Goal: Task Accomplishment & Management: Manage account settings

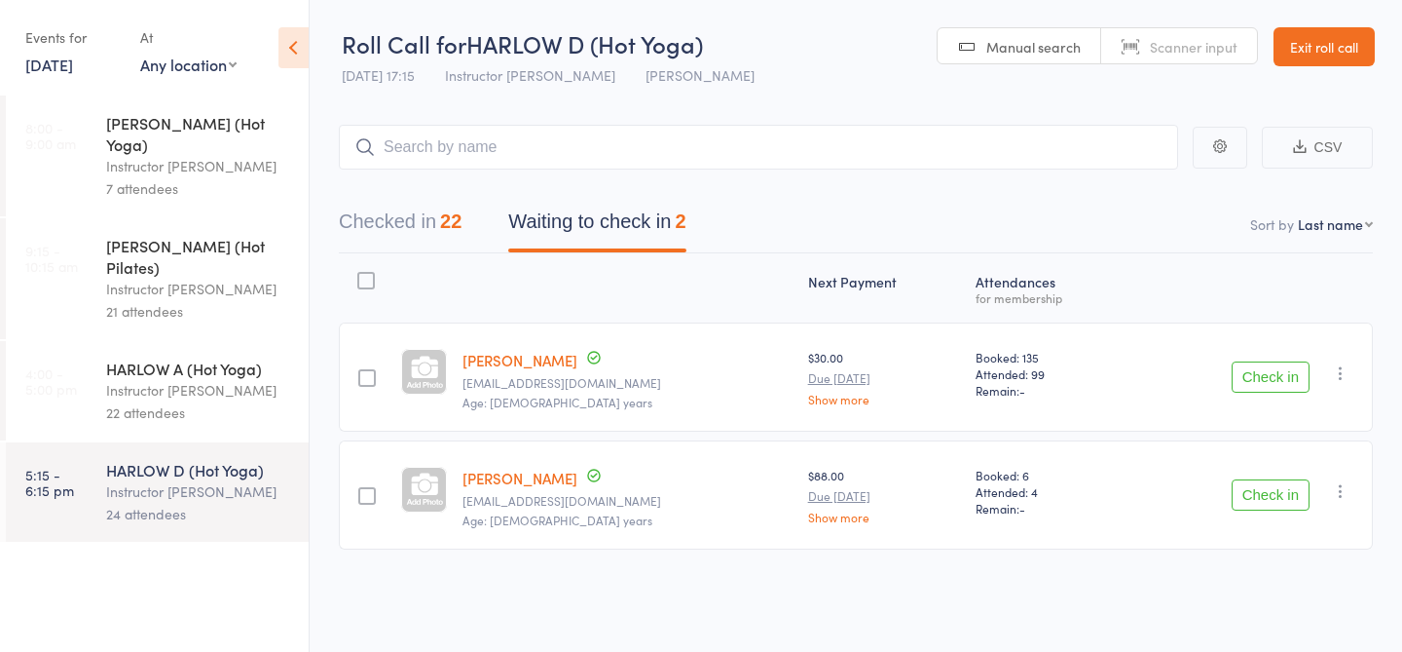
click at [1299, 51] on link "Exit roll call" at bounding box center [1324, 46] width 101 height 39
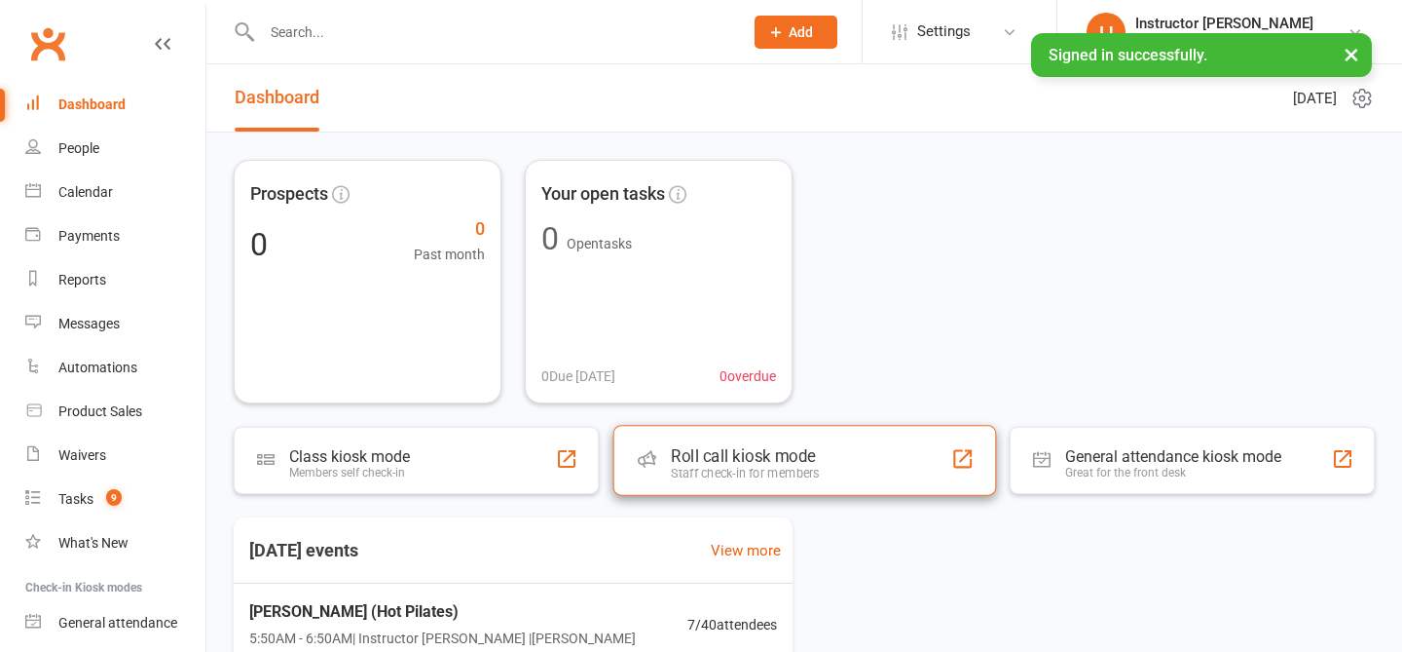
click at [750, 457] on div "Roll call kiosk mode" at bounding box center [745, 455] width 148 height 19
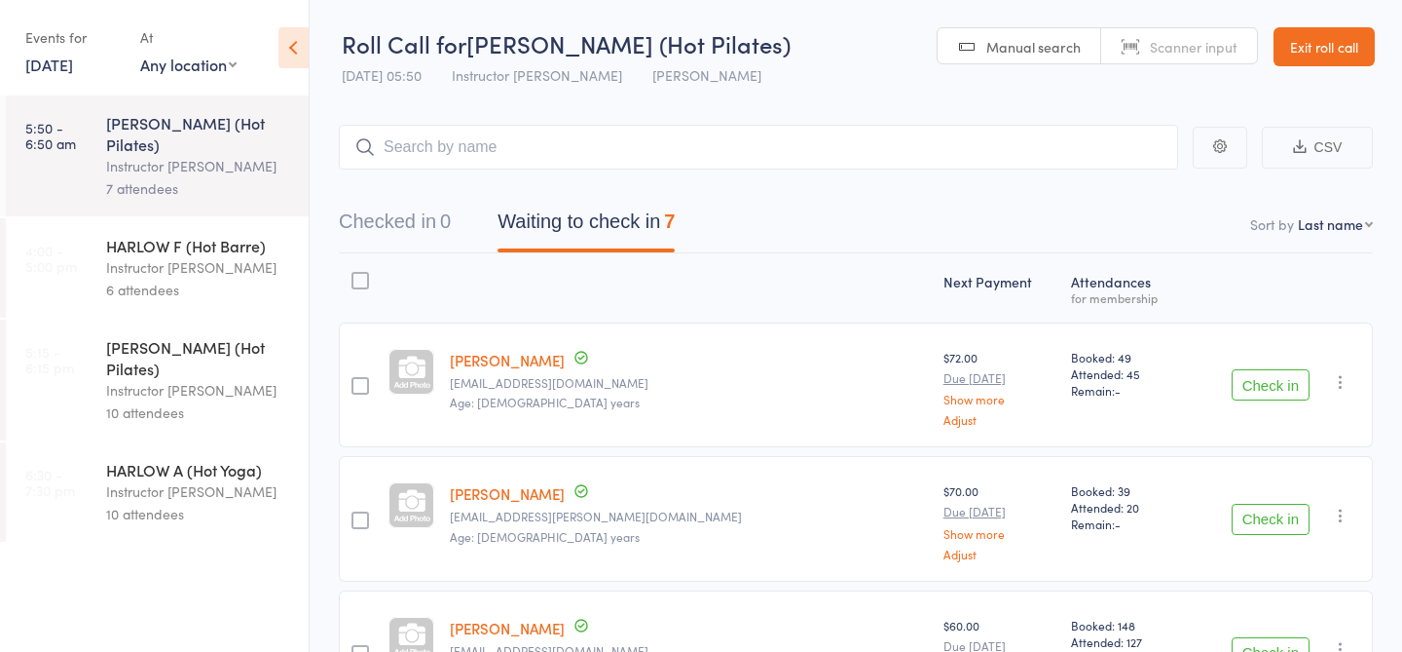
click at [73, 71] on link "18 Aug, 2025" at bounding box center [49, 64] width 48 height 21
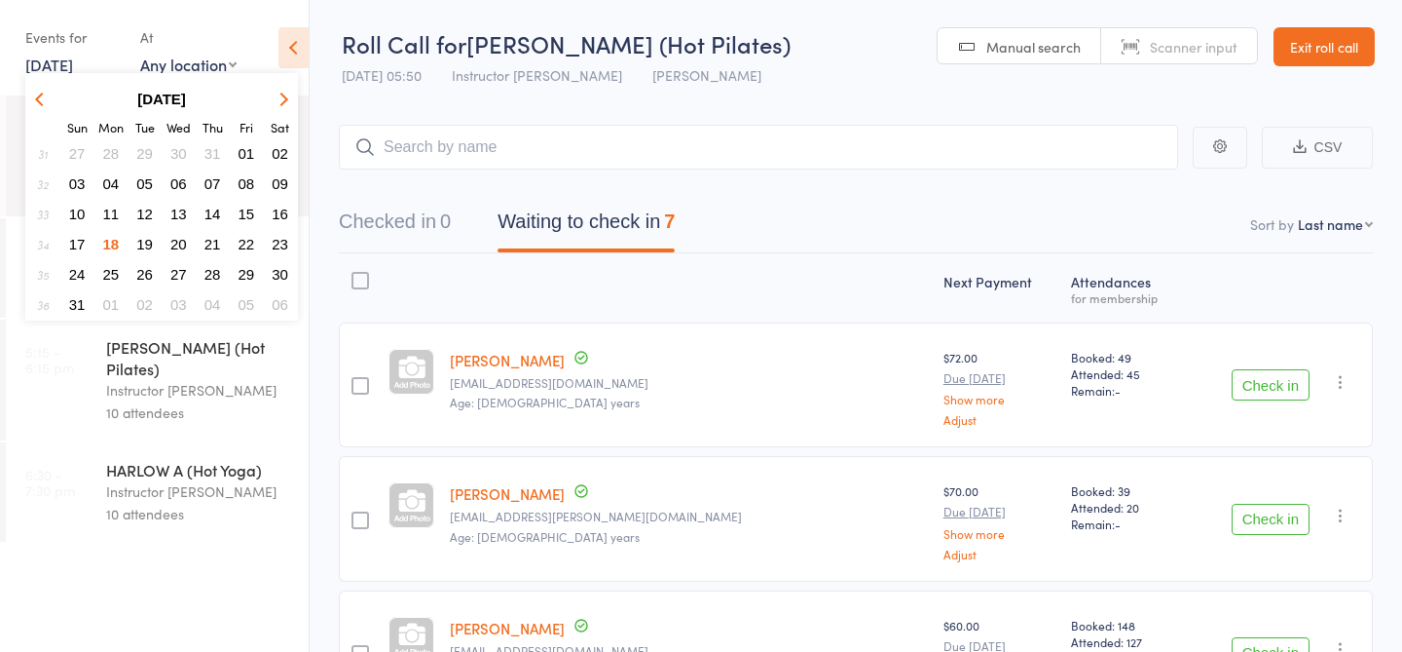
click at [148, 248] on span "19" at bounding box center [144, 244] width 17 height 17
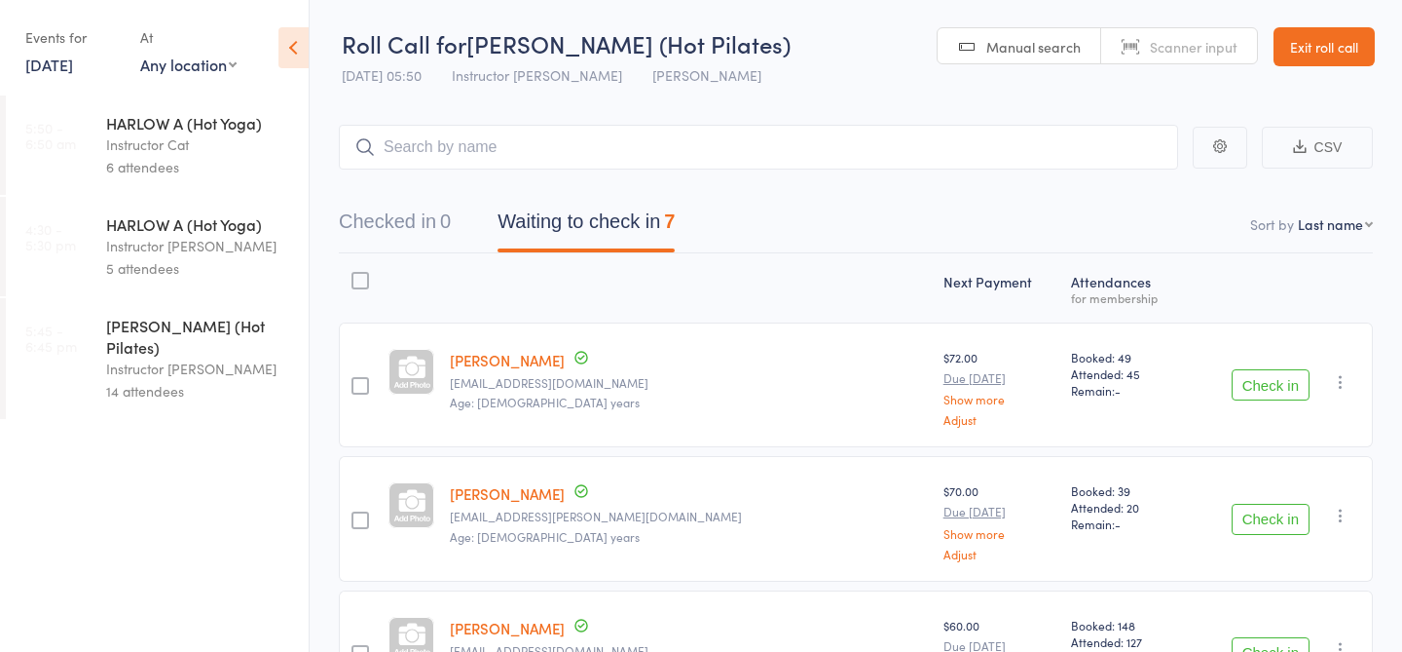
click at [73, 64] on link "19 Aug, 2025" at bounding box center [49, 64] width 48 height 21
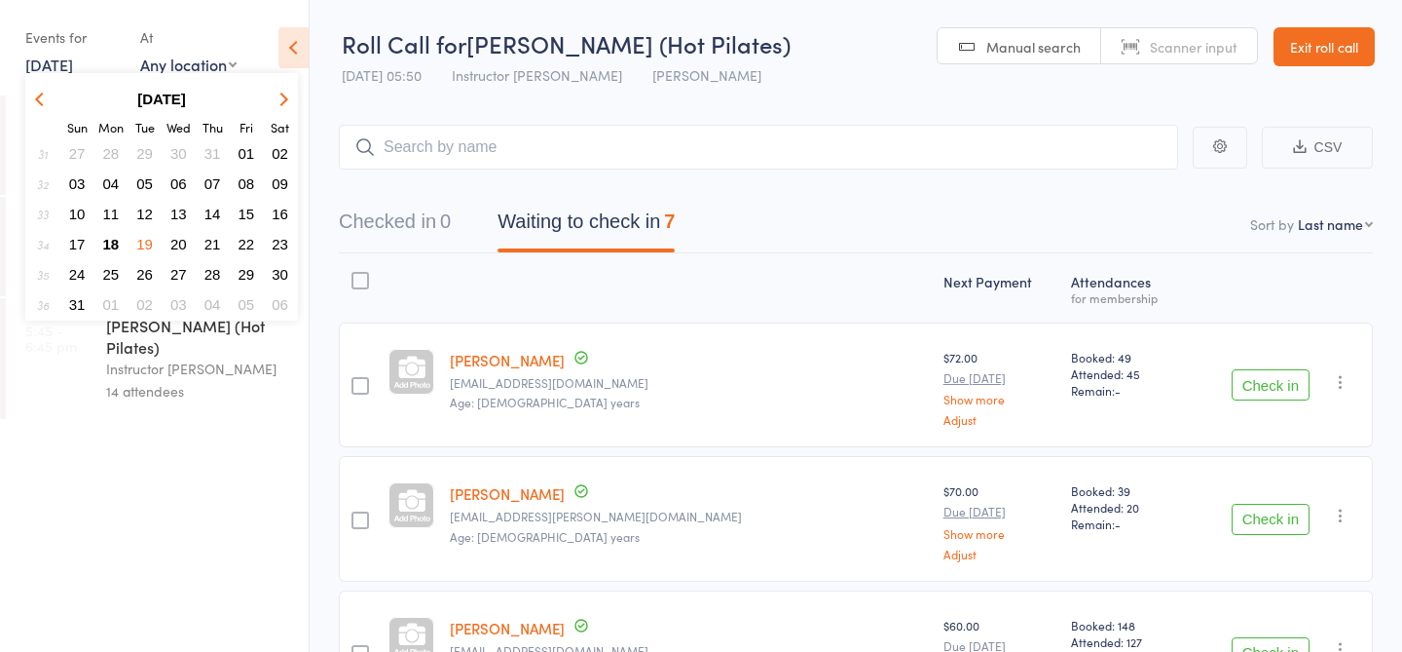
click at [179, 245] on span "20" at bounding box center [178, 244] width 17 height 17
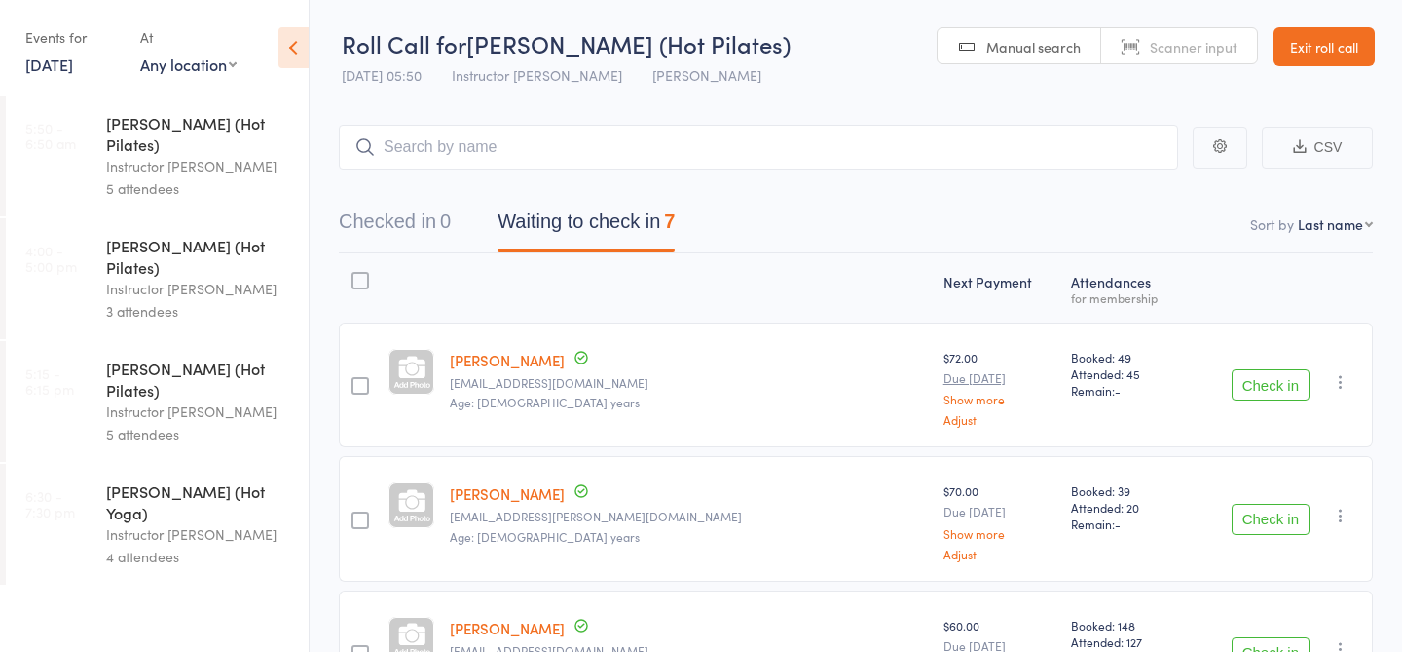
click at [73, 63] on link "20 Aug, 2025" at bounding box center [49, 64] width 48 height 21
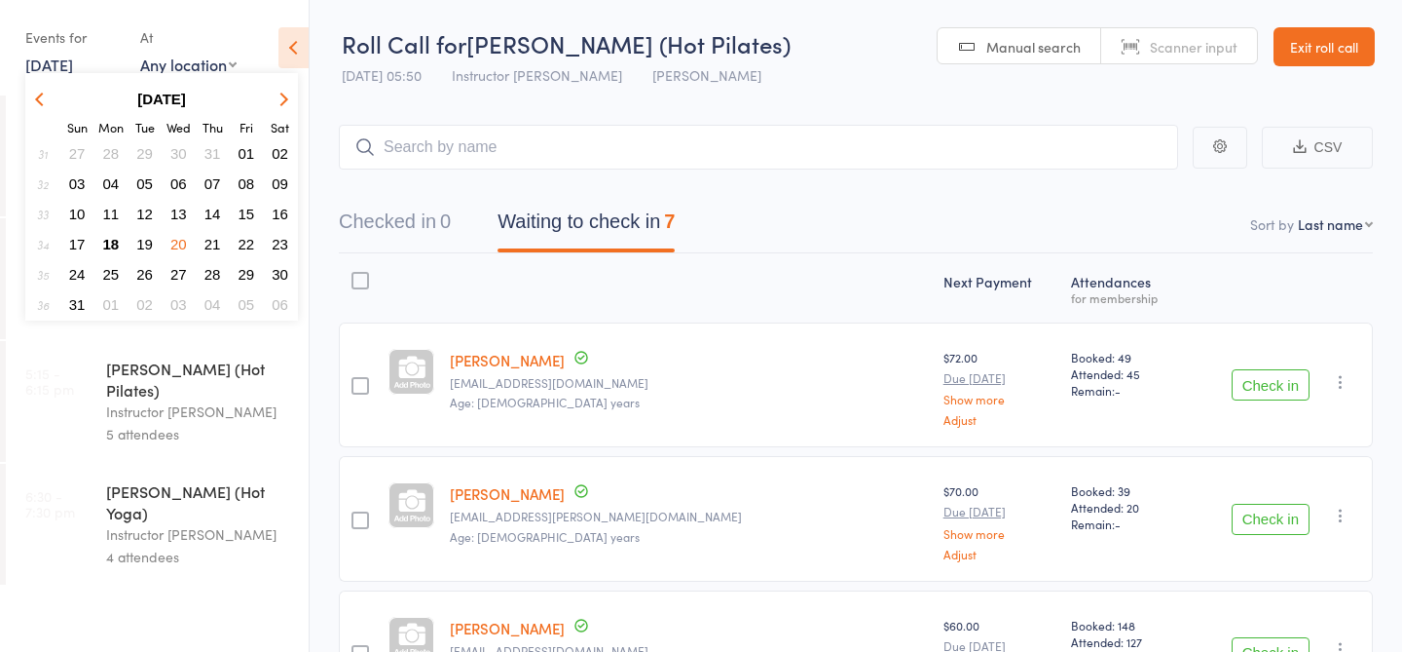
click at [116, 243] on span "18" at bounding box center [111, 244] width 17 height 17
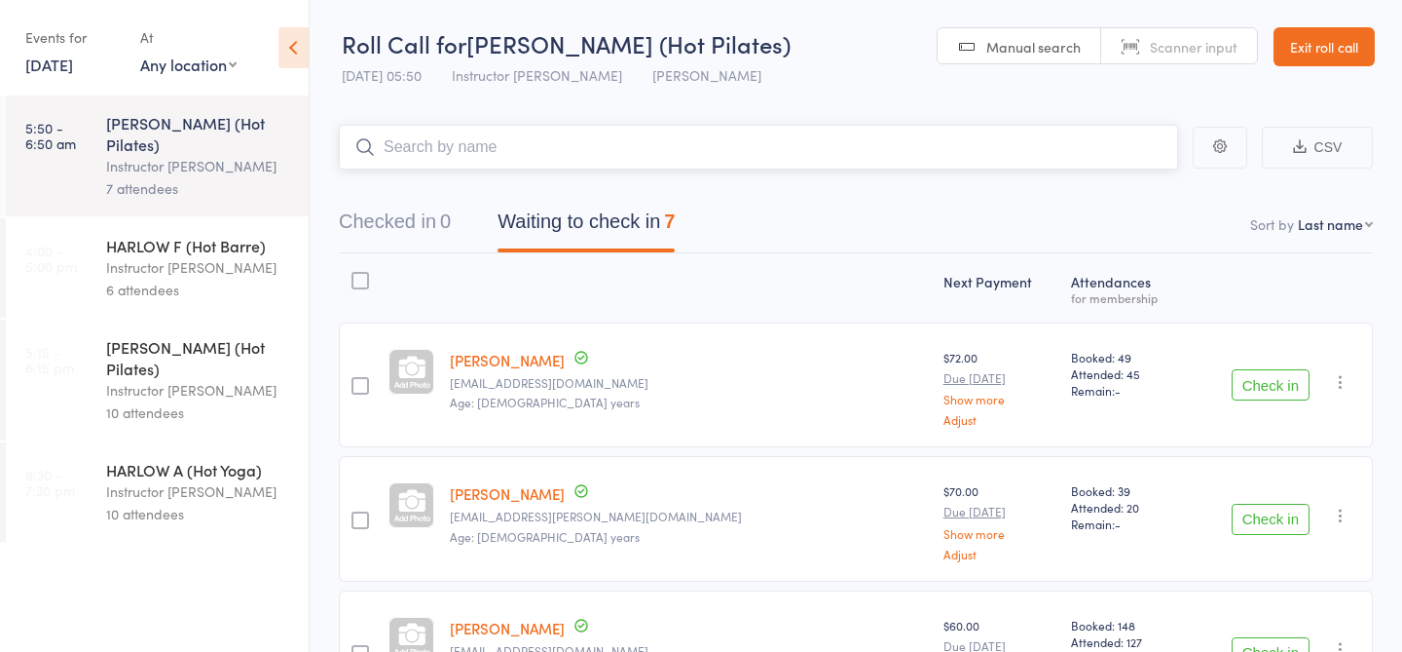
click at [585, 168] on input "search" at bounding box center [758, 147] width 839 height 45
click at [578, 134] on input "search" at bounding box center [758, 147] width 839 height 45
type input "23401"
click at [1143, 199] on link "Check in" at bounding box center [1124, 188] width 69 height 30
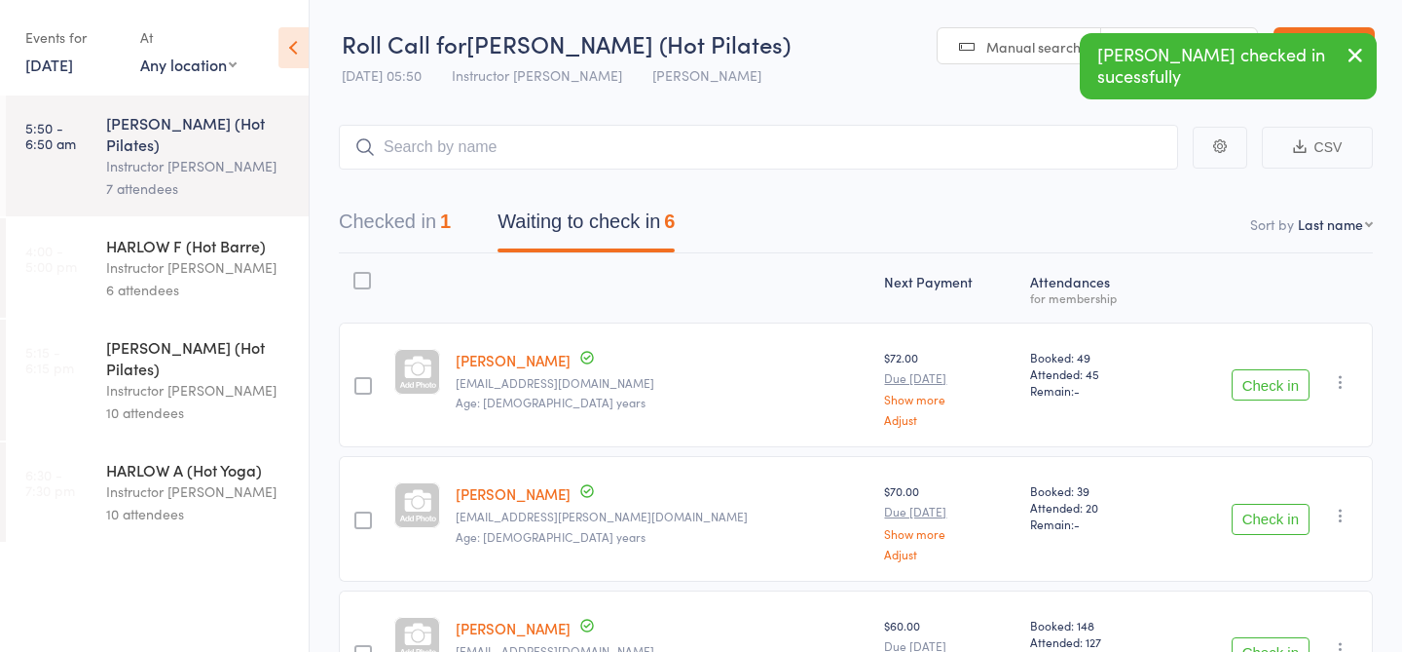
click at [1359, 59] on icon "button" at bounding box center [1355, 55] width 23 height 24
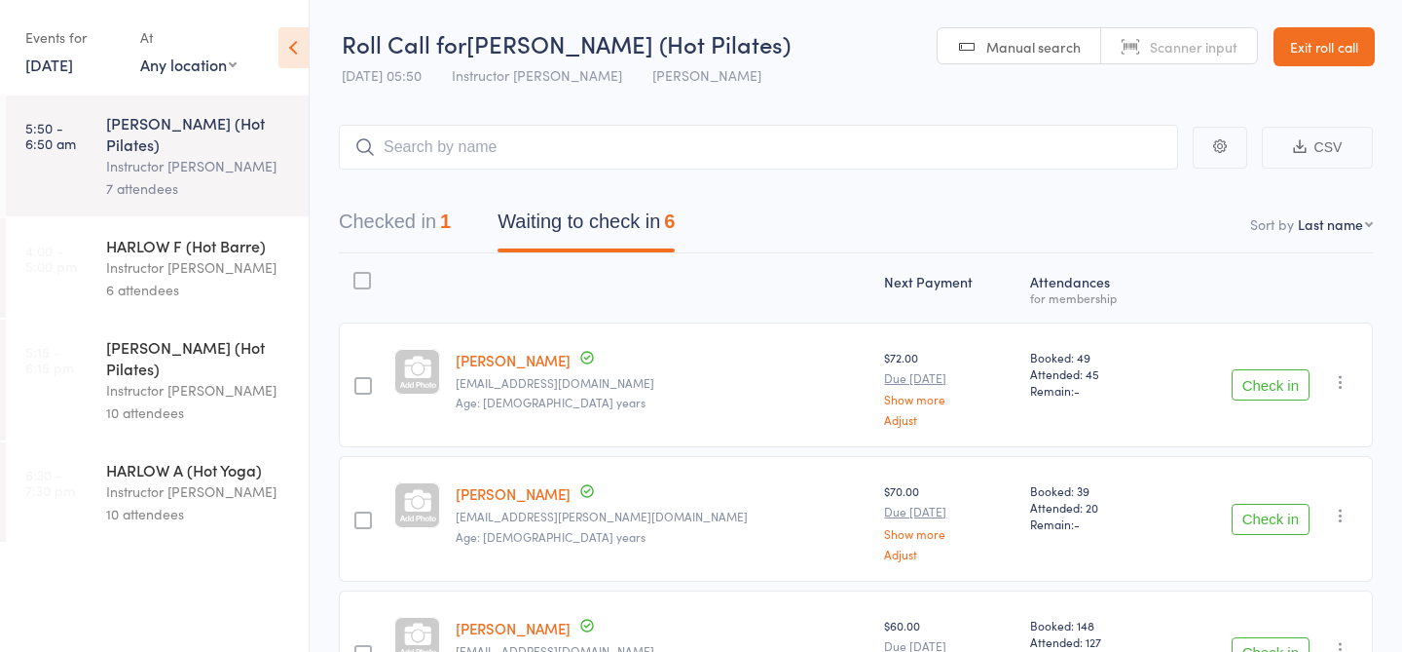
click at [211, 256] on div "Instructor Liliana" at bounding box center [199, 267] width 186 height 22
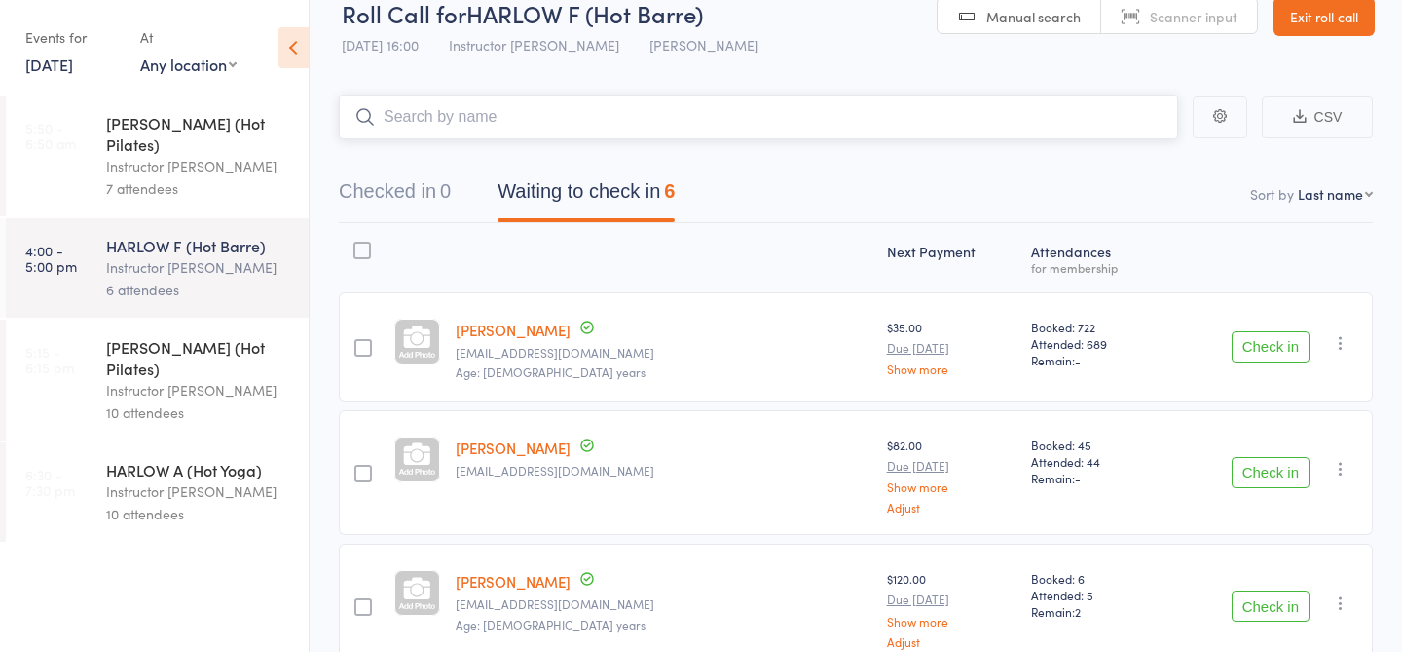
scroll to position [35, 0]
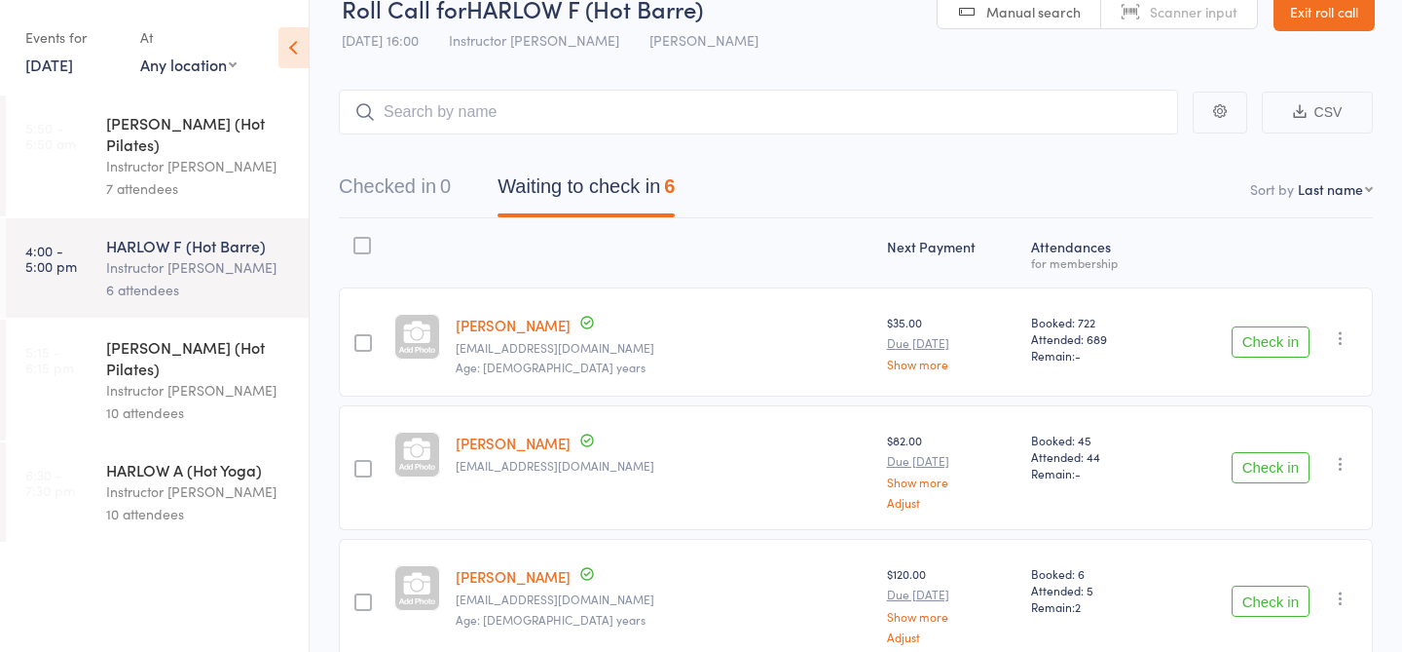
click at [272, 177] on div "7 attendees" at bounding box center [199, 188] width 186 height 22
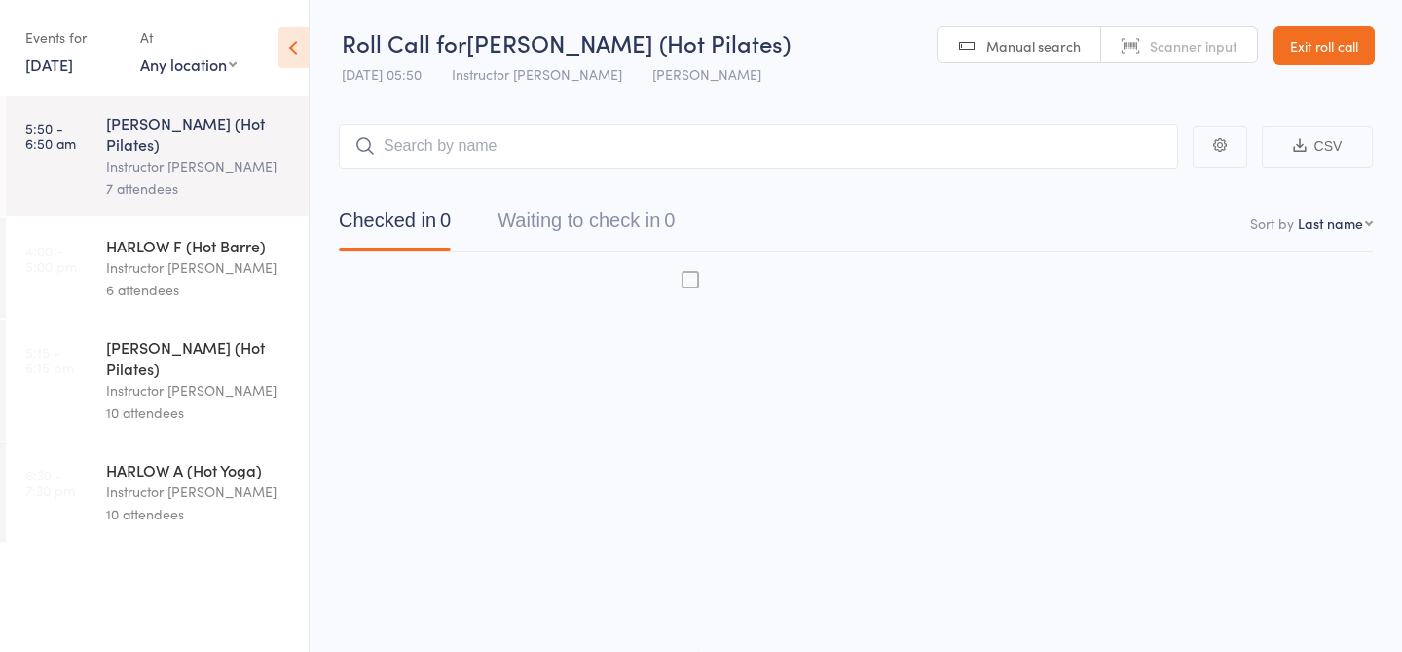
scroll to position [1, 0]
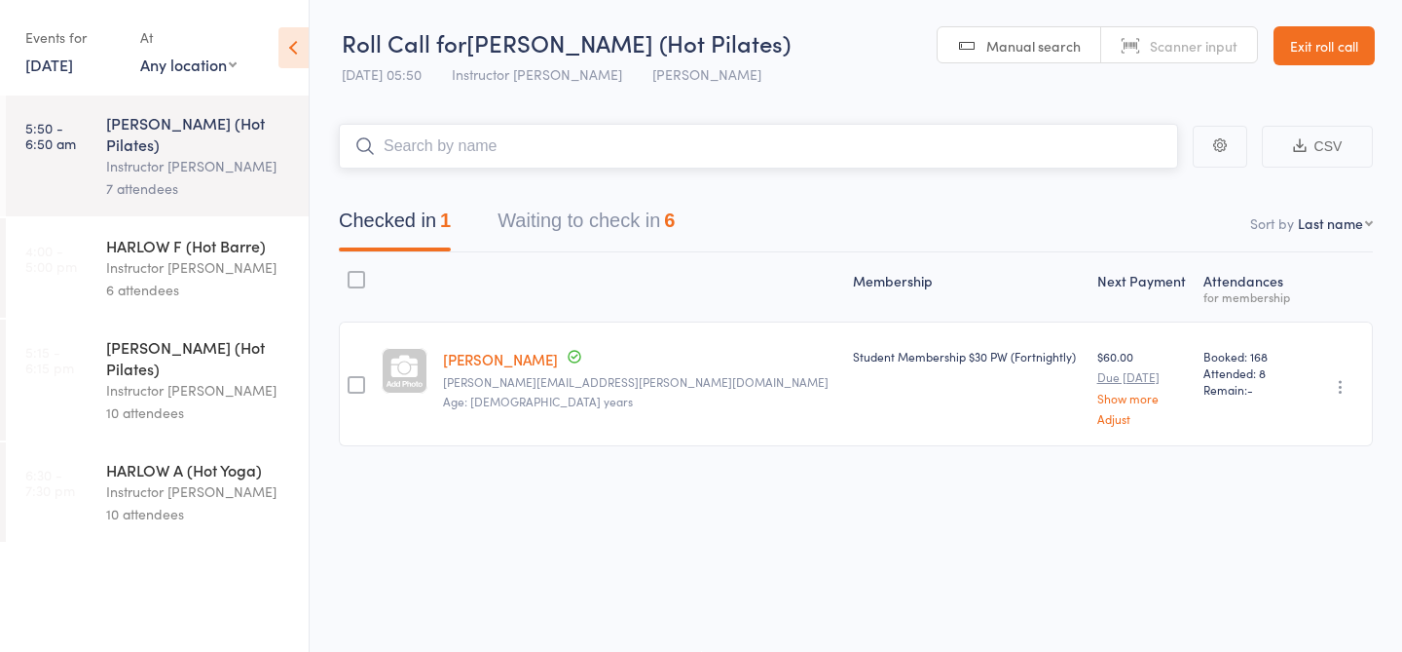
click at [591, 206] on button "Waiting to check in 6" at bounding box center [586, 226] width 177 height 52
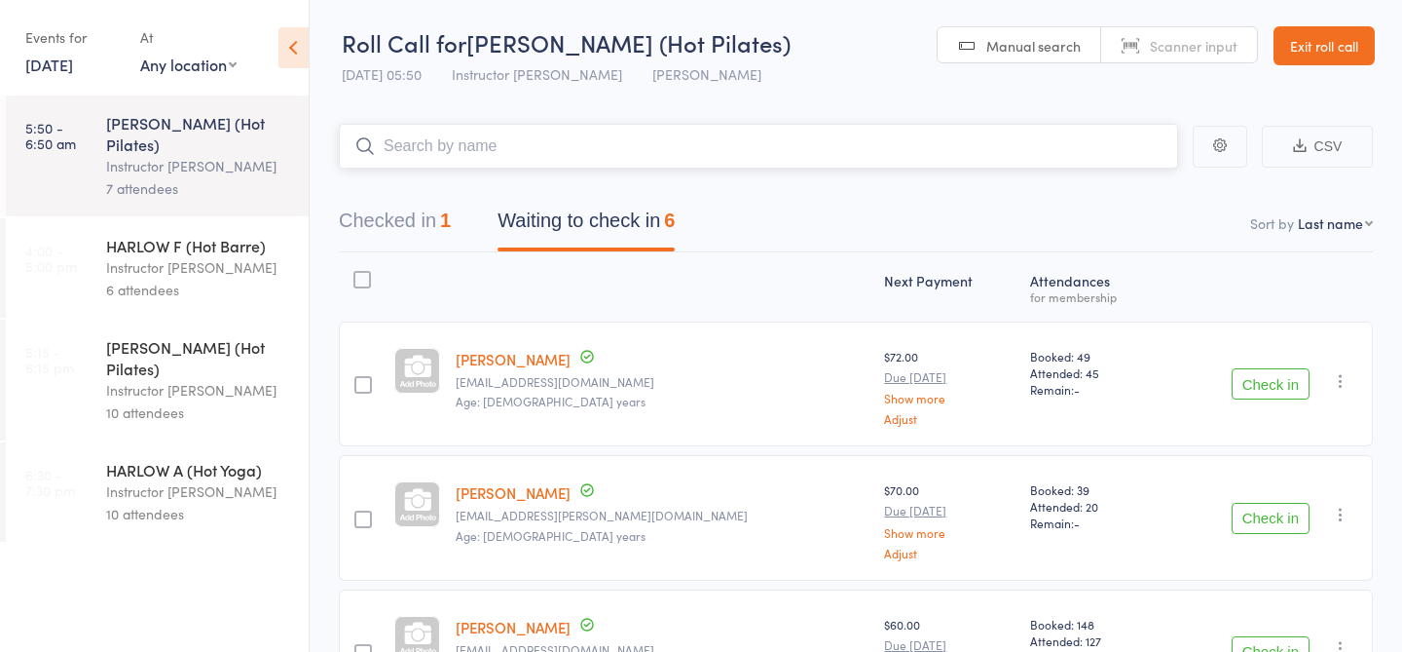
click at [590, 162] on input "search" at bounding box center [758, 146] width 839 height 45
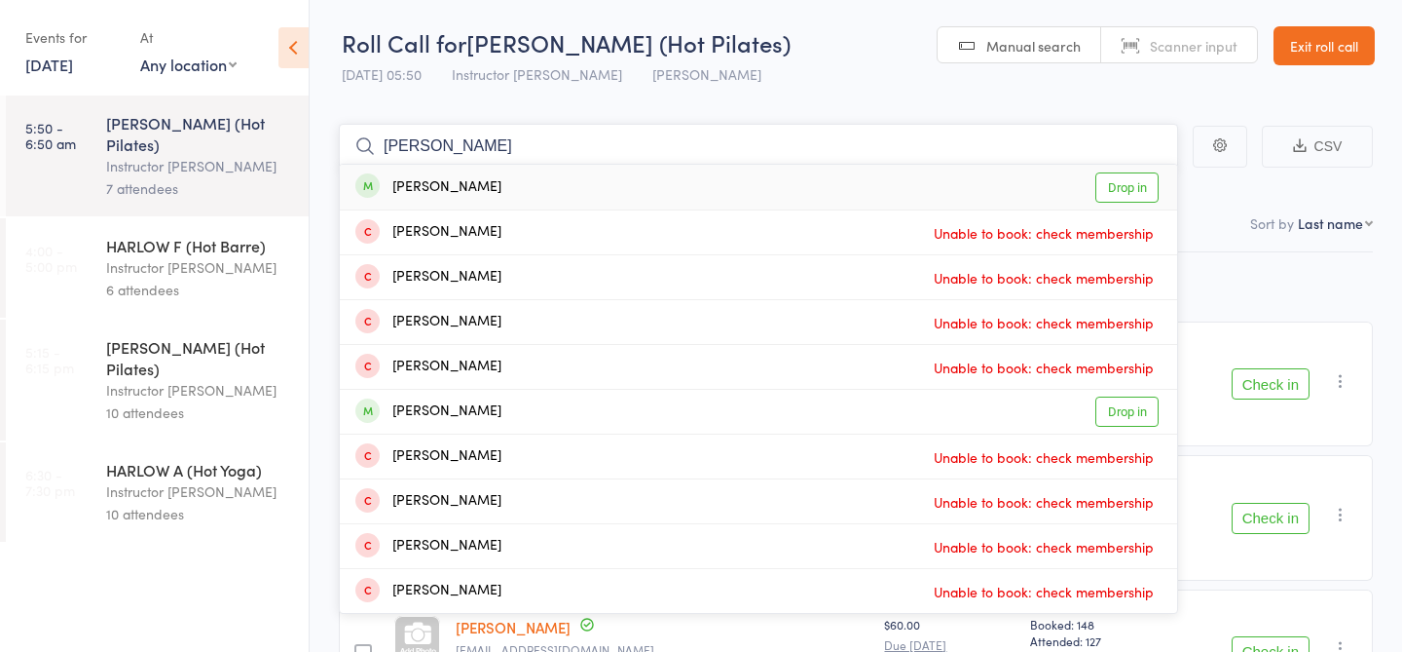
type input "leah kil"
click at [1121, 182] on link "Drop in" at bounding box center [1127, 187] width 63 height 30
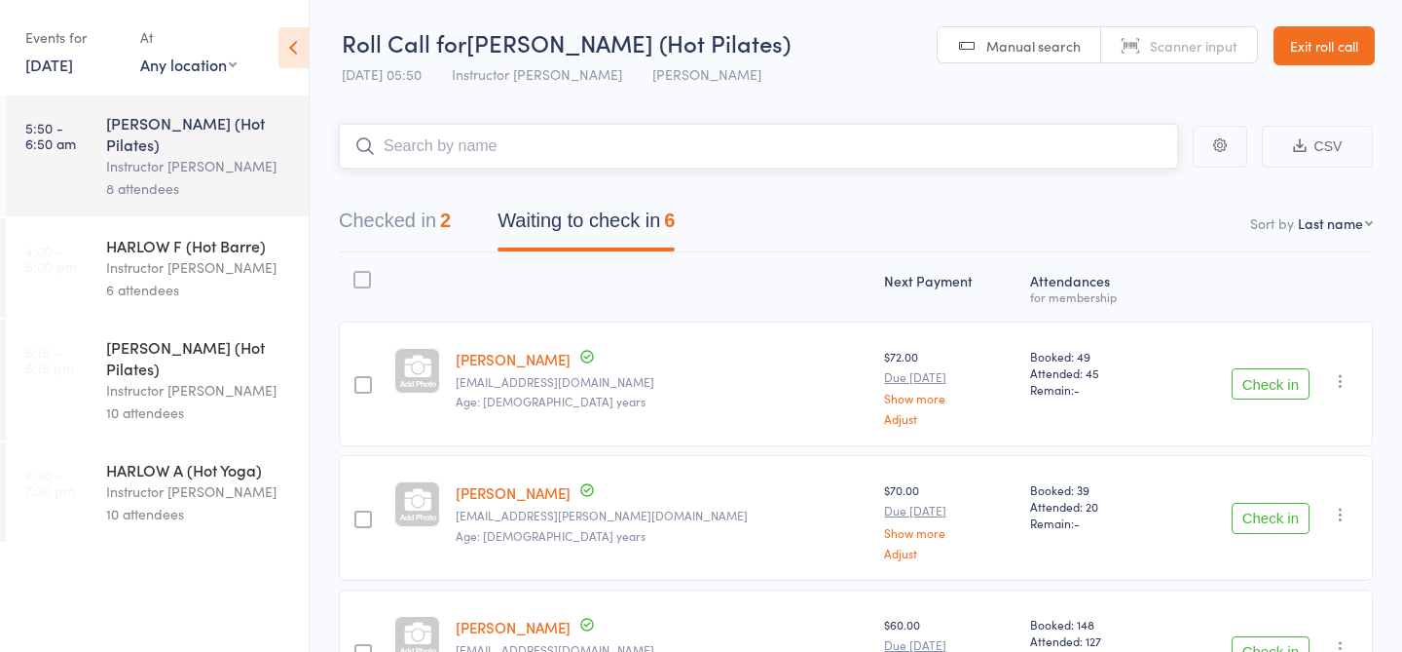
click at [578, 145] on input "search" at bounding box center [758, 146] width 839 height 45
type input "23007"
click at [1141, 185] on link "Check in" at bounding box center [1124, 187] width 69 height 30
click at [451, 223] on div "3" at bounding box center [445, 219] width 11 height 21
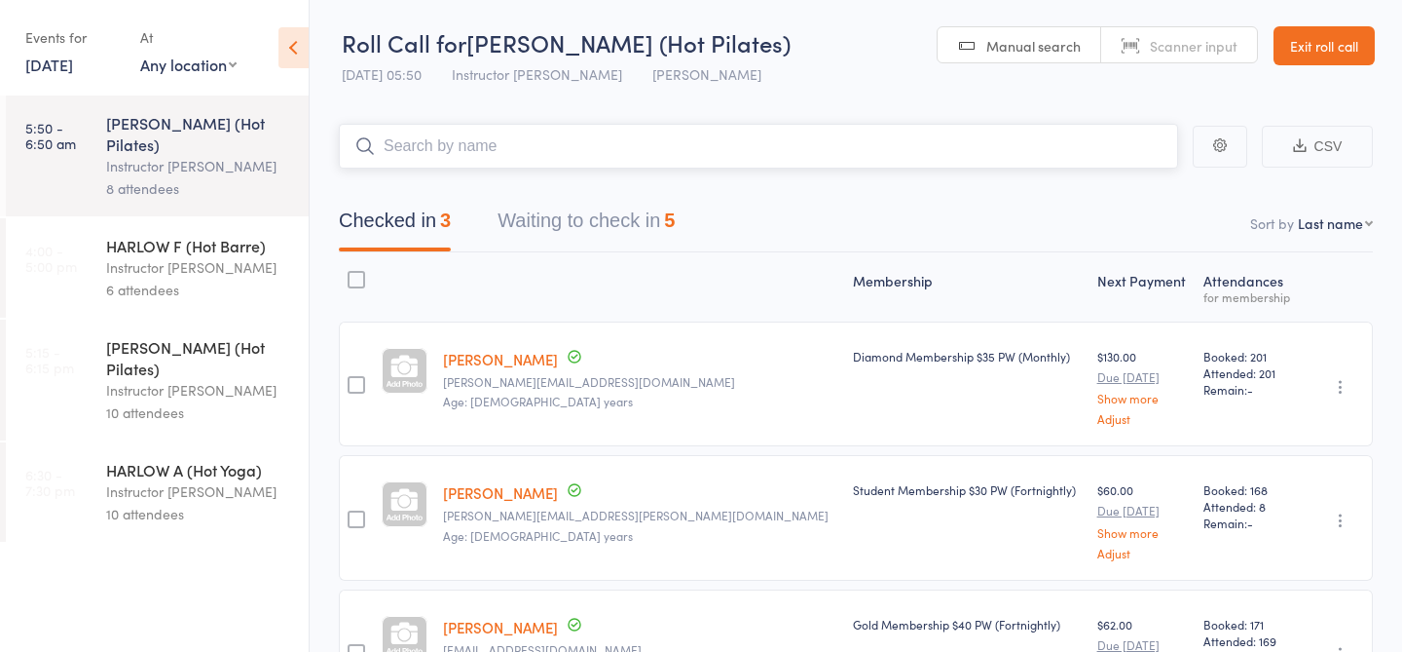
click at [621, 238] on button "Waiting to check in 5" at bounding box center [586, 226] width 177 height 52
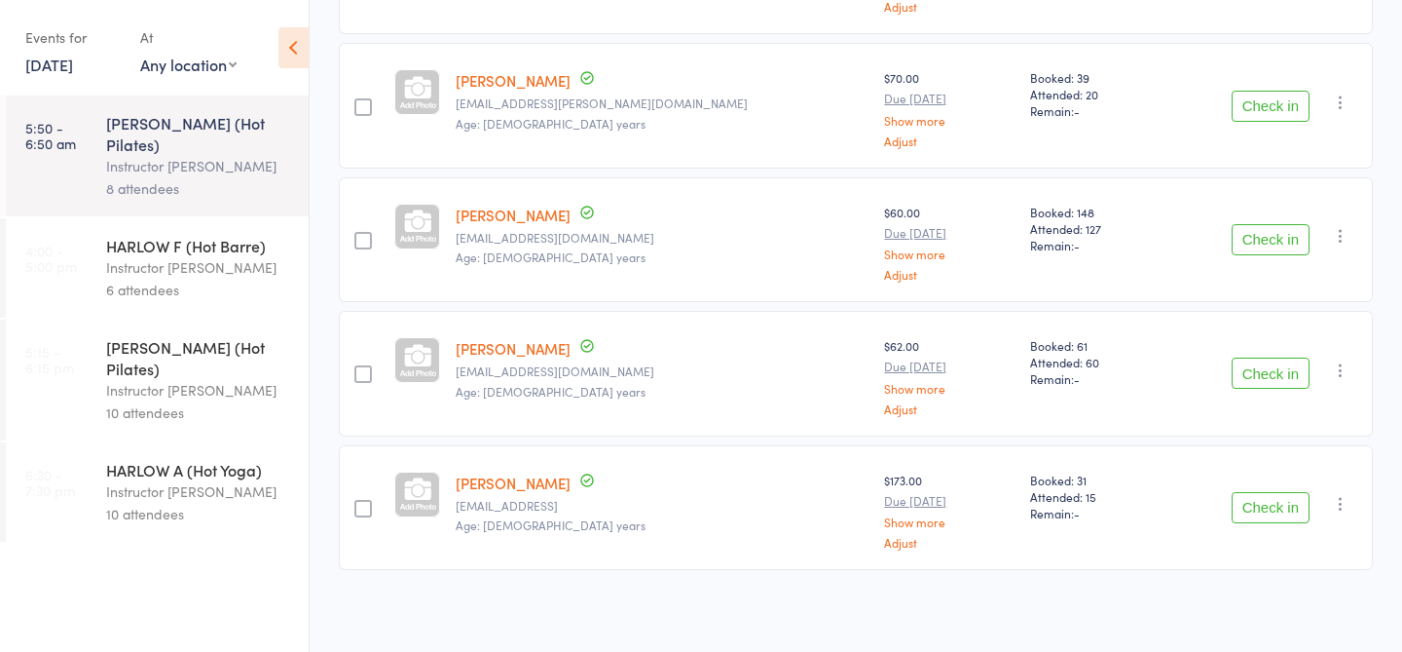
scroll to position [415, 0]
click at [216, 401] on div "10 attendees" at bounding box center [199, 412] width 186 height 22
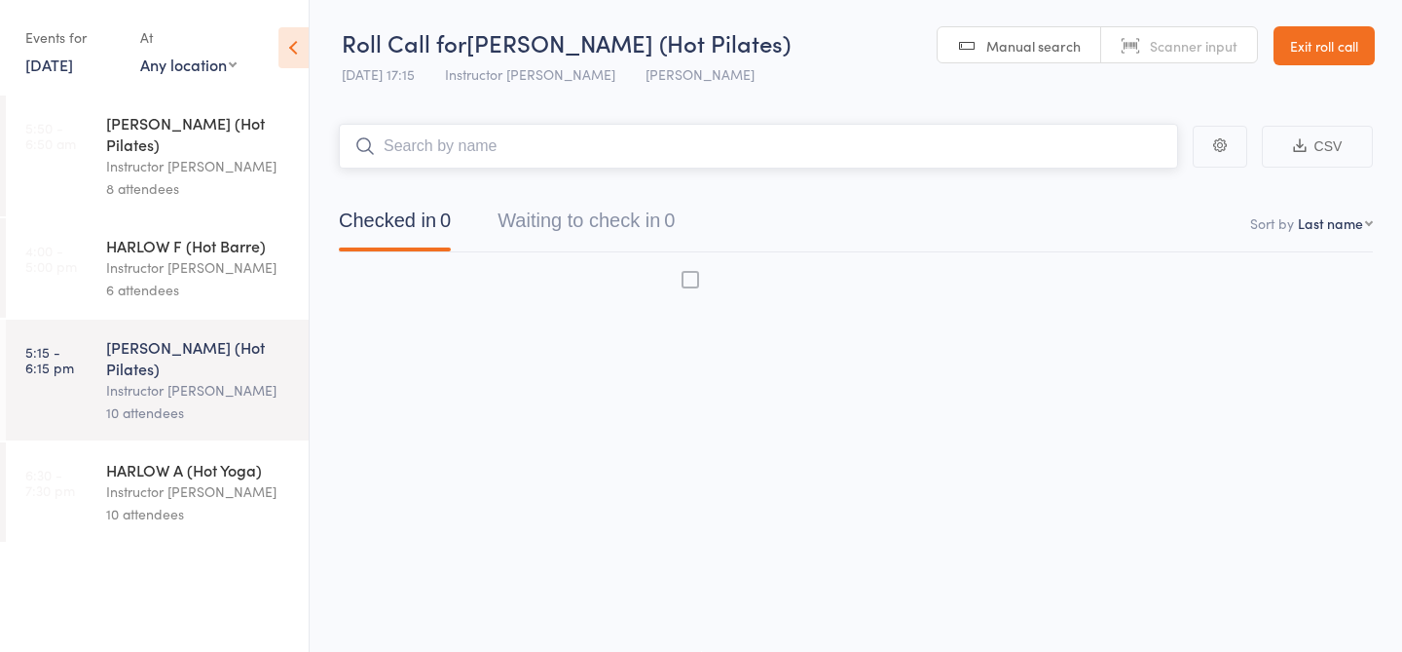
scroll to position [1, 0]
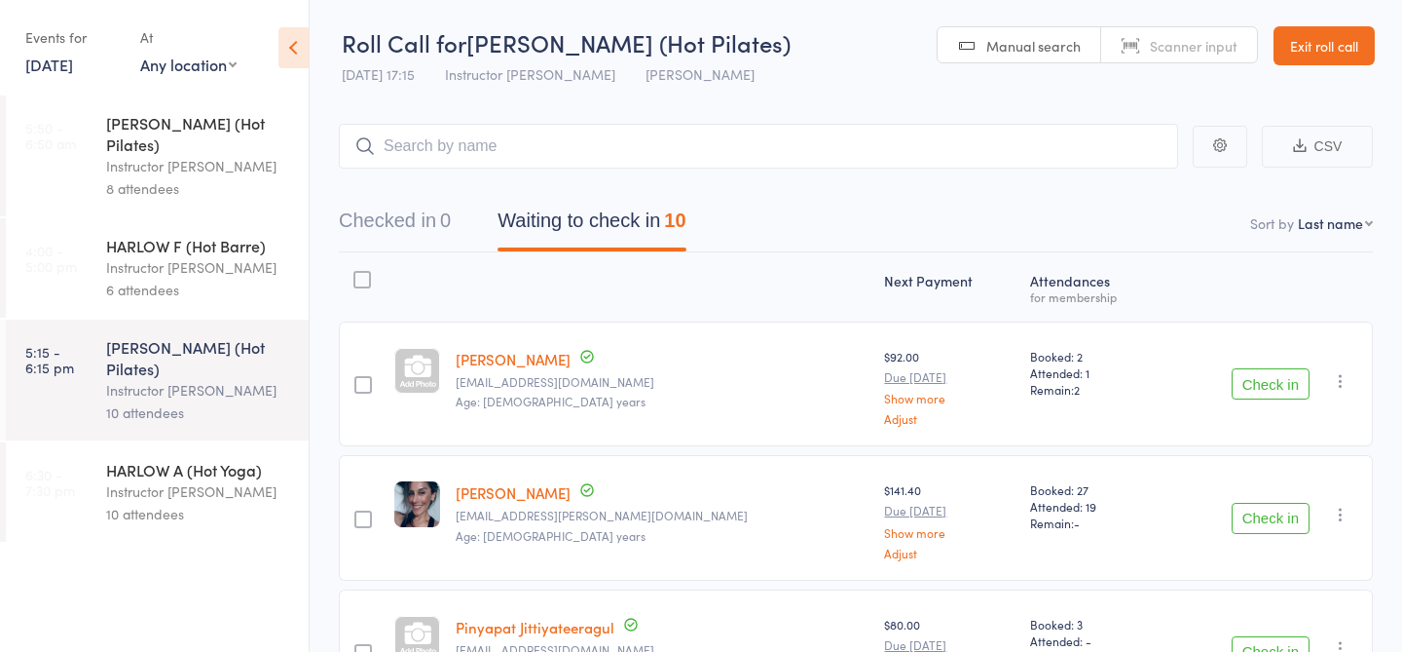
click at [630, 391] on div "Kate Carey katecarey9@gmail.com Age: 57 years" at bounding box center [662, 383] width 429 height 125
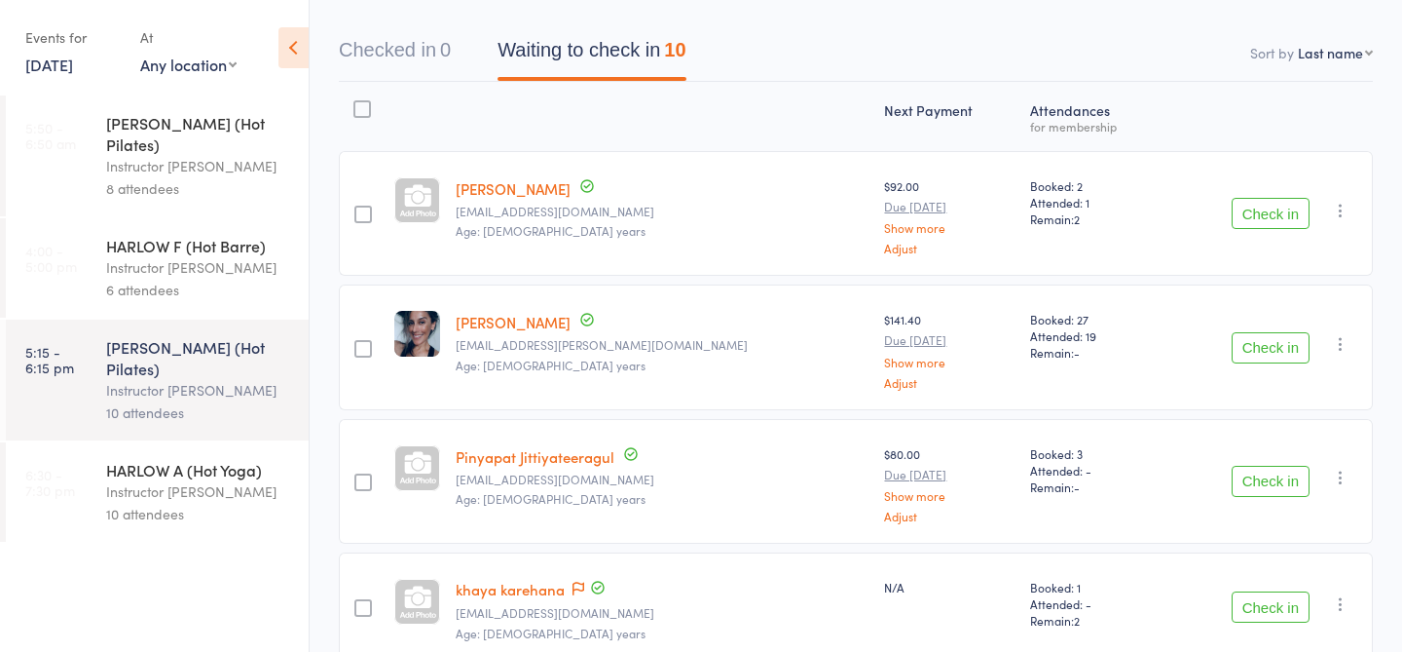
scroll to position [179, 0]
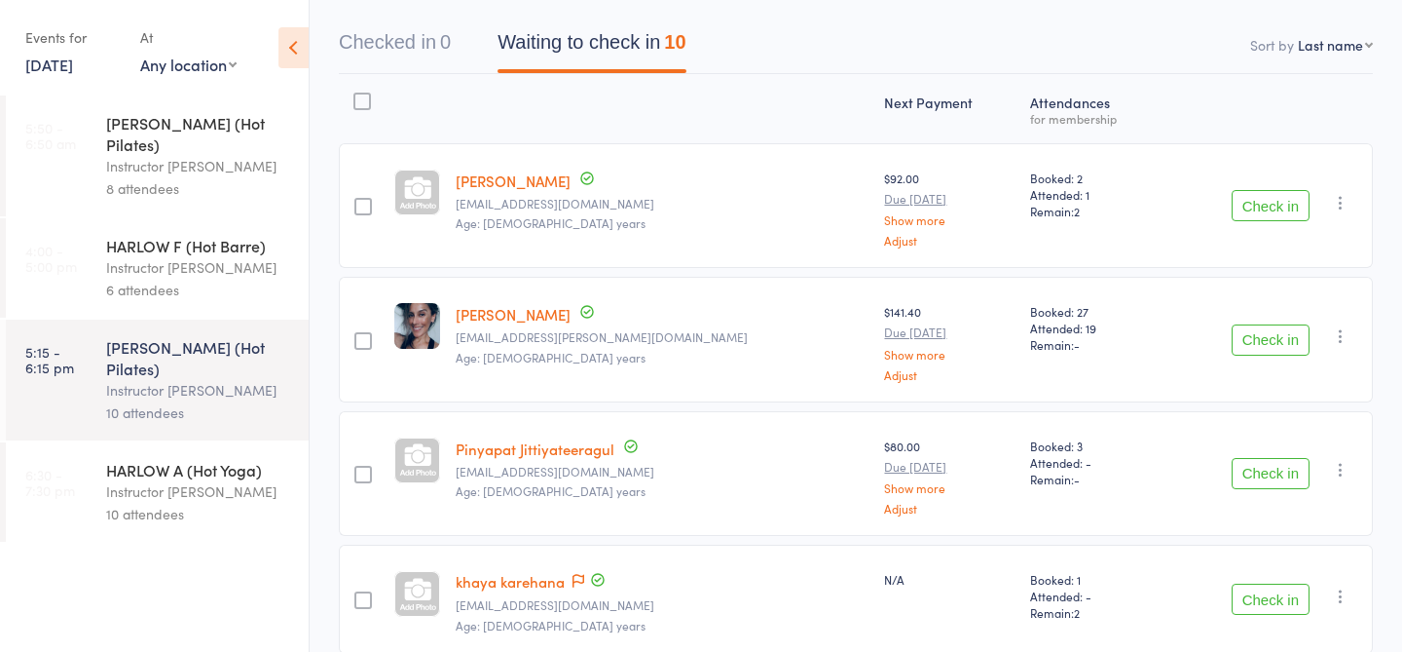
click at [590, 449] on link "Pinyapat Jittiyateeragul" at bounding box center [535, 448] width 159 height 20
click at [539, 586] on link "khaya karehana" at bounding box center [510, 581] width 109 height 20
click at [73, 55] on link "[DATE]" at bounding box center [49, 64] width 48 height 21
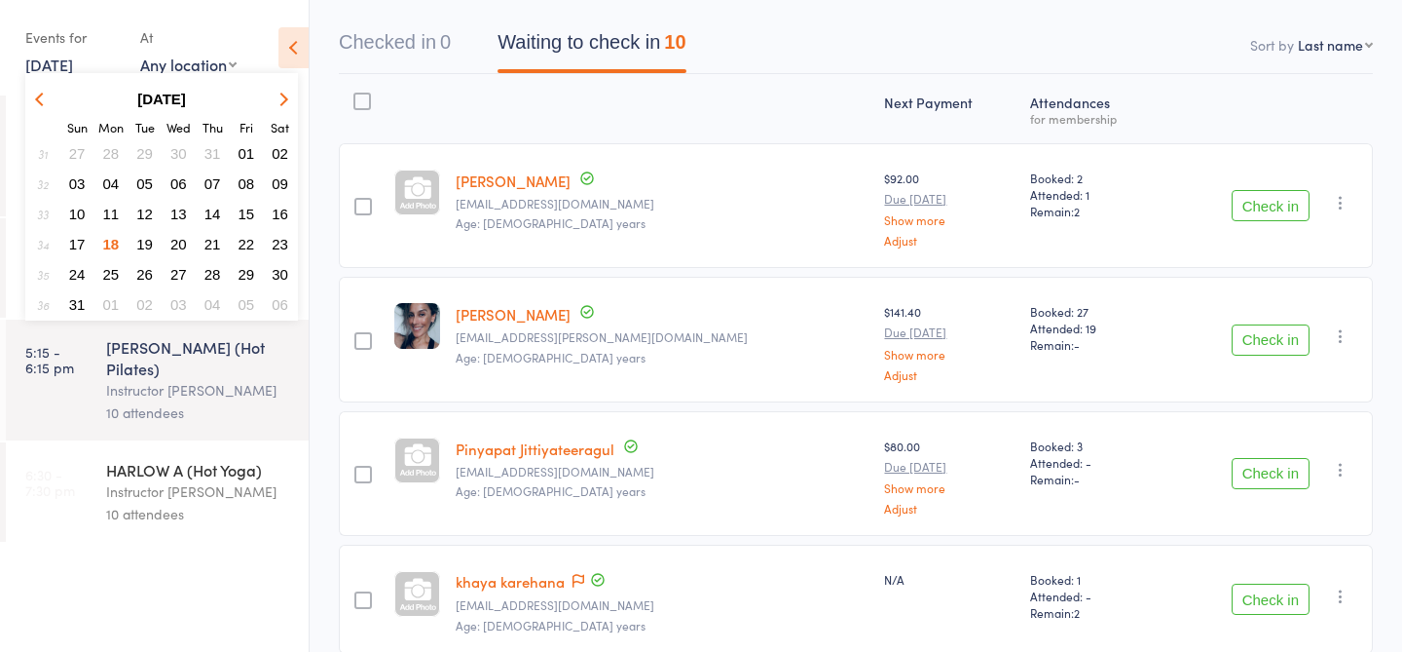
click at [150, 242] on span "19" at bounding box center [144, 244] width 17 height 17
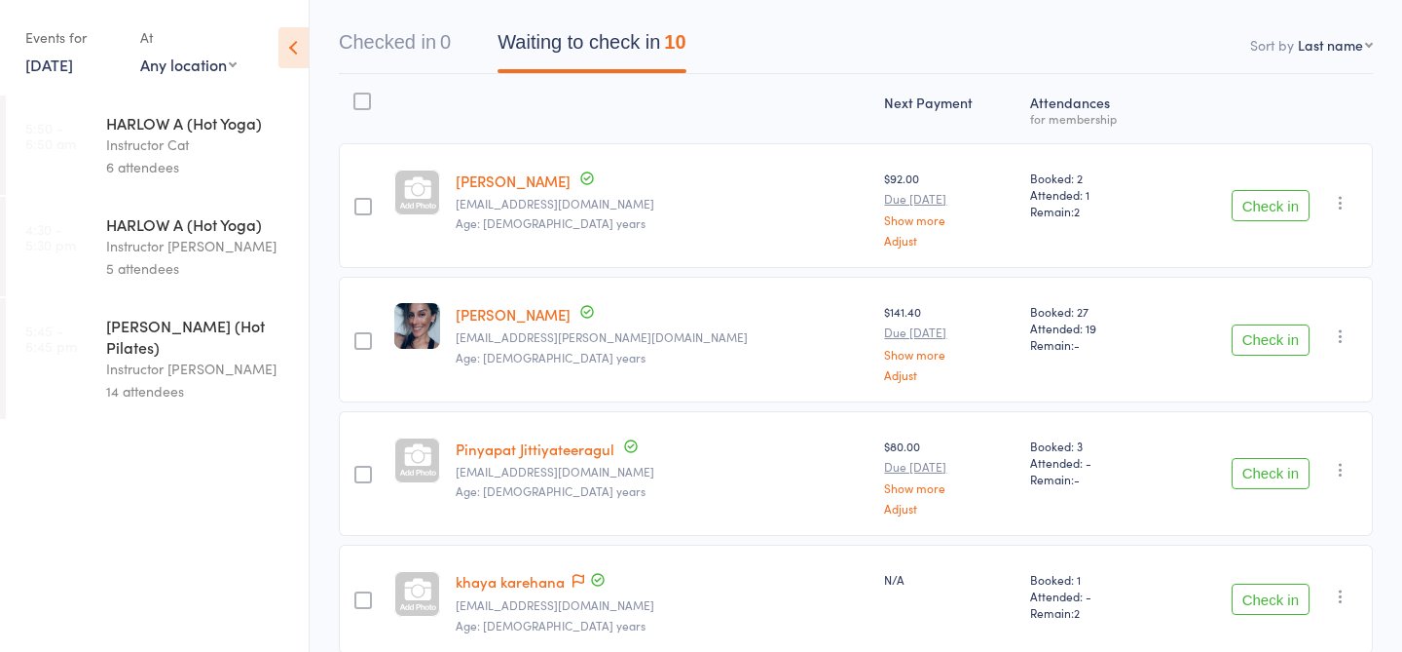
click at [176, 317] on div "[PERSON_NAME] (Hot Pilates)" at bounding box center [199, 336] width 186 height 43
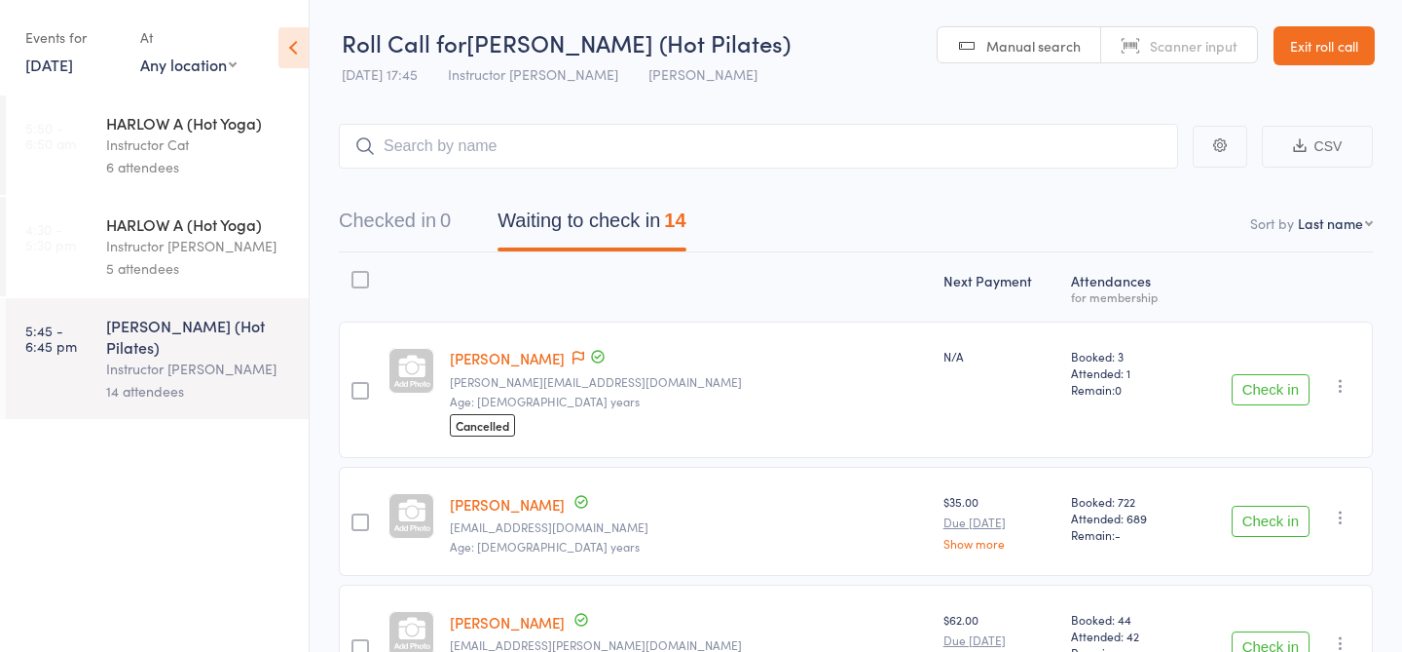
click at [568, 354] on div at bounding box center [587, 358] width 39 height 21
click at [573, 355] on icon at bounding box center [579, 358] width 12 height 14
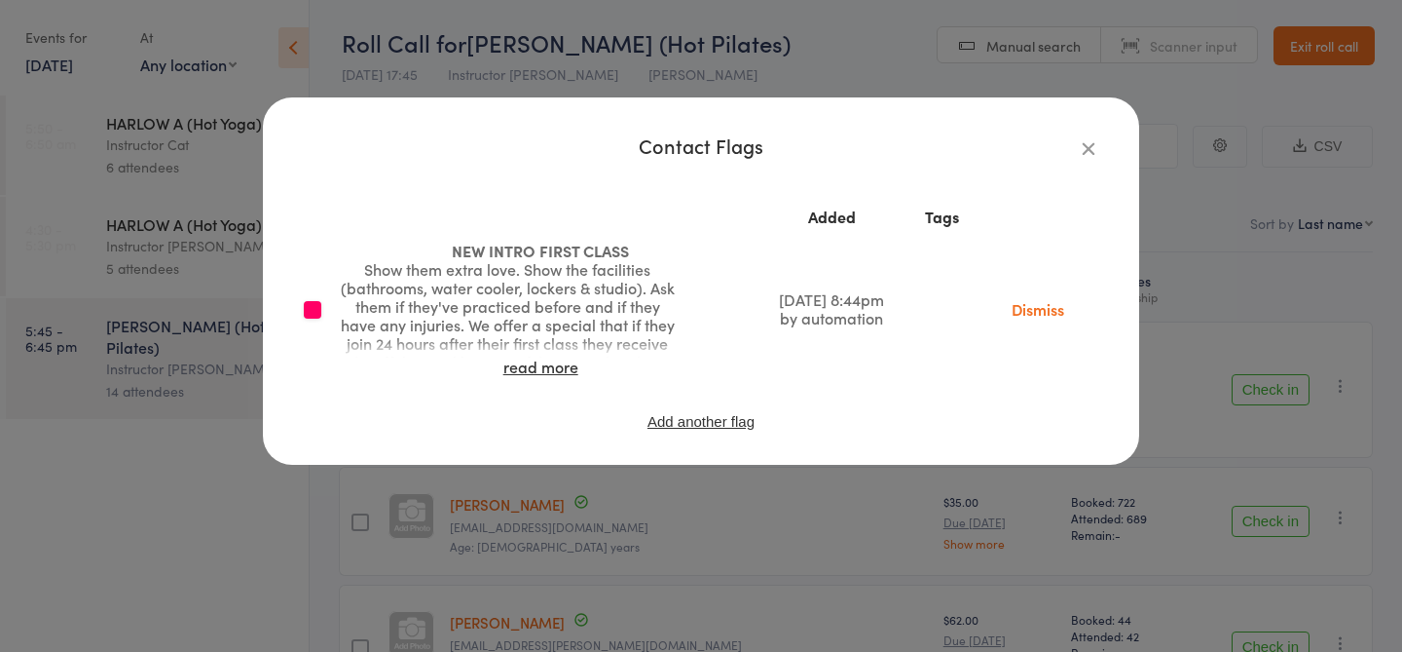
click at [1096, 146] on icon "button" at bounding box center [1088, 147] width 21 height 21
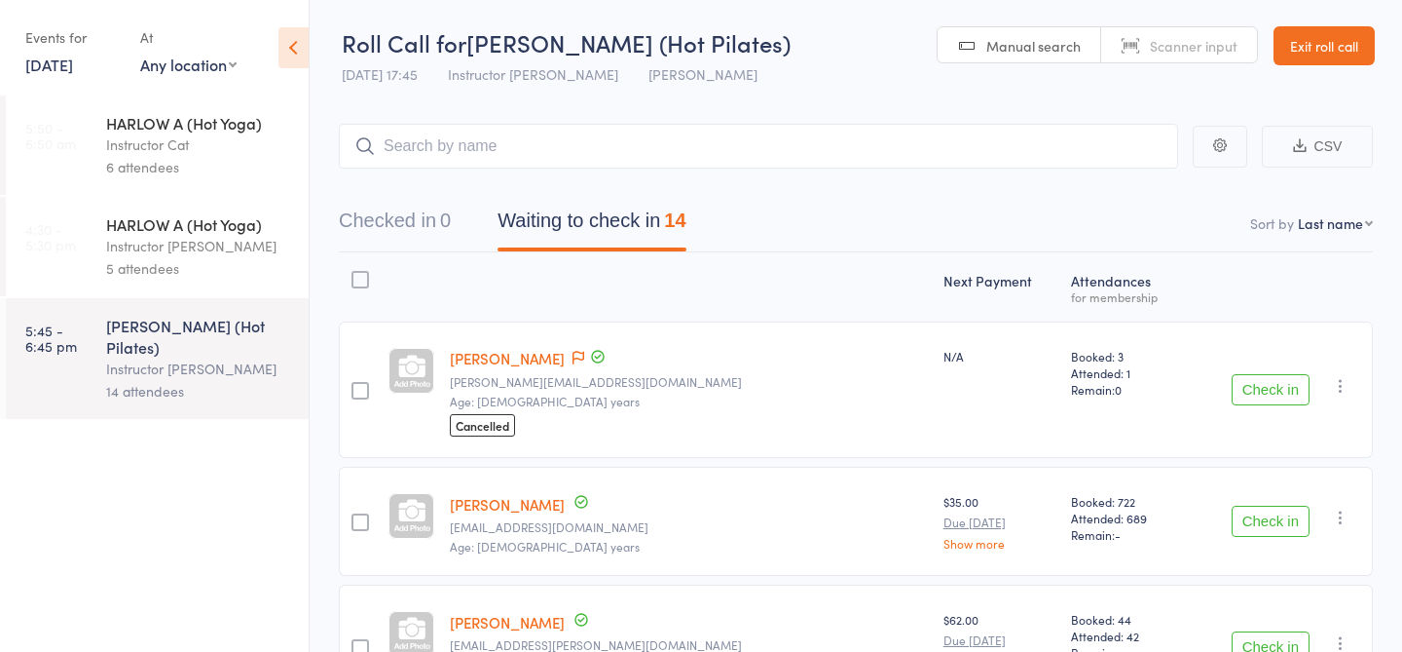
click at [672, 367] on div "Elsa Ananto elsa.ame@gmail.com Age: 26 years Cancelled" at bounding box center [689, 389] width 494 height 136
click at [515, 366] on link "Elsa Ananto" at bounding box center [507, 358] width 115 height 20
click at [116, 66] on div "Events for 19 Aug, 2025 19 Aug, 2025 August 2025 Sun Mon Tue Wed Thu Fri Sat 31…" at bounding box center [72, 49] width 95 height 57
click at [73, 66] on link "19 Aug, 2025" at bounding box center [49, 64] width 48 height 21
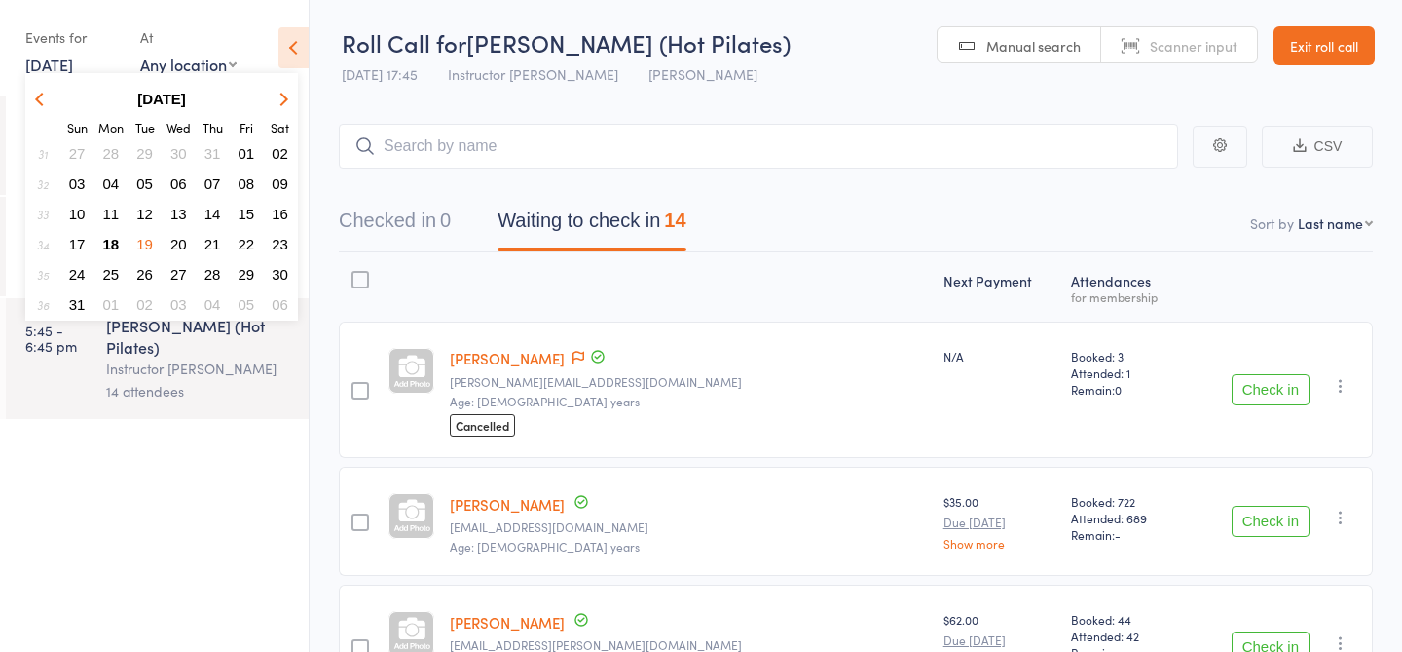
click at [114, 245] on span "18" at bounding box center [111, 244] width 17 height 17
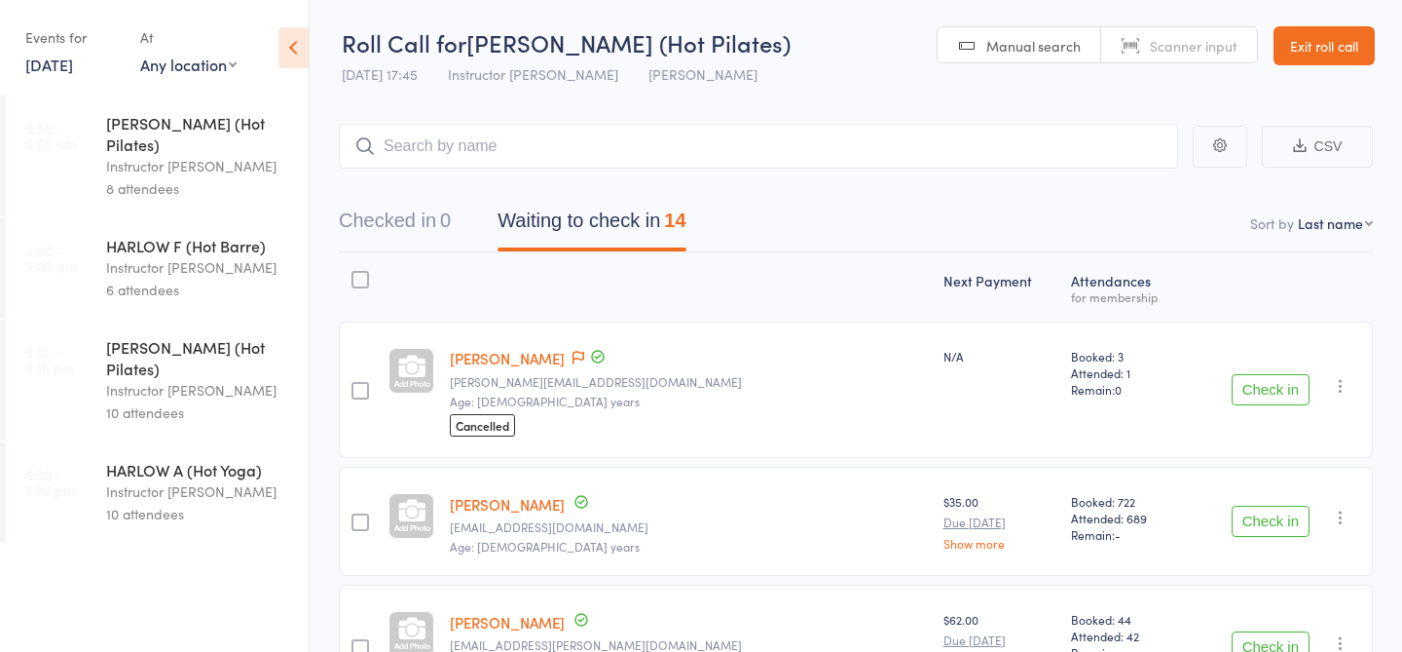
click at [196, 155] on div "Instructor Jess" at bounding box center [199, 166] width 186 height 22
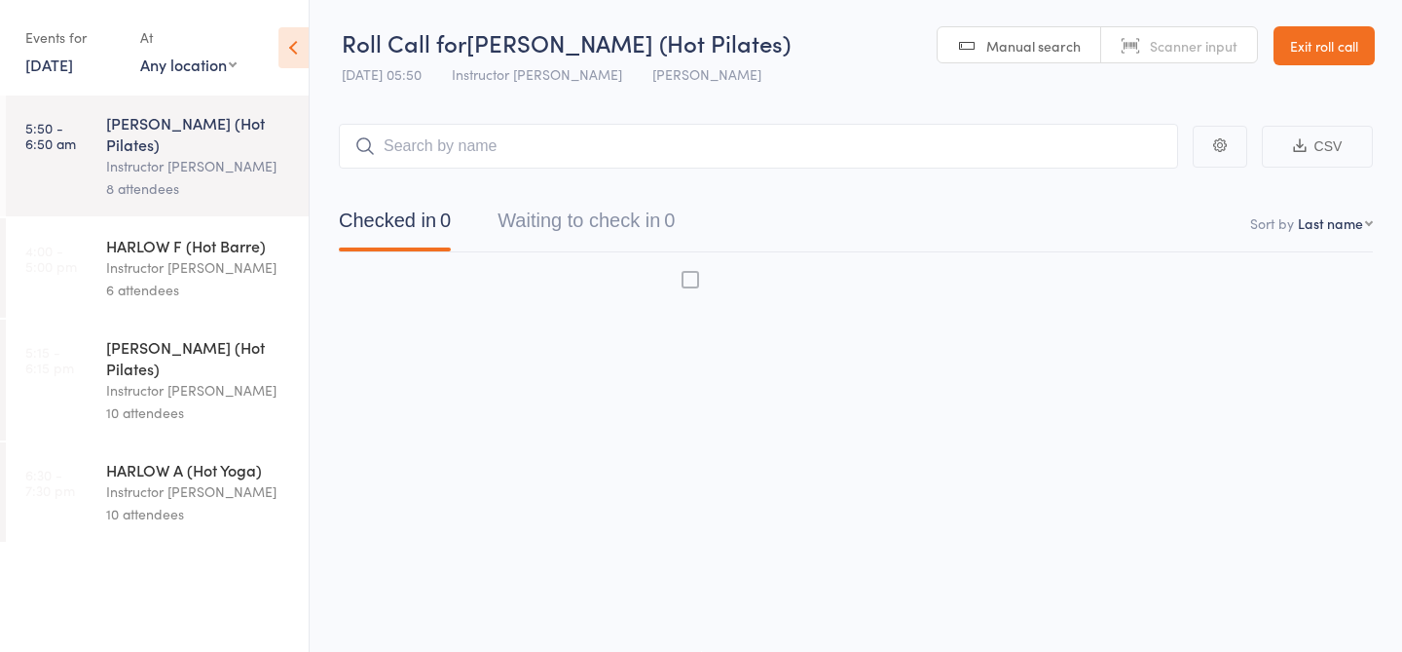
click at [450, 147] on input "search" at bounding box center [758, 146] width 839 height 45
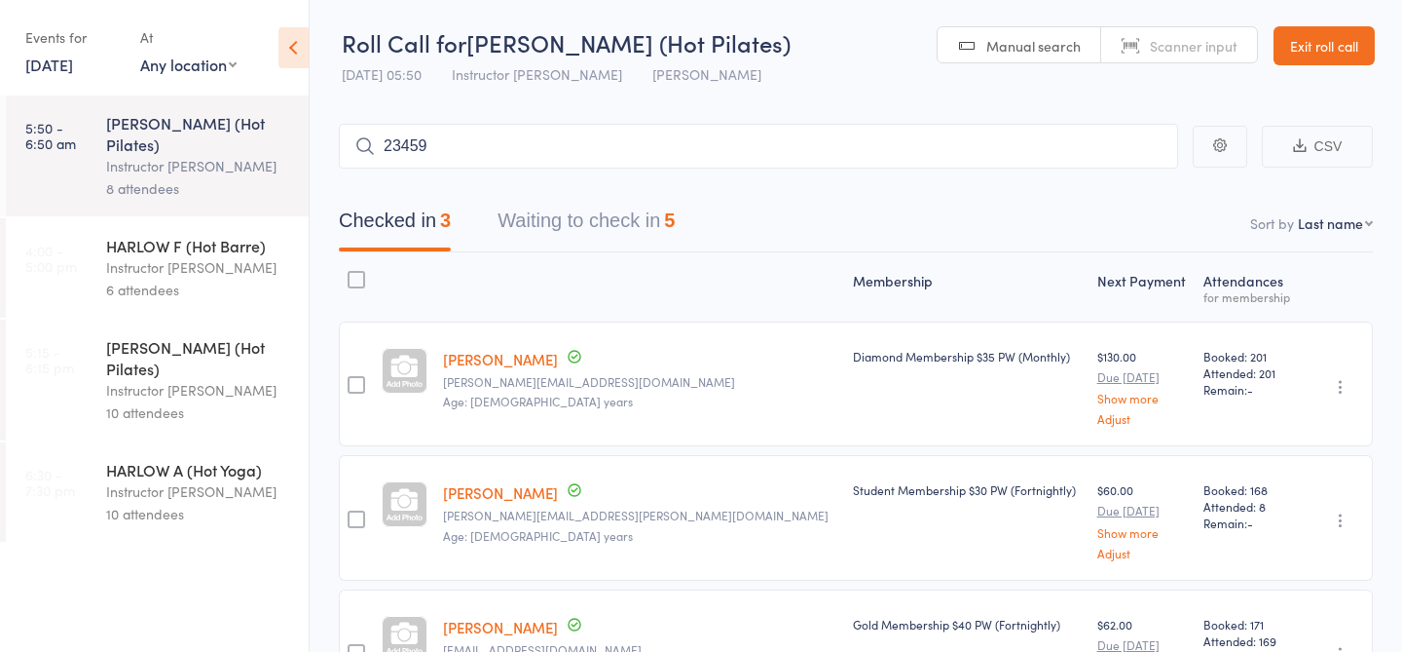
type input "23459"
click at [1116, 187] on link "Check in" at bounding box center [1124, 187] width 69 height 30
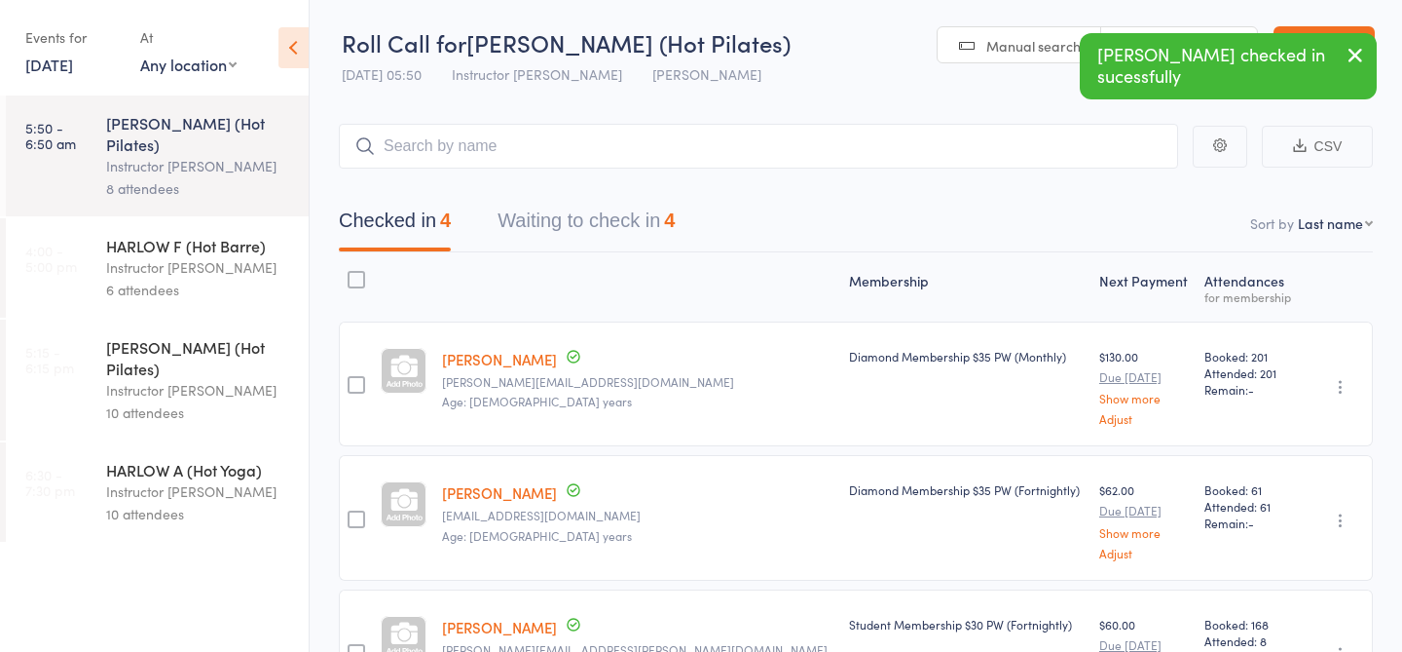
click at [1355, 56] on icon "button" at bounding box center [1355, 55] width 23 height 24
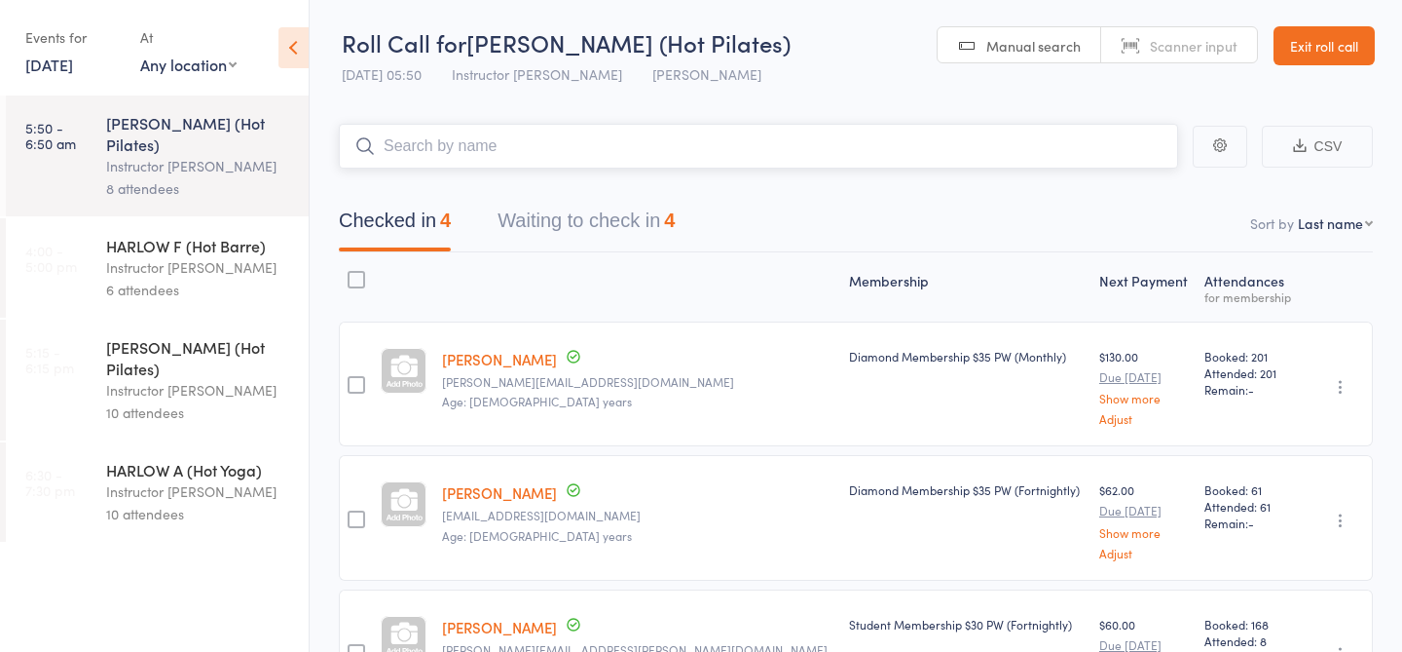
click at [786, 151] on input "search" at bounding box center [758, 146] width 839 height 45
type input "23765"
click at [1111, 186] on link "Check in" at bounding box center [1124, 187] width 69 height 30
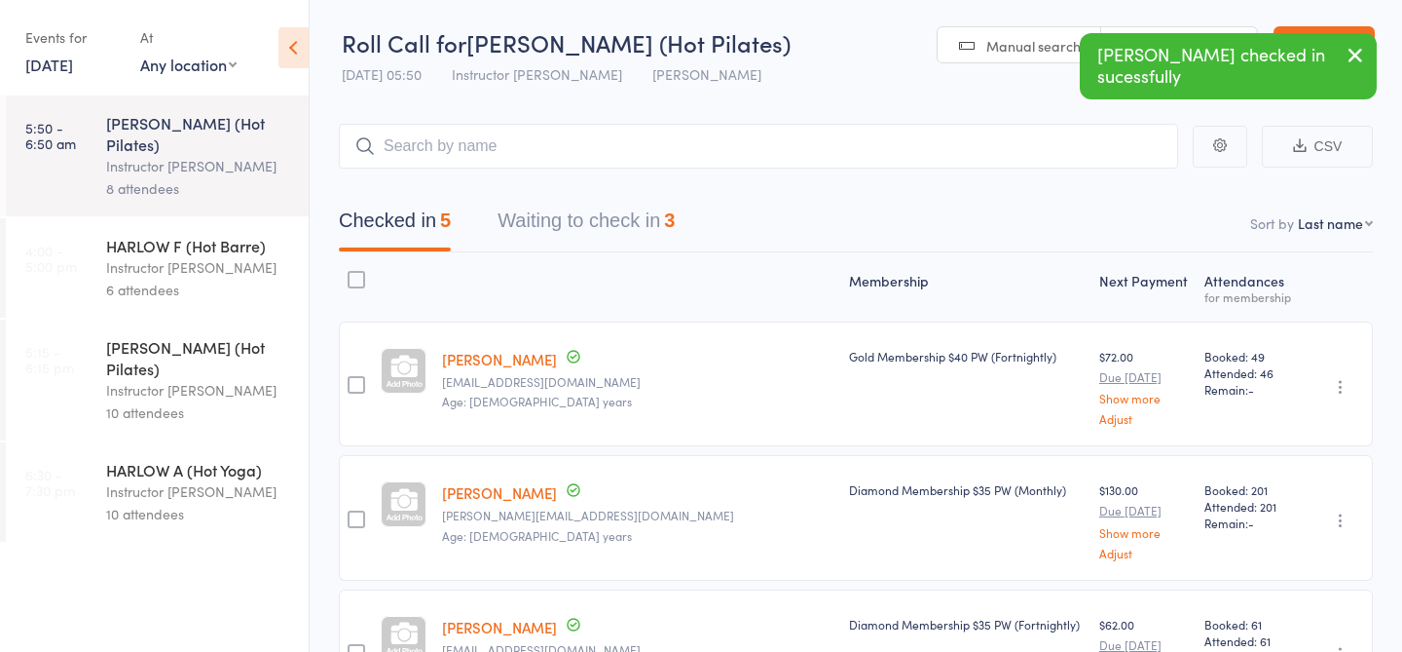
click at [1358, 51] on icon "button" at bounding box center [1355, 55] width 23 height 24
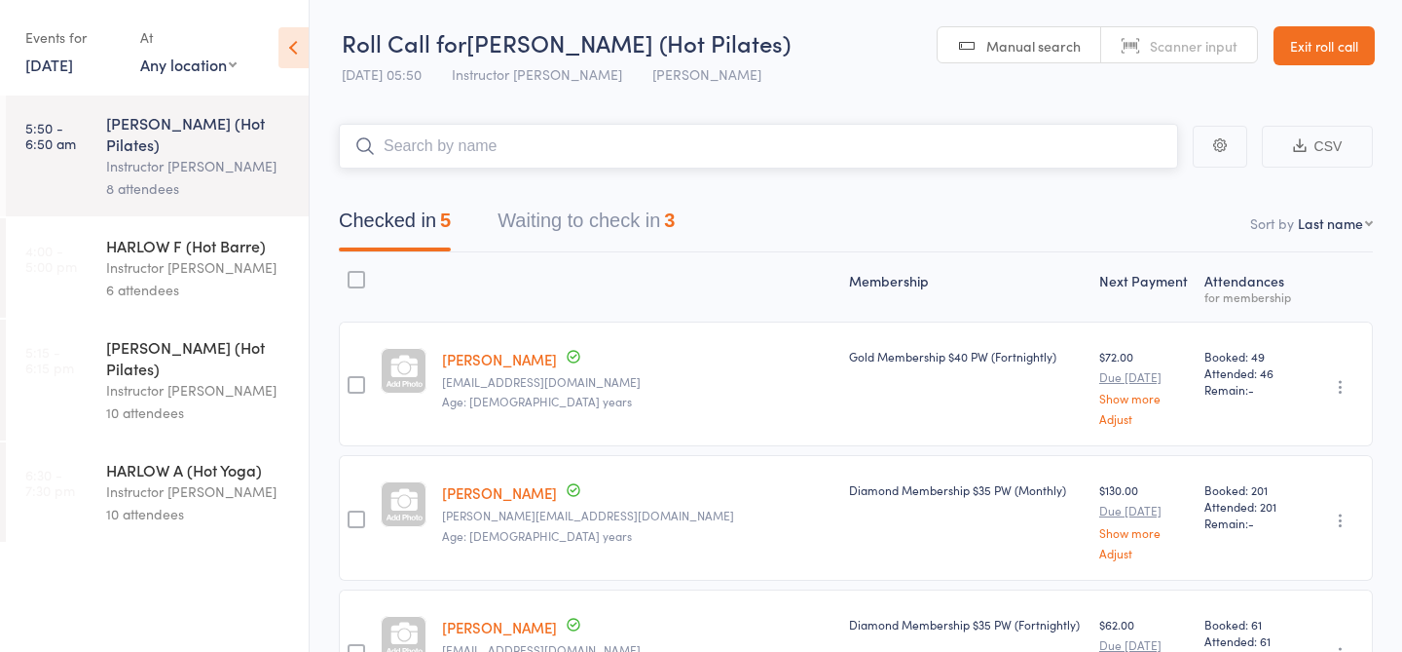
click at [917, 130] on input "search" at bounding box center [758, 146] width 839 height 45
click at [646, 241] on button "Waiting to check in 3" at bounding box center [586, 226] width 177 height 52
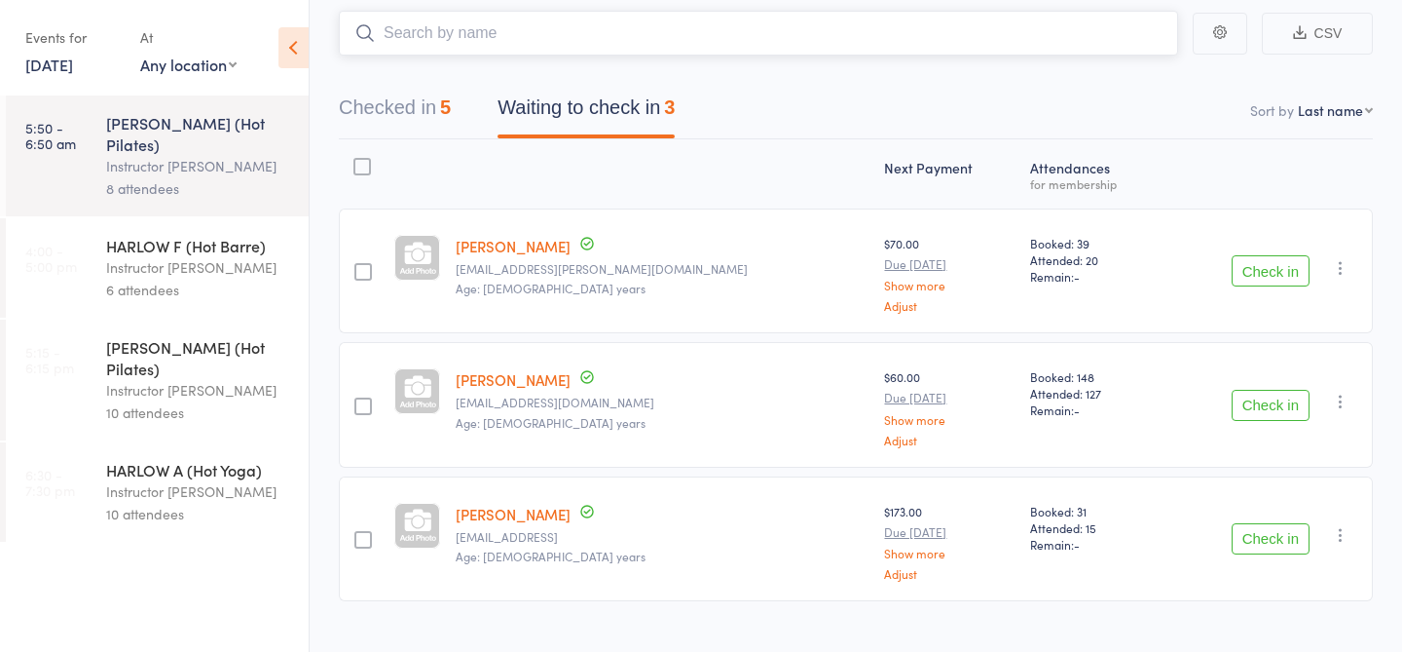
scroll to position [116, 0]
click at [70, 72] on link "18 Aug, 2025" at bounding box center [49, 64] width 48 height 21
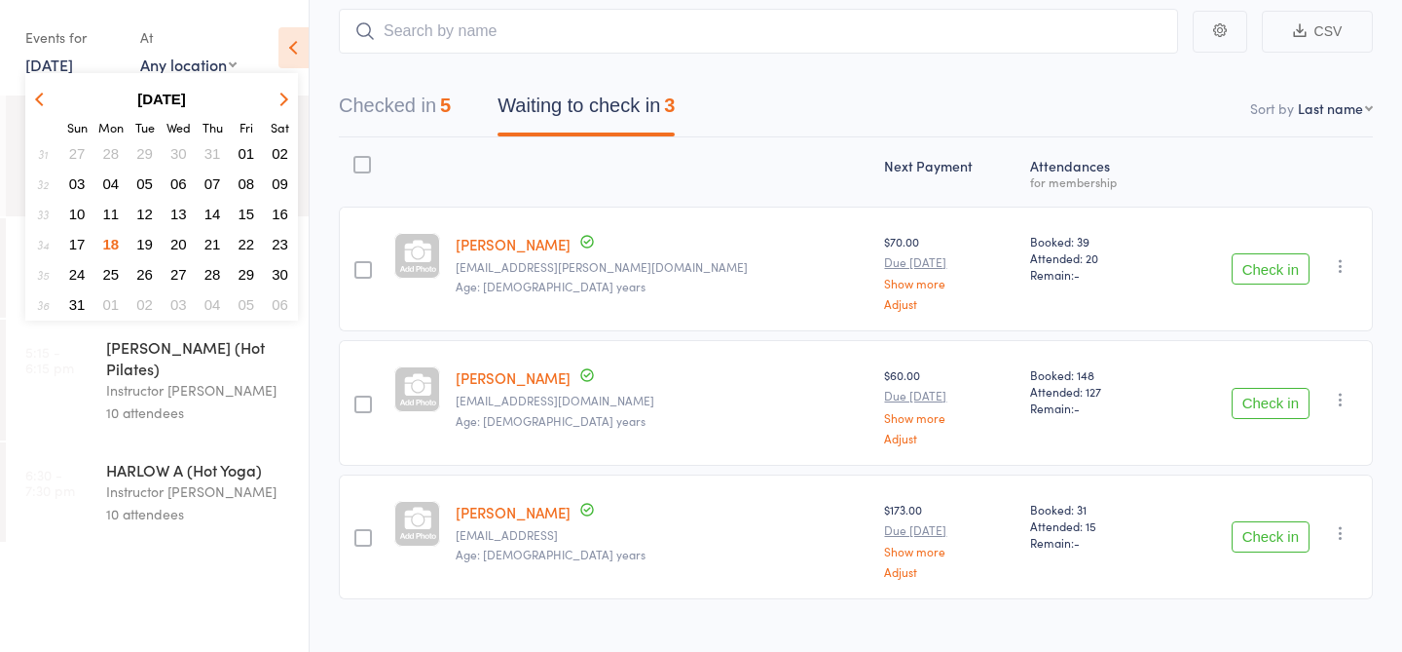
click at [149, 251] on span "19" at bounding box center [144, 244] width 17 height 17
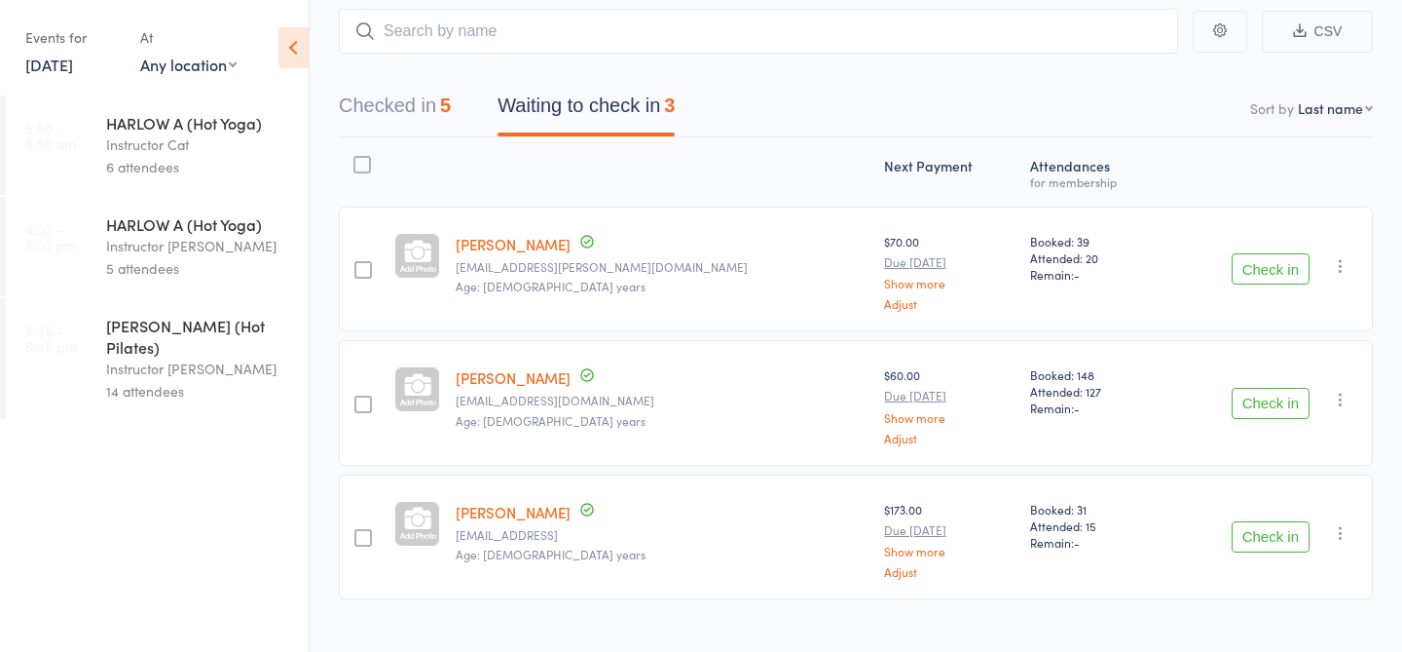
click at [211, 380] on div "14 attendees" at bounding box center [199, 391] width 186 height 22
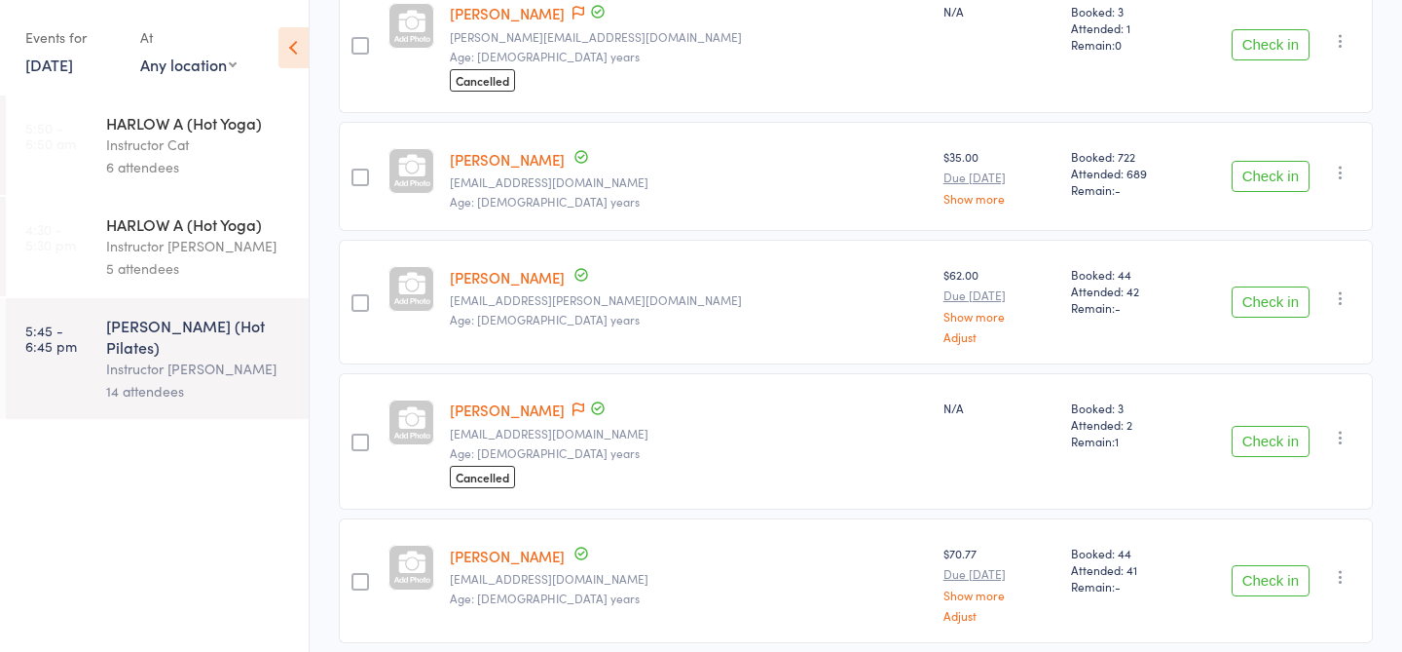
scroll to position [348, 0]
click at [526, 408] on link "Tiah Dionysius" at bounding box center [507, 407] width 115 height 20
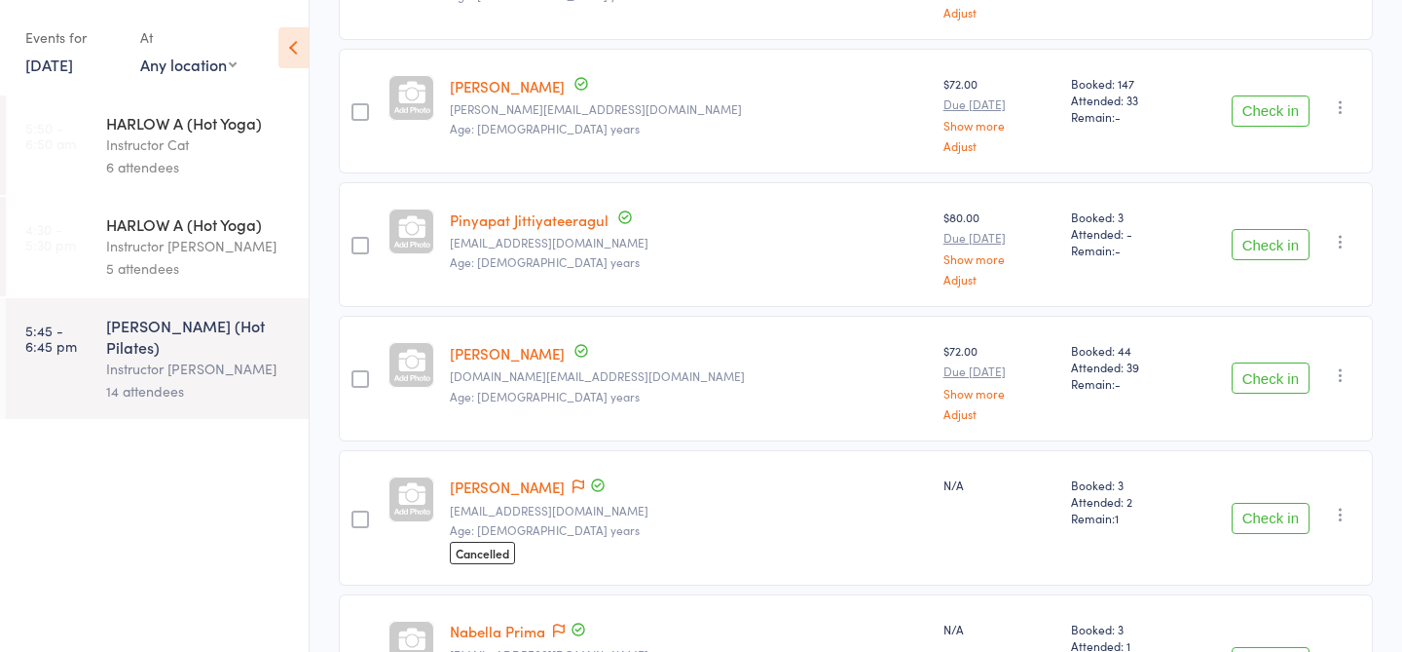
scroll to position [1088, 0]
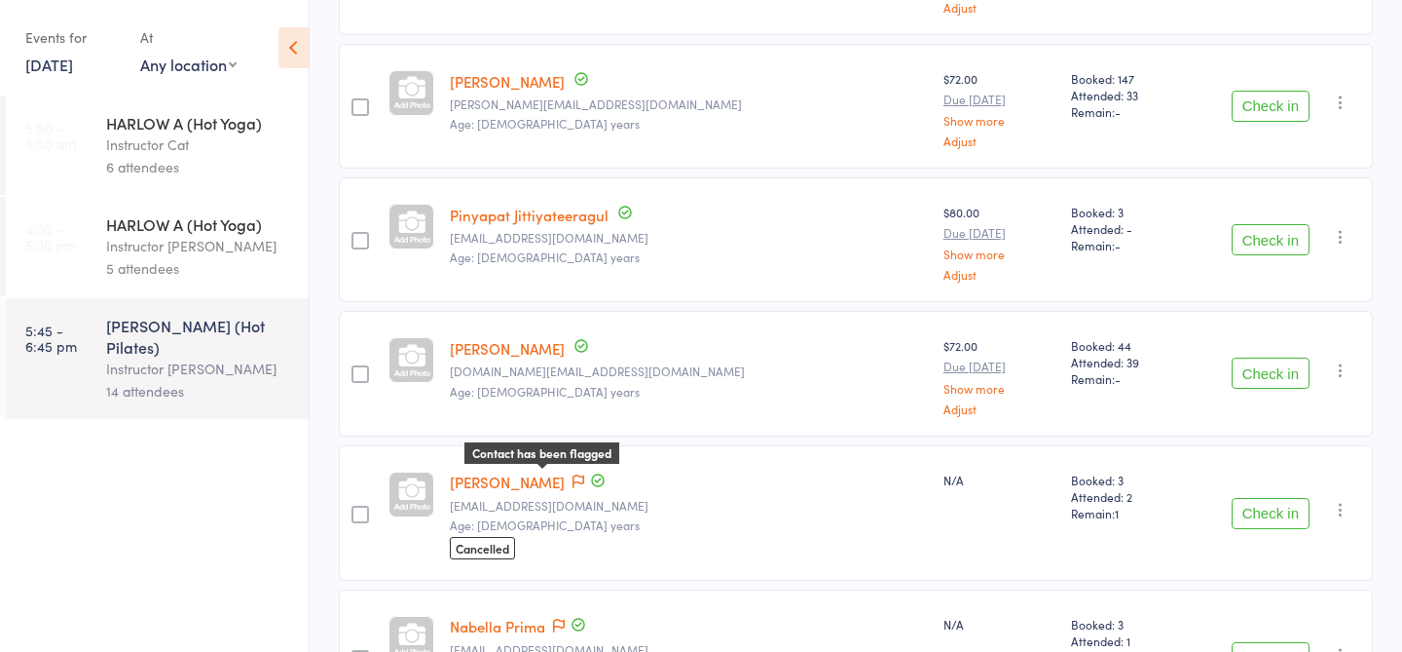
click at [573, 474] on icon at bounding box center [579, 481] width 12 height 14
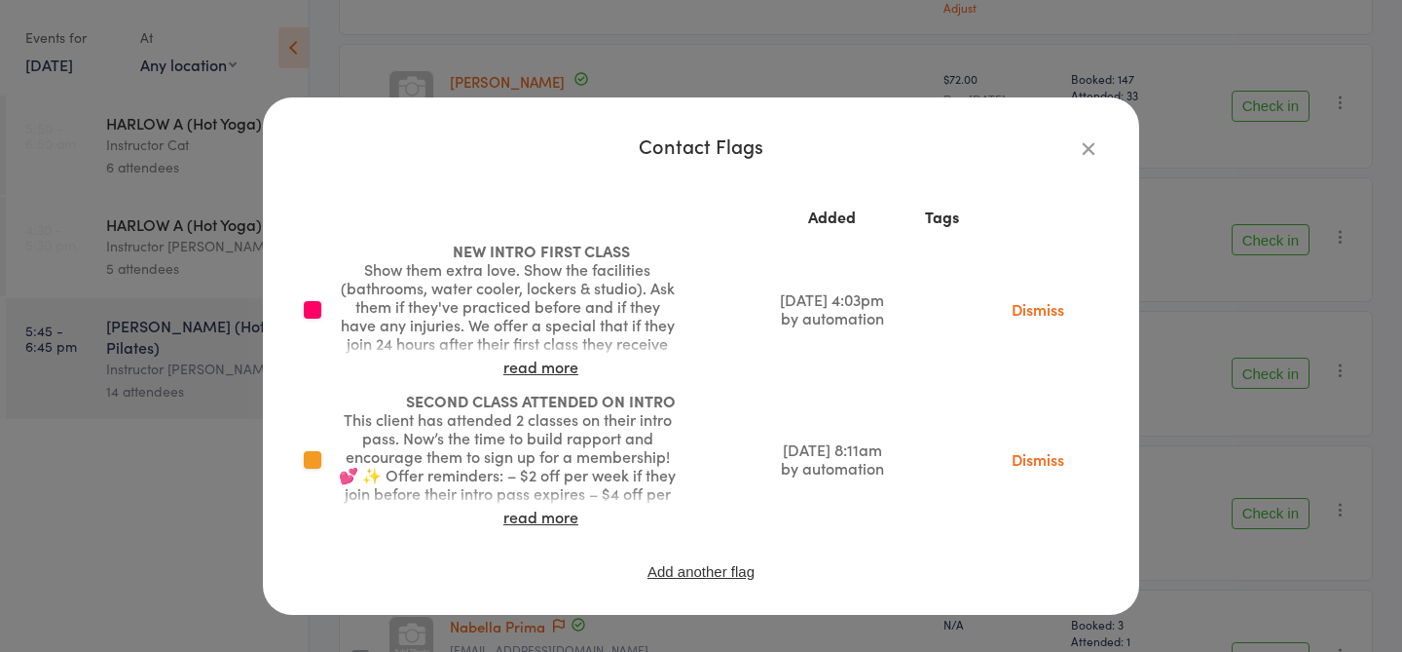
click at [1082, 148] on icon "button" at bounding box center [1088, 147] width 21 height 21
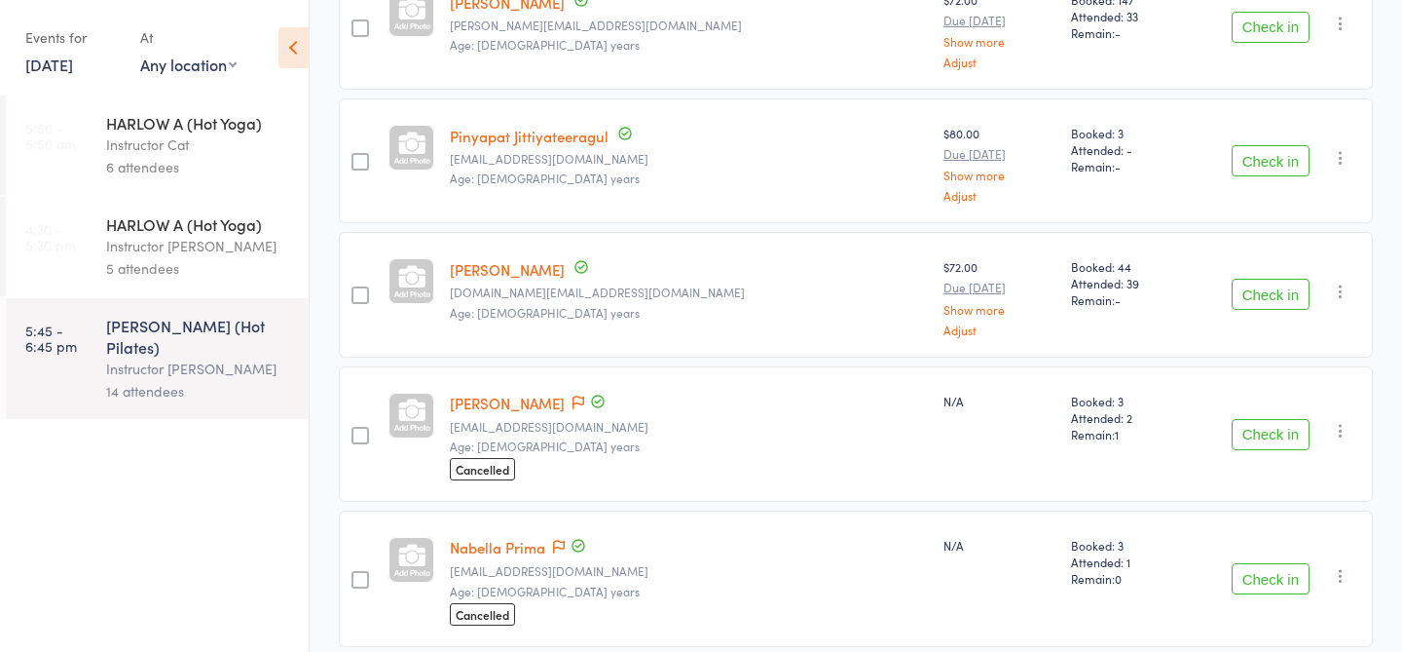
scroll to position [1248, 0]
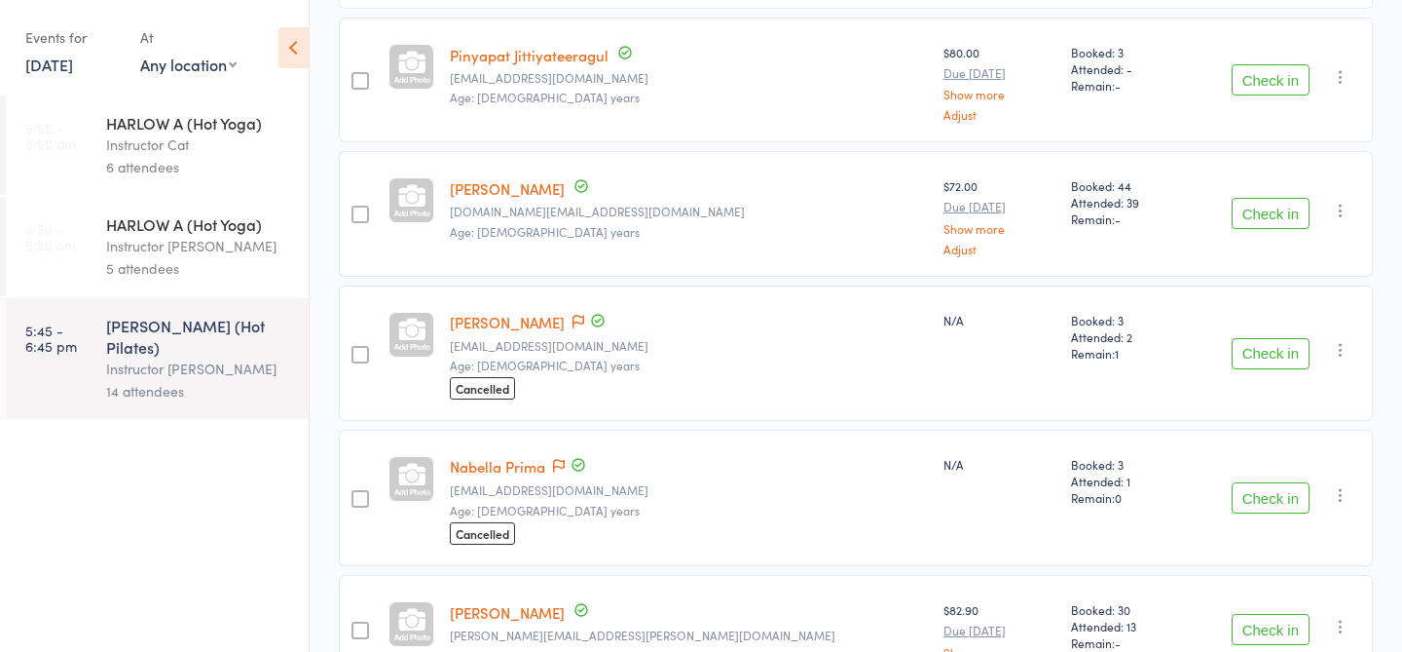
click at [519, 467] on link "Nabella Prima" at bounding box center [497, 466] width 95 height 20
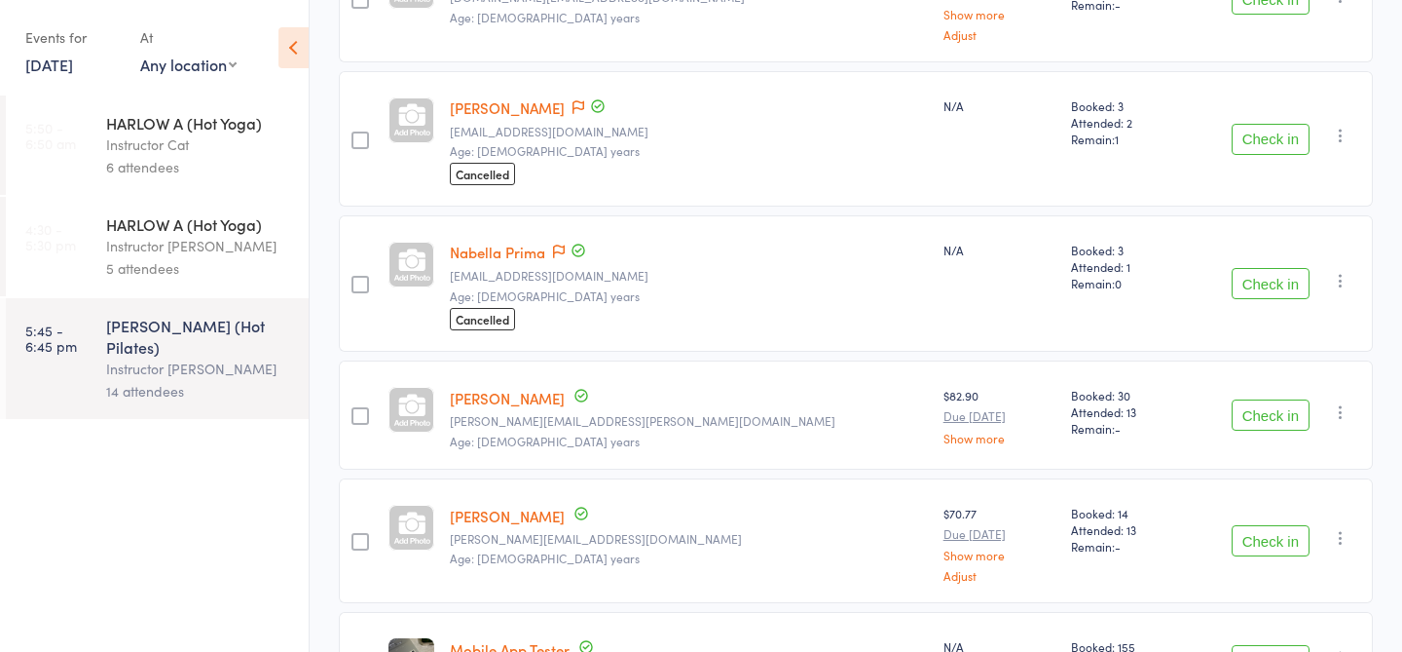
scroll to position [1599, 0]
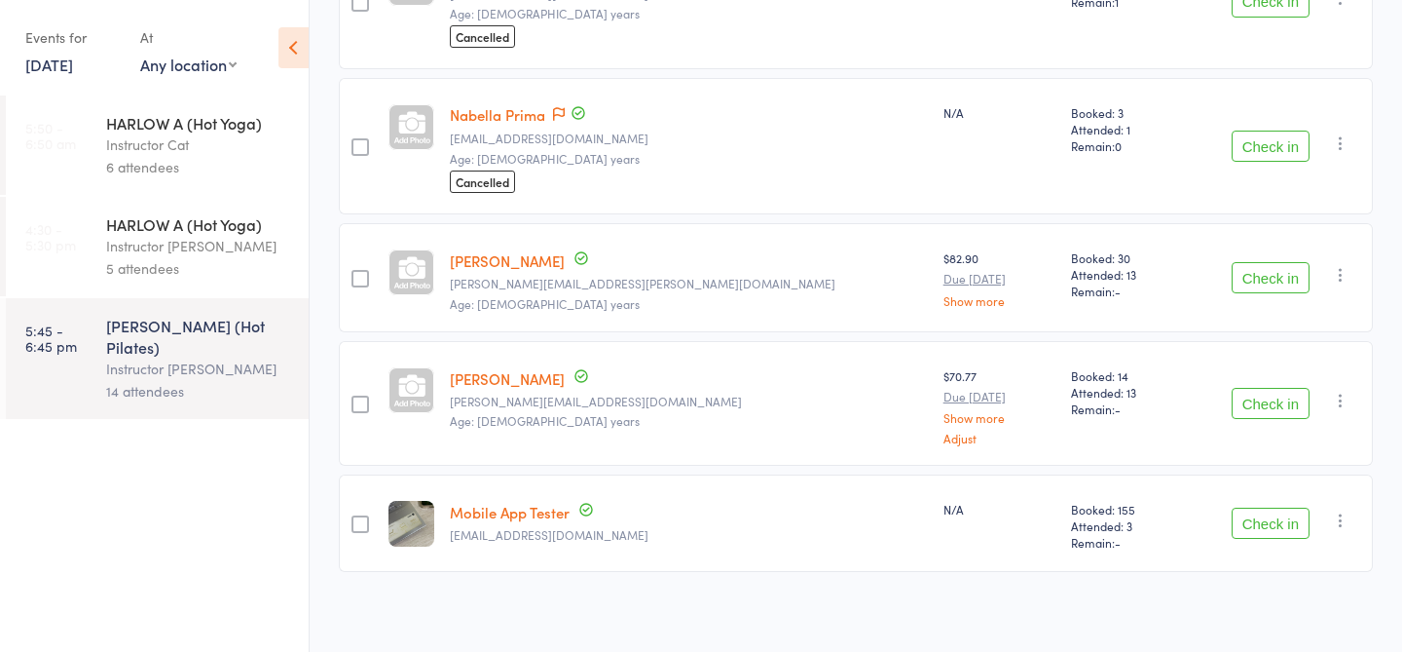
click at [1343, 518] on icon "button" at bounding box center [1340, 519] width 19 height 19
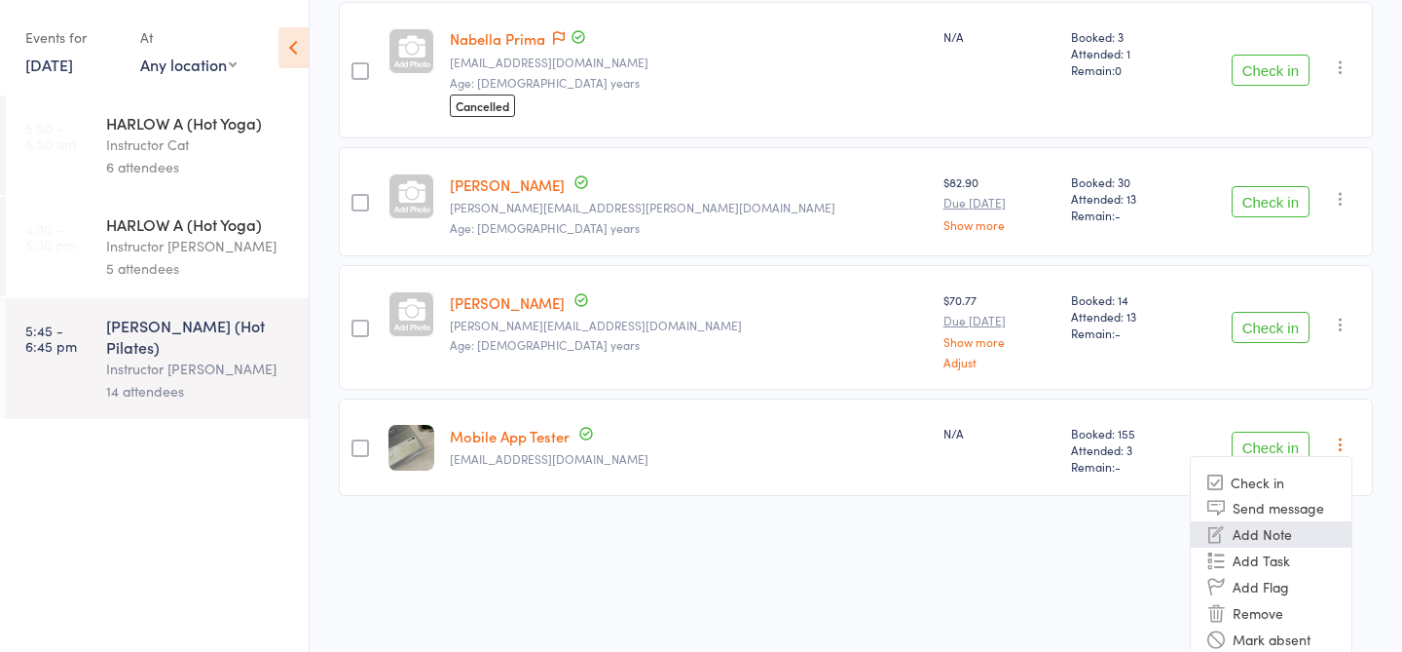
scroll to position [1685, 0]
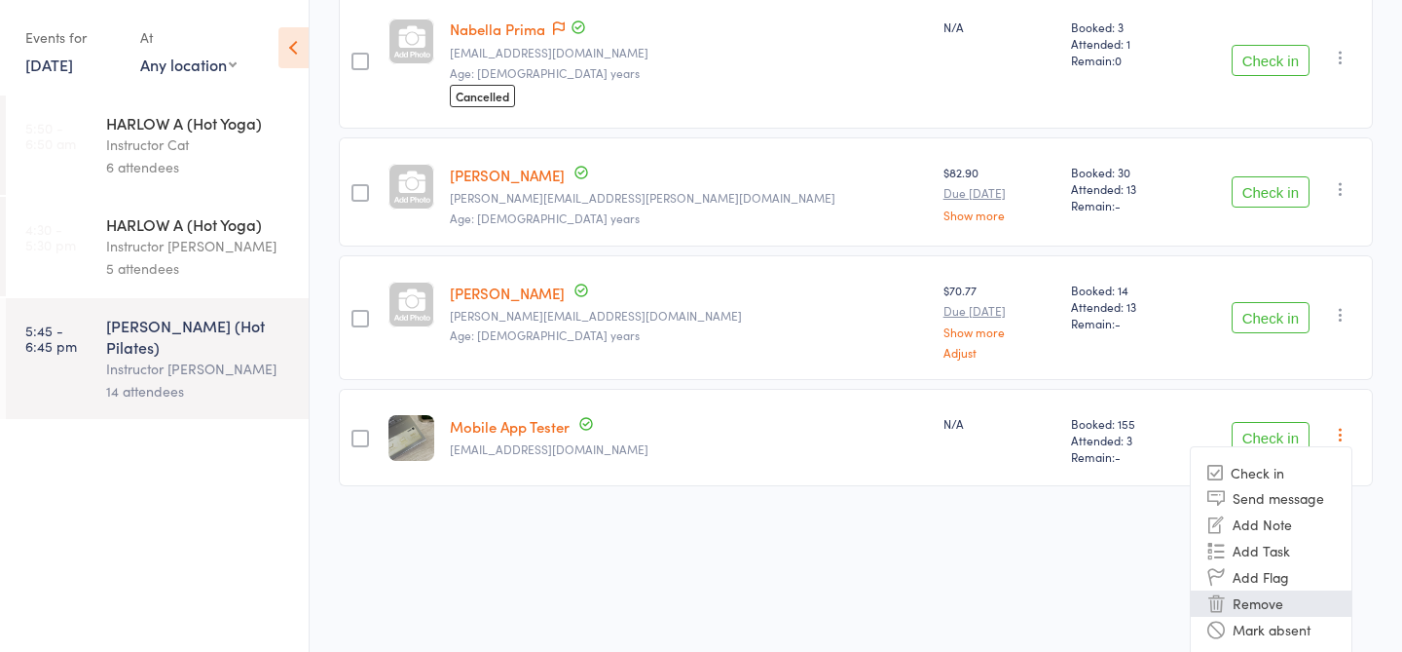
click at [1276, 601] on li "Remove" at bounding box center [1271, 603] width 161 height 26
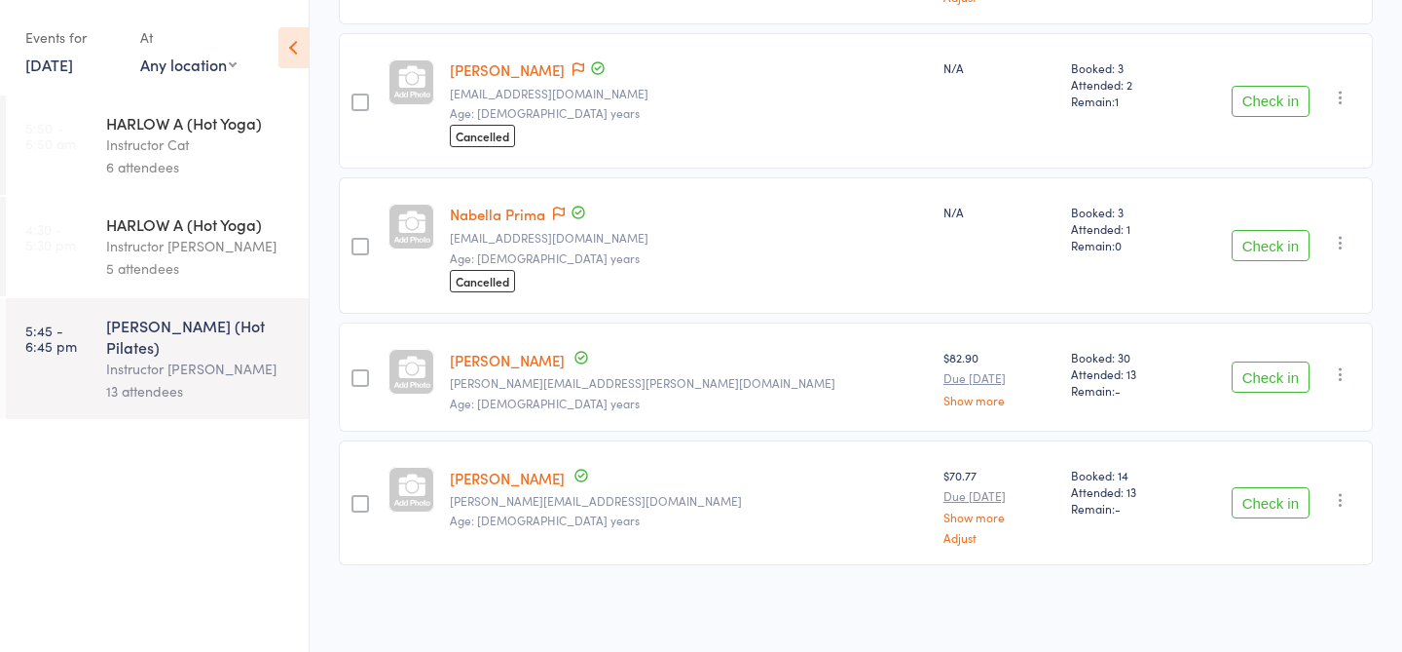
scroll to position [1495, 0]
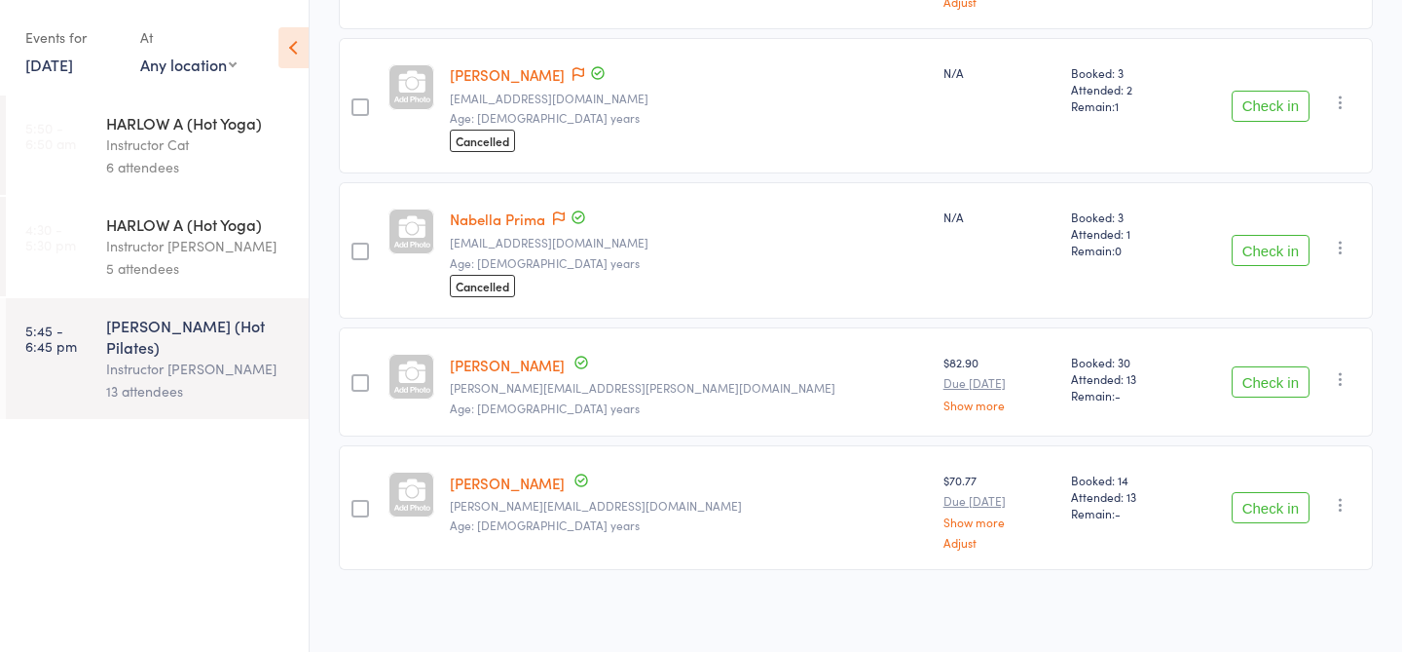
click at [57, 61] on link "19 Aug, 2025" at bounding box center [49, 64] width 48 height 21
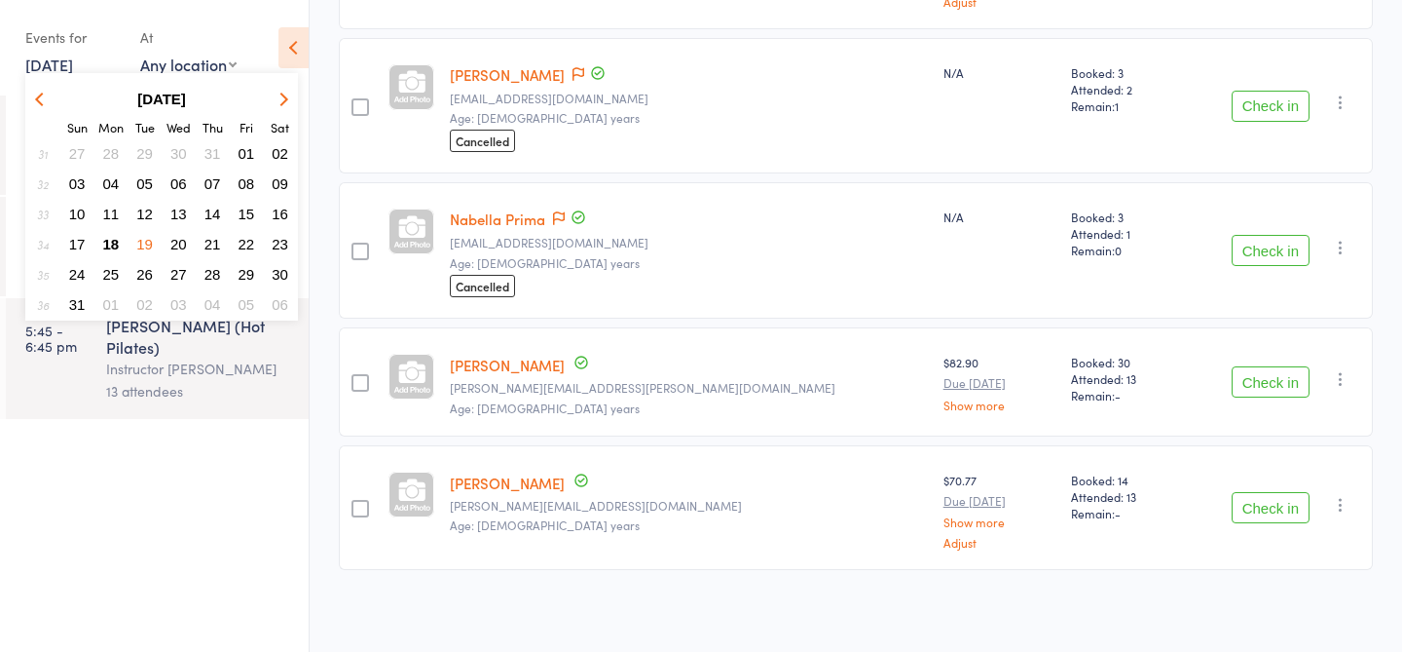
click at [176, 244] on span "20" at bounding box center [178, 244] width 17 height 17
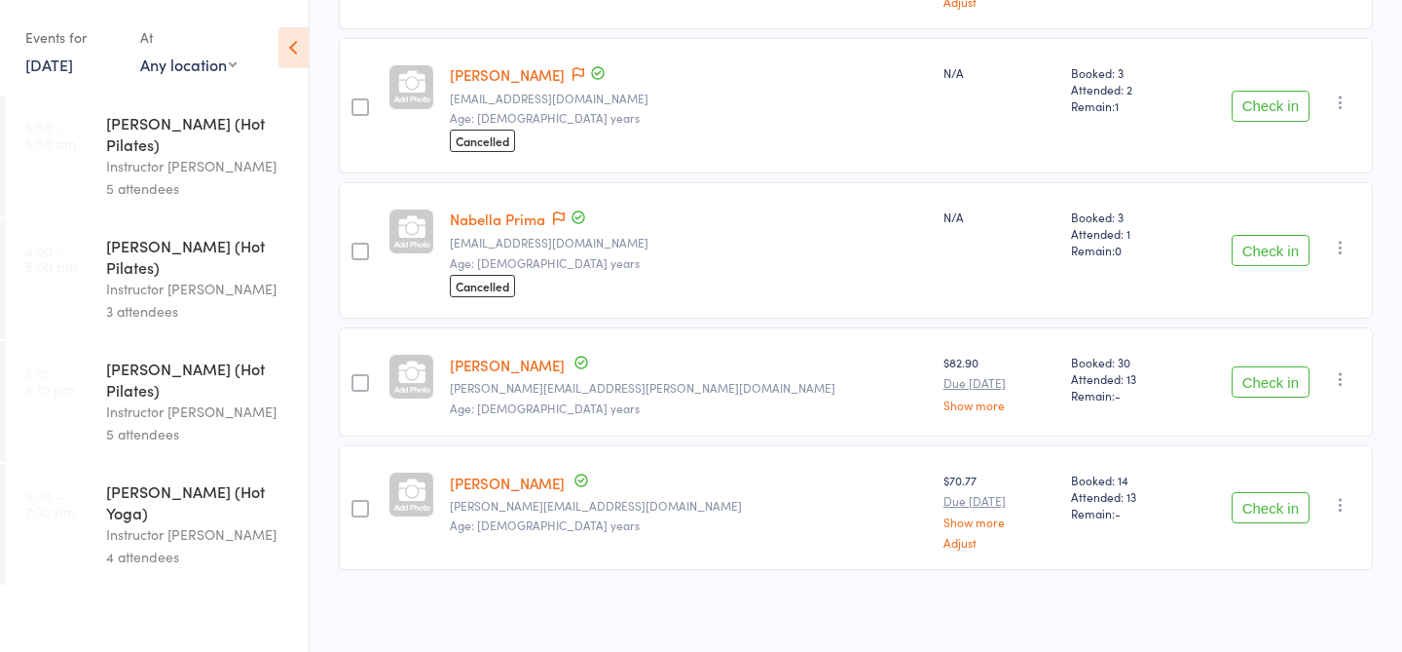
click at [52, 66] on link "20 Aug, 2025" at bounding box center [49, 64] width 48 height 21
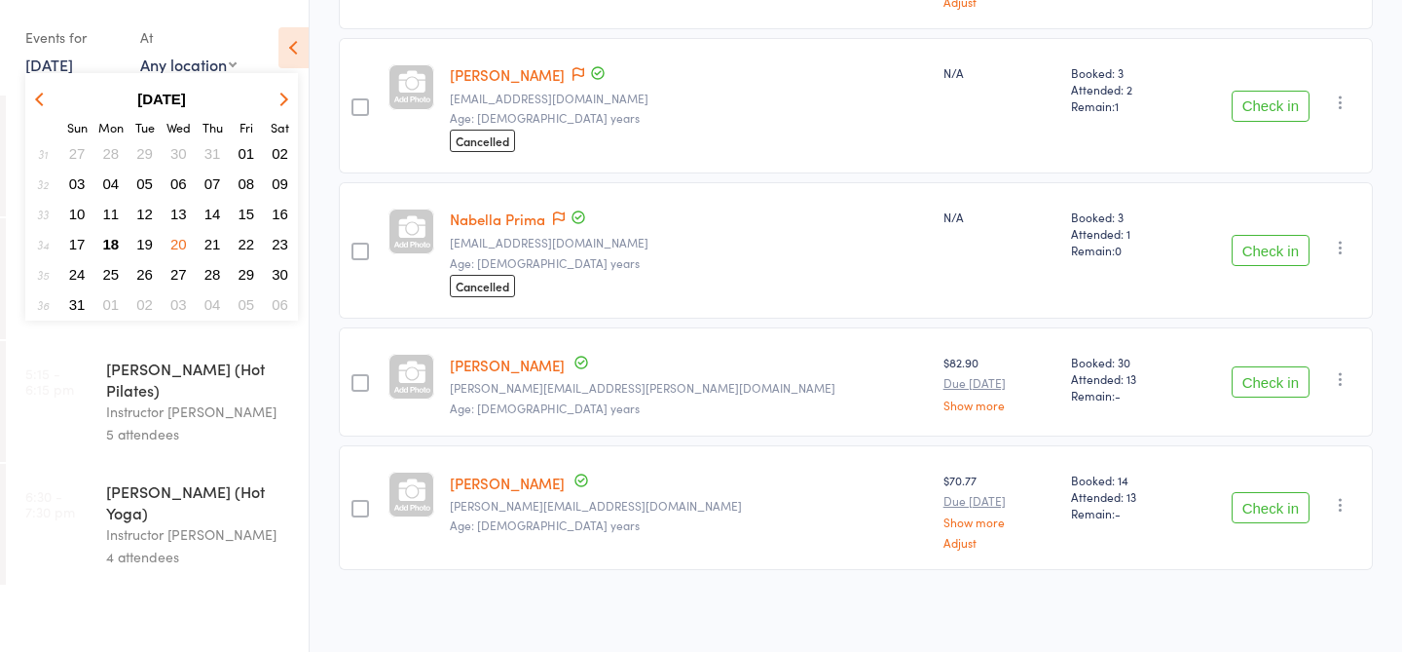
click at [237, 249] on button "22" at bounding box center [247, 244] width 30 height 26
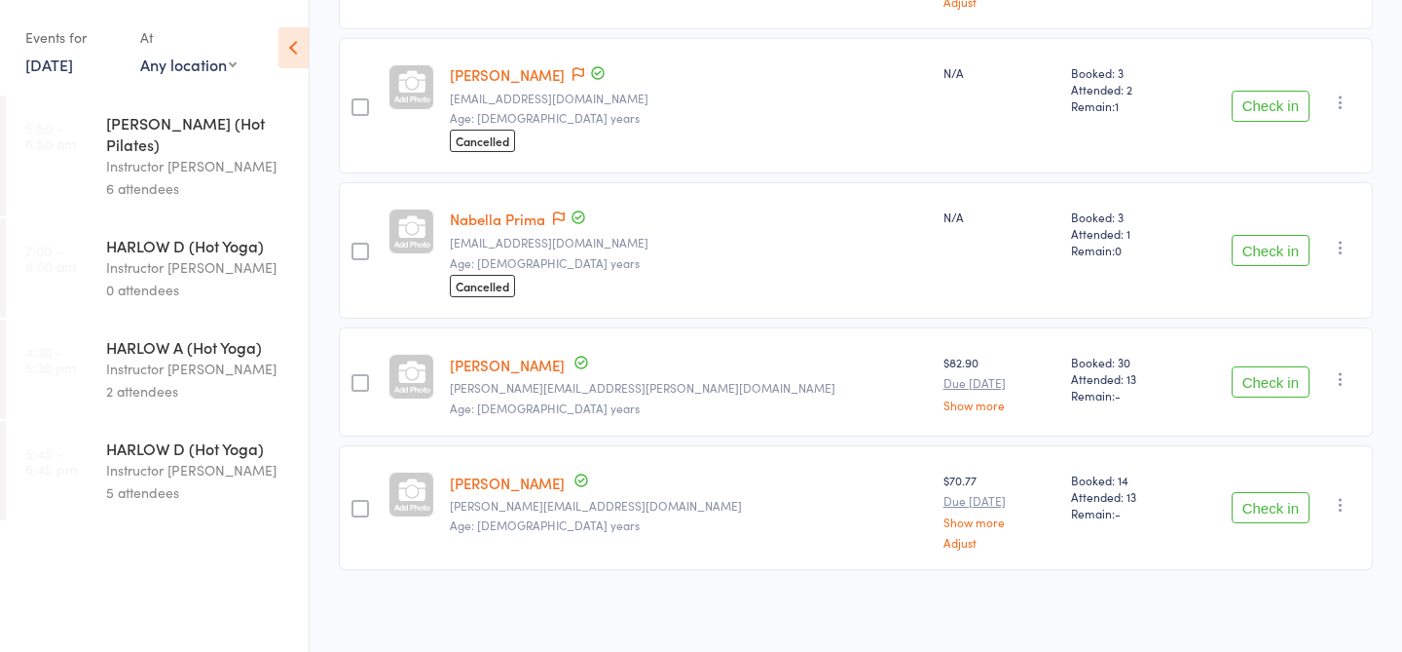
click at [188, 279] on div "0 attendees" at bounding box center [199, 290] width 186 height 22
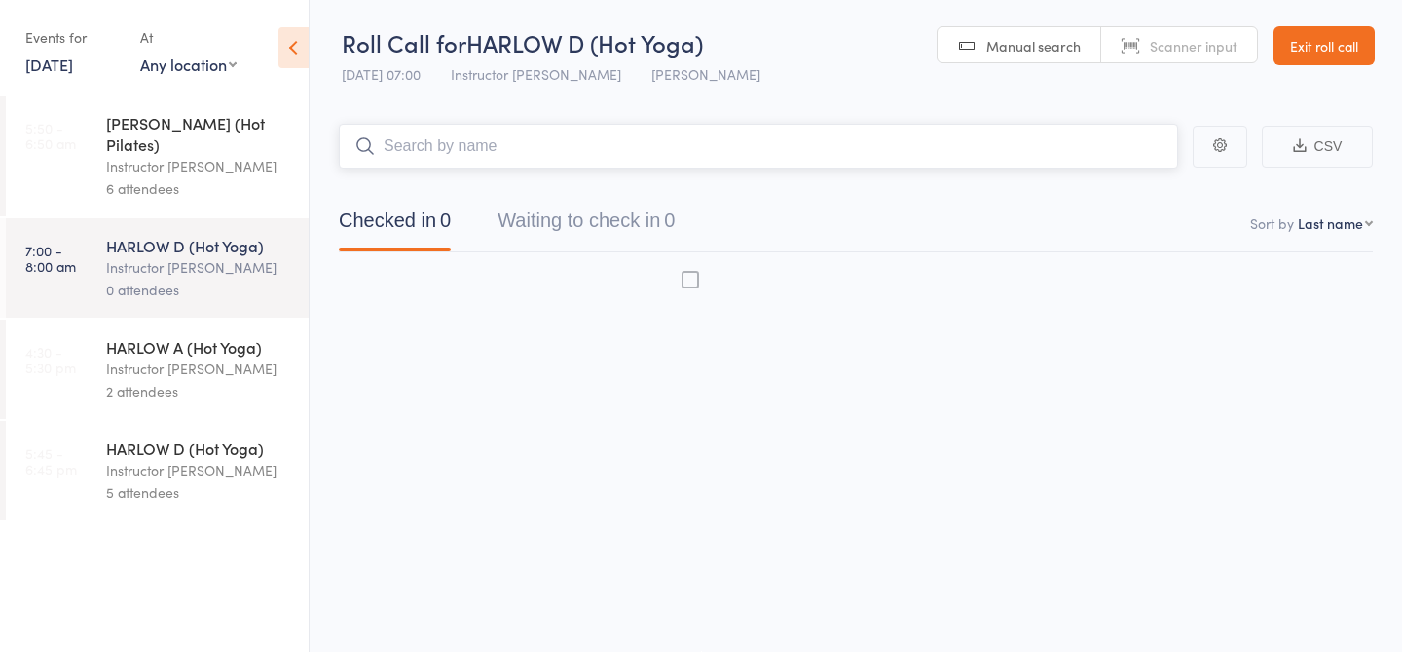
scroll to position [1, 0]
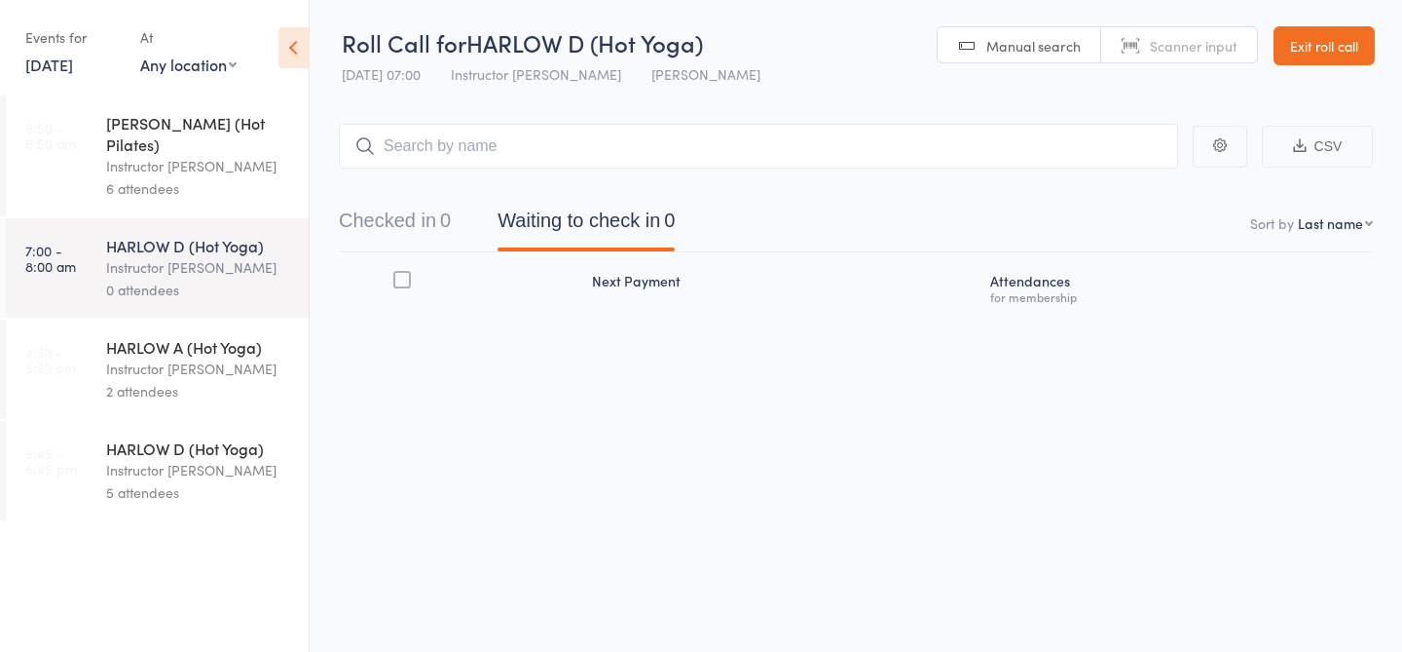
click at [205, 177] on div "6 attendees" at bounding box center [199, 188] width 186 height 22
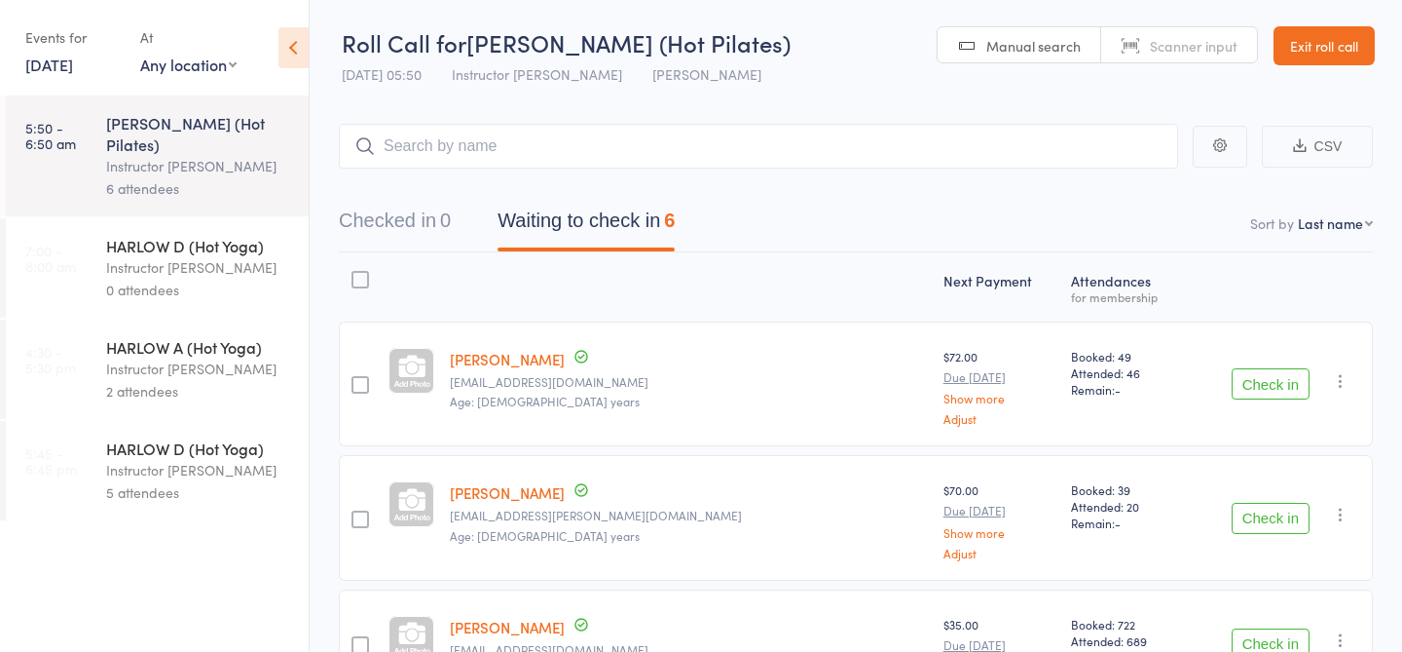
click at [211, 235] on div "HARLOW D (Hot Yoga)" at bounding box center [199, 245] width 186 height 21
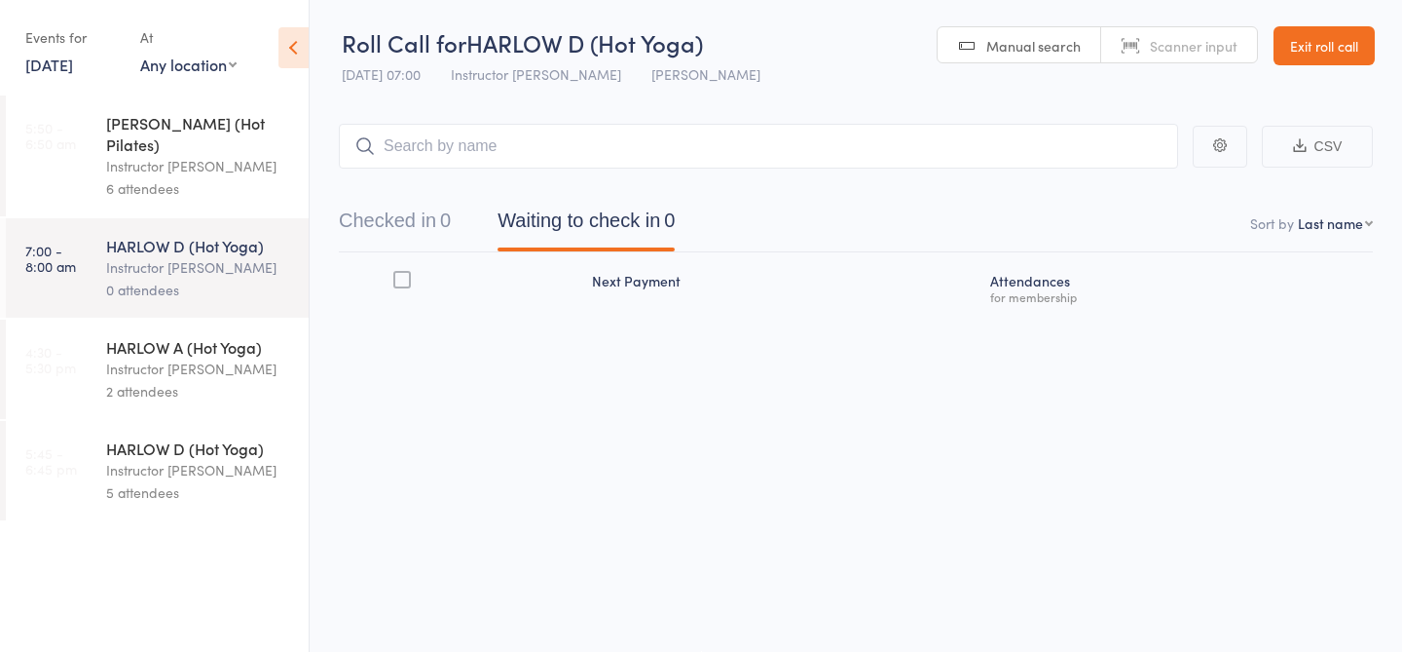
click at [242, 177] on div "6 attendees" at bounding box center [199, 188] width 186 height 22
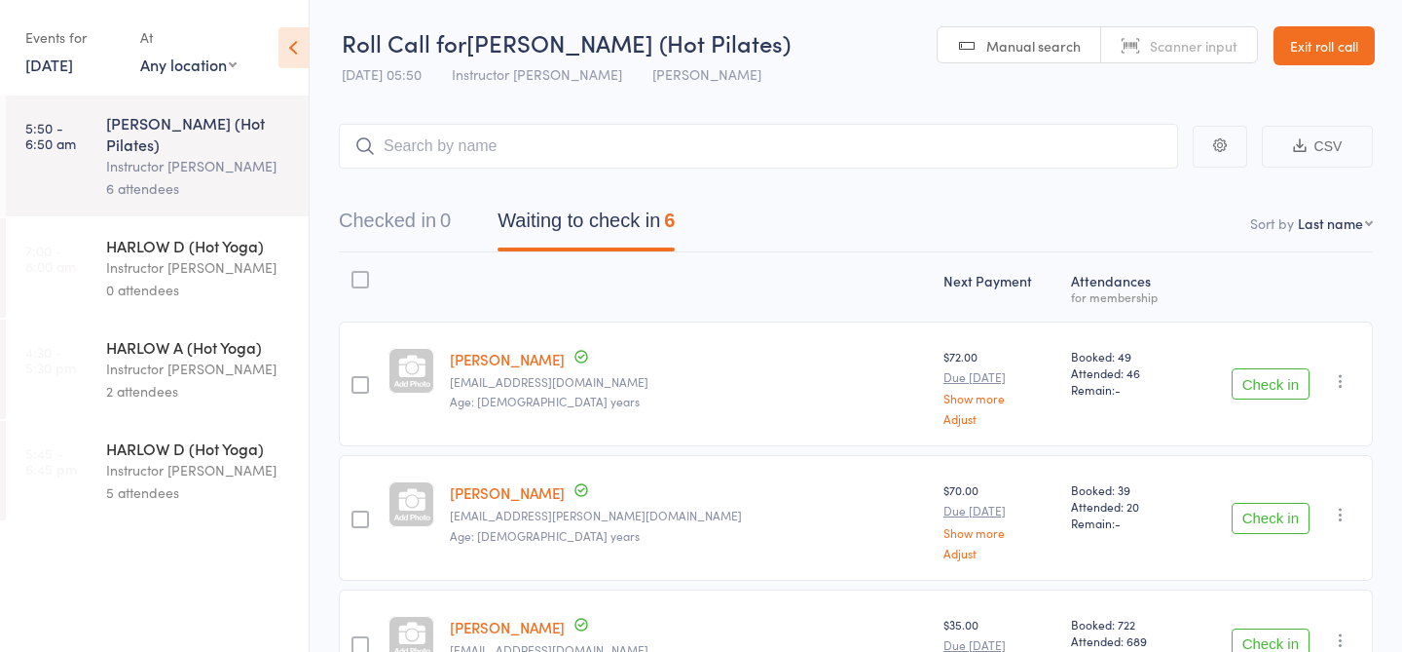
click at [231, 235] on div "HARLOW D (Hot Yoga)" at bounding box center [199, 245] width 186 height 21
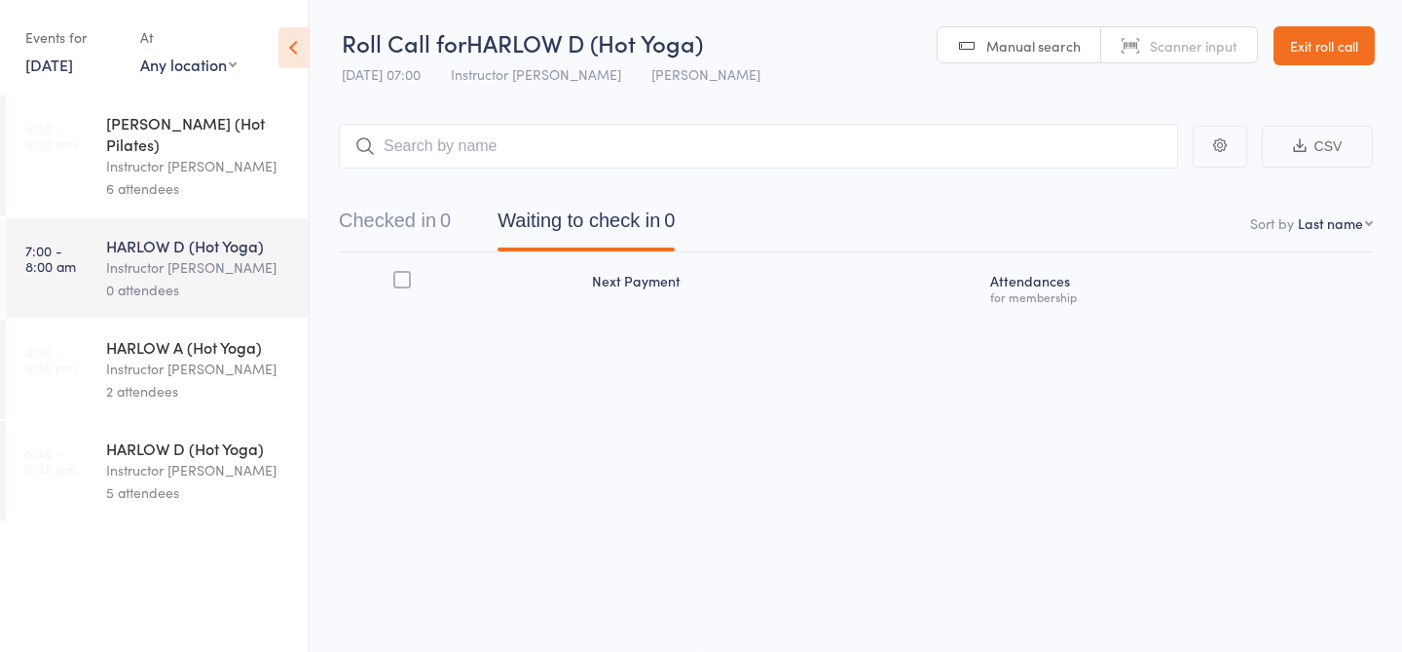
click at [222, 155] on div "Instructor [PERSON_NAME]" at bounding box center [199, 166] width 186 height 22
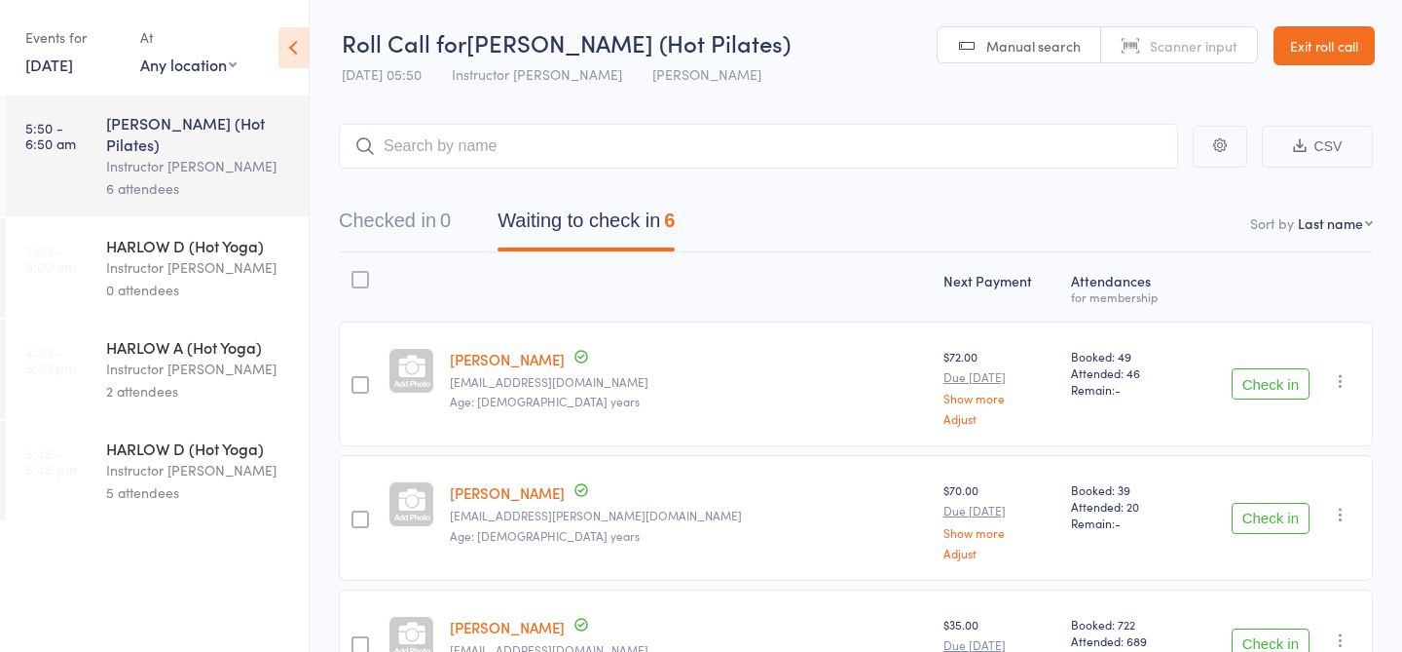
click at [57, 63] on link "22 Aug, 2025" at bounding box center [49, 64] width 48 height 21
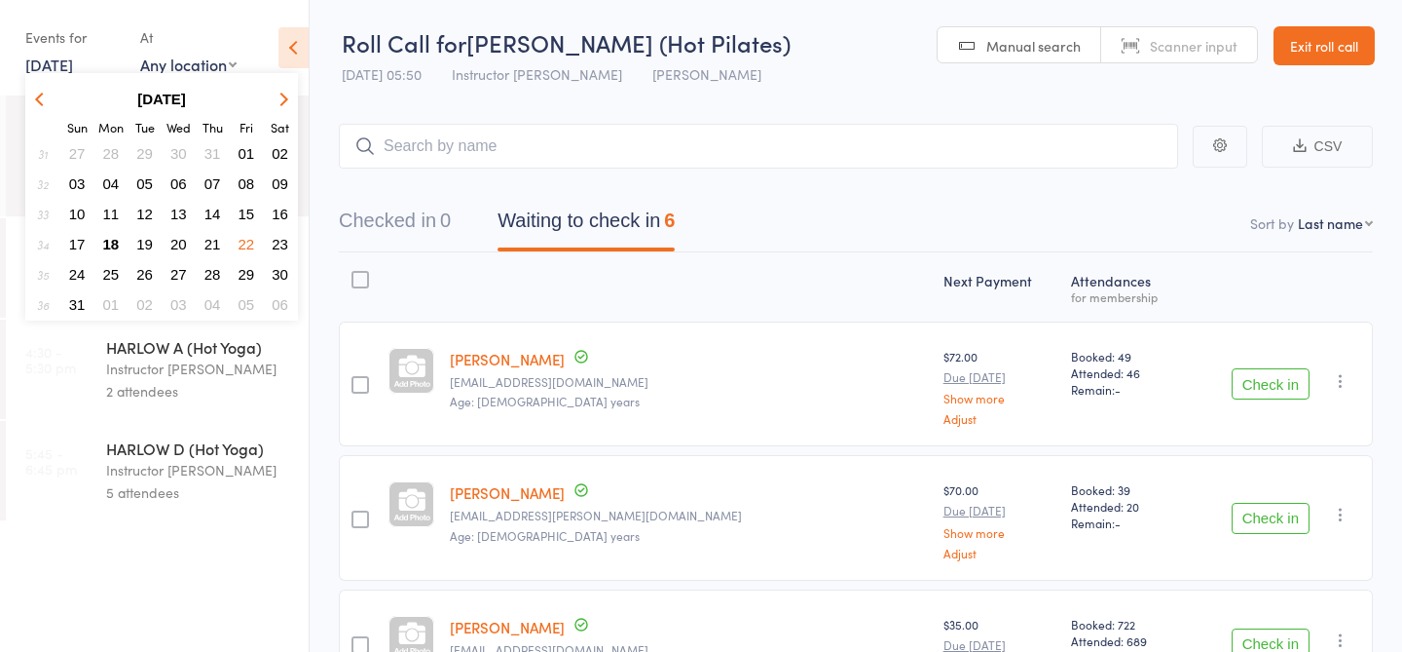
click at [111, 246] on span "18" at bounding box center [111, 244] width 17 height 17
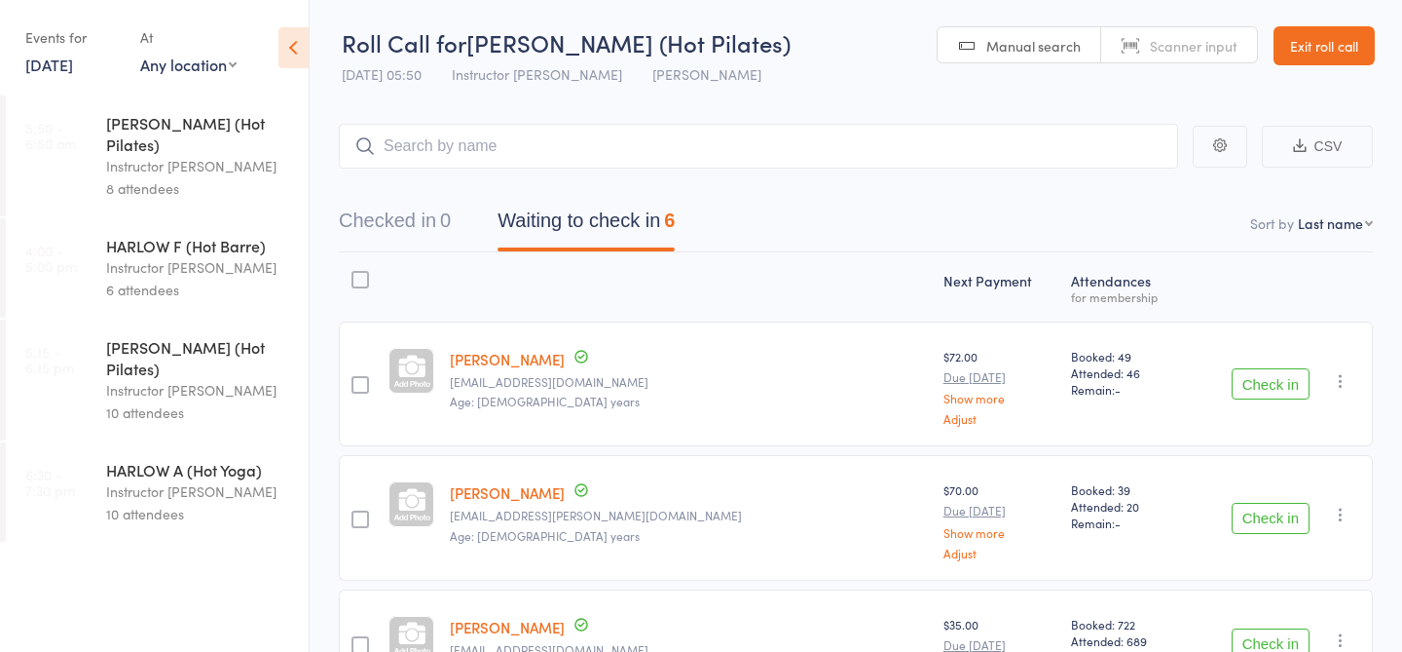
click at [191, 177] on div "8 attendees" at bounding box center [199, 188] width 186 height 22
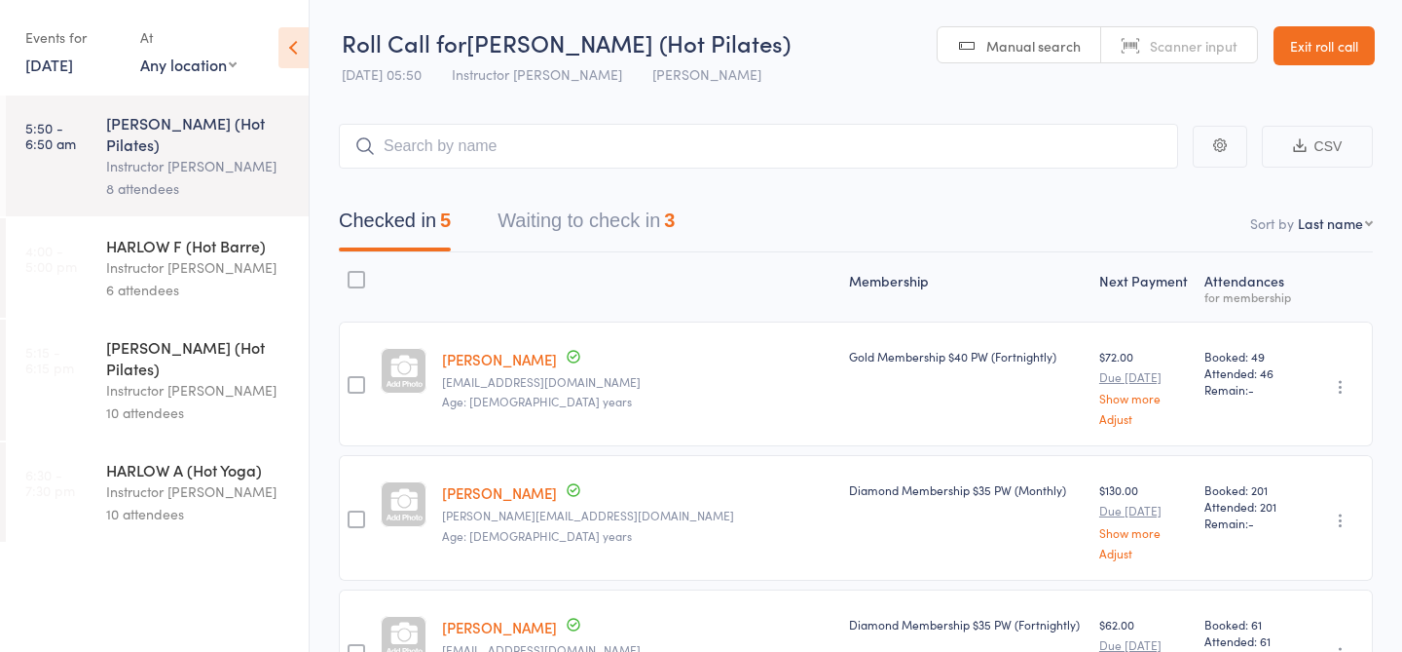
click at [672, 216] on button "Waiting to check in 3" at bounding box center [586, 226] width 177 height 52
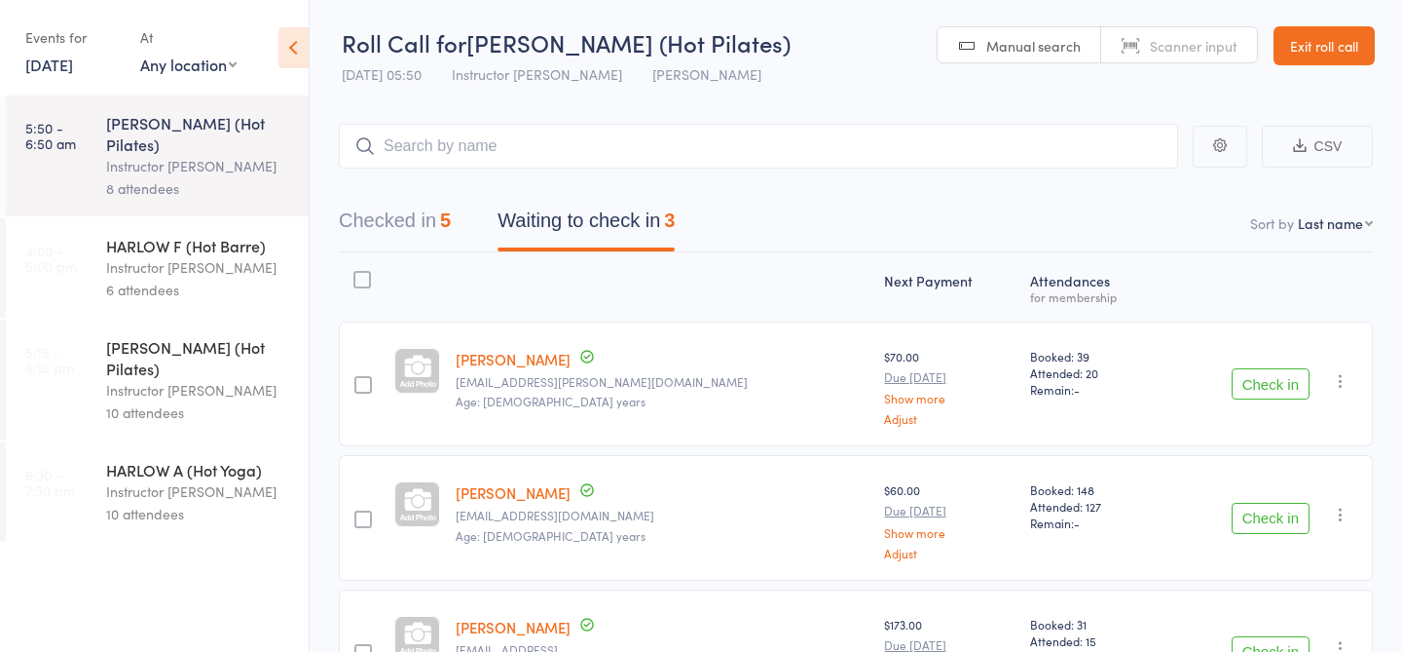
click at [672, 155] on input "search" at bounding box center [758, 146] width 839 height 45
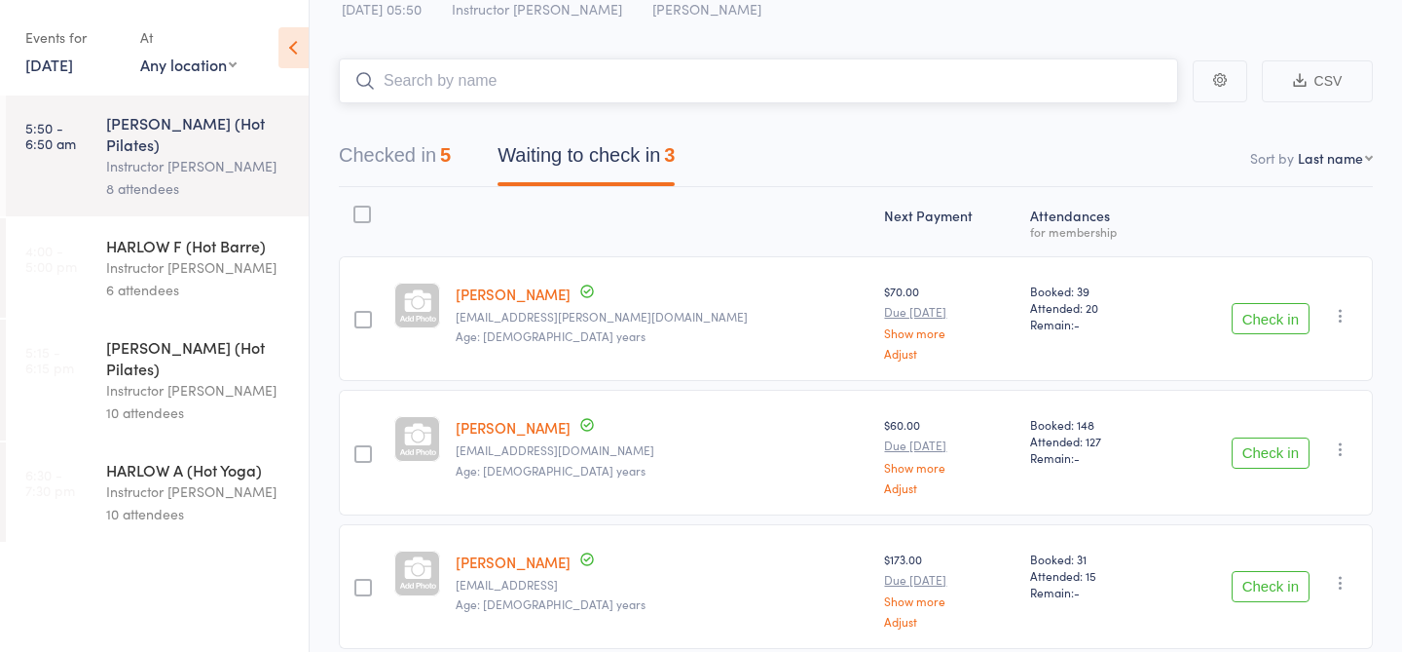
scroll to position [148, 0]
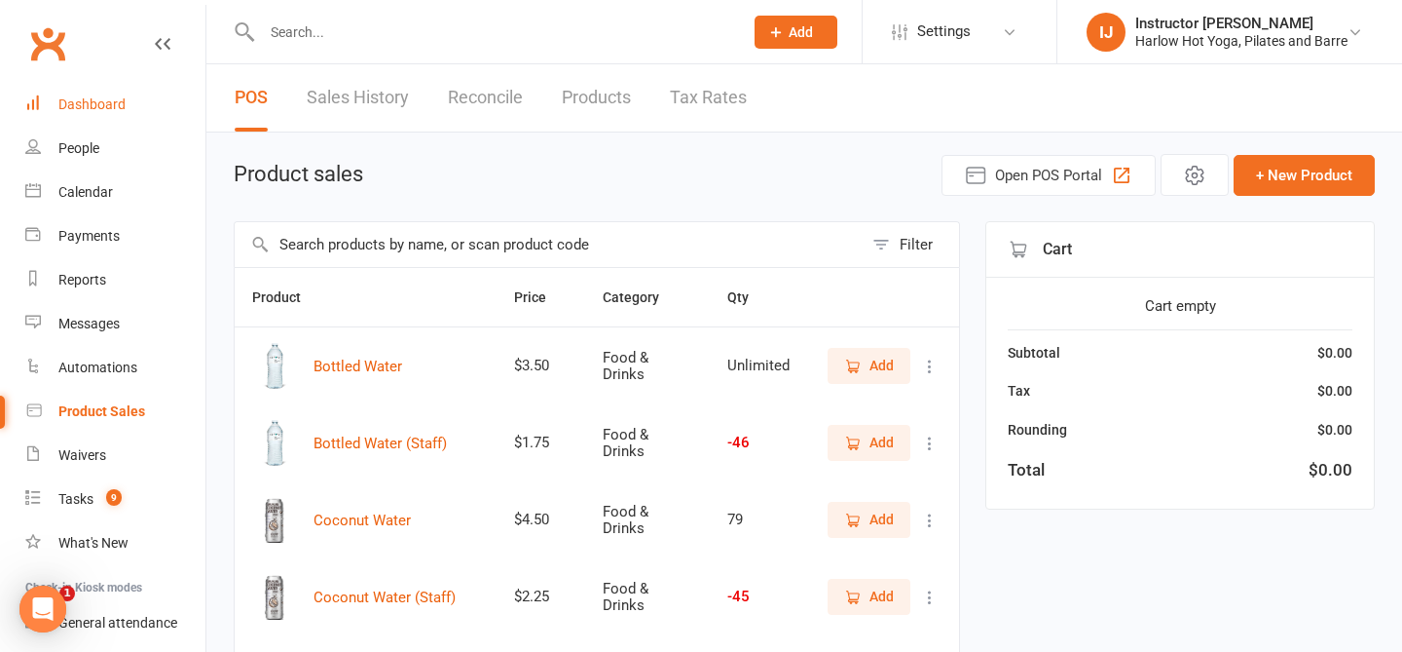
click at [123, 107] on div "Dashboard" at bounding box center [91, 104] width 67 height 16
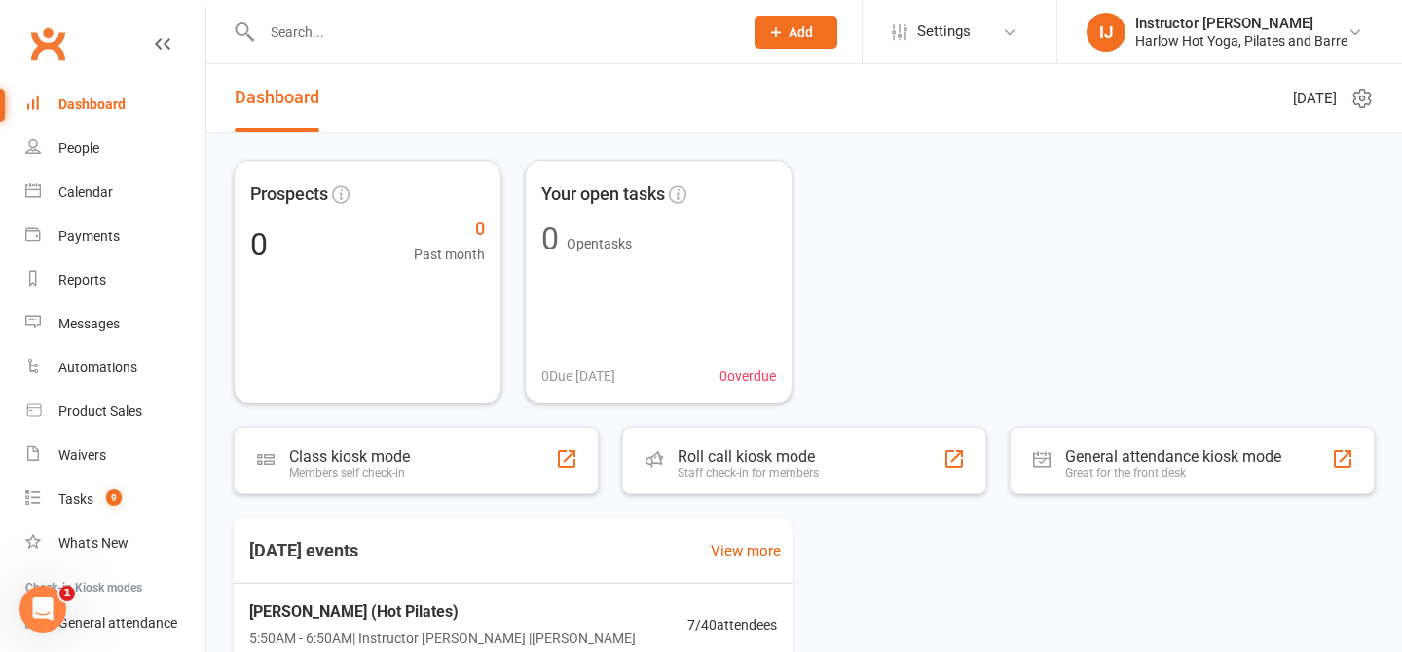
click at [312, 42] on input "text" at bounding box center [492, 32] width 473 height 27
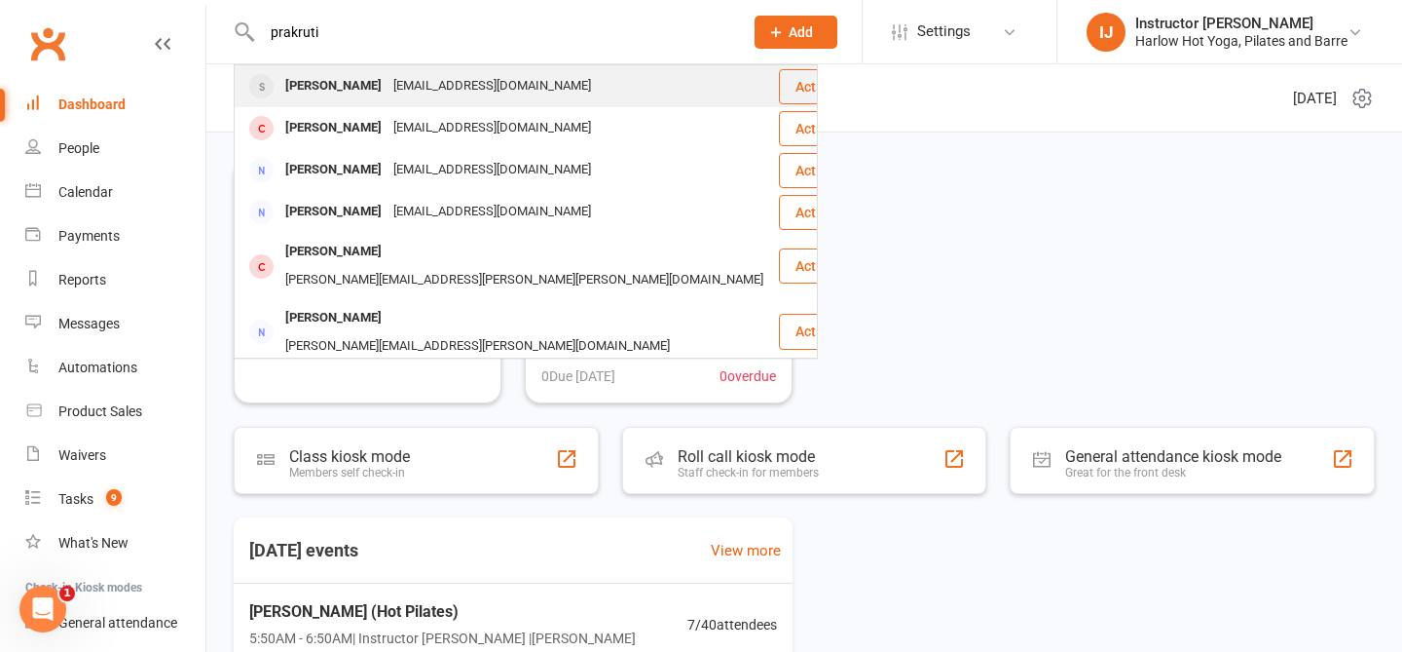
type input "prakruti"
click at [298, 88] on div "Prakruti Prayaga" at bounding box center [333, 86] width 108 height 28
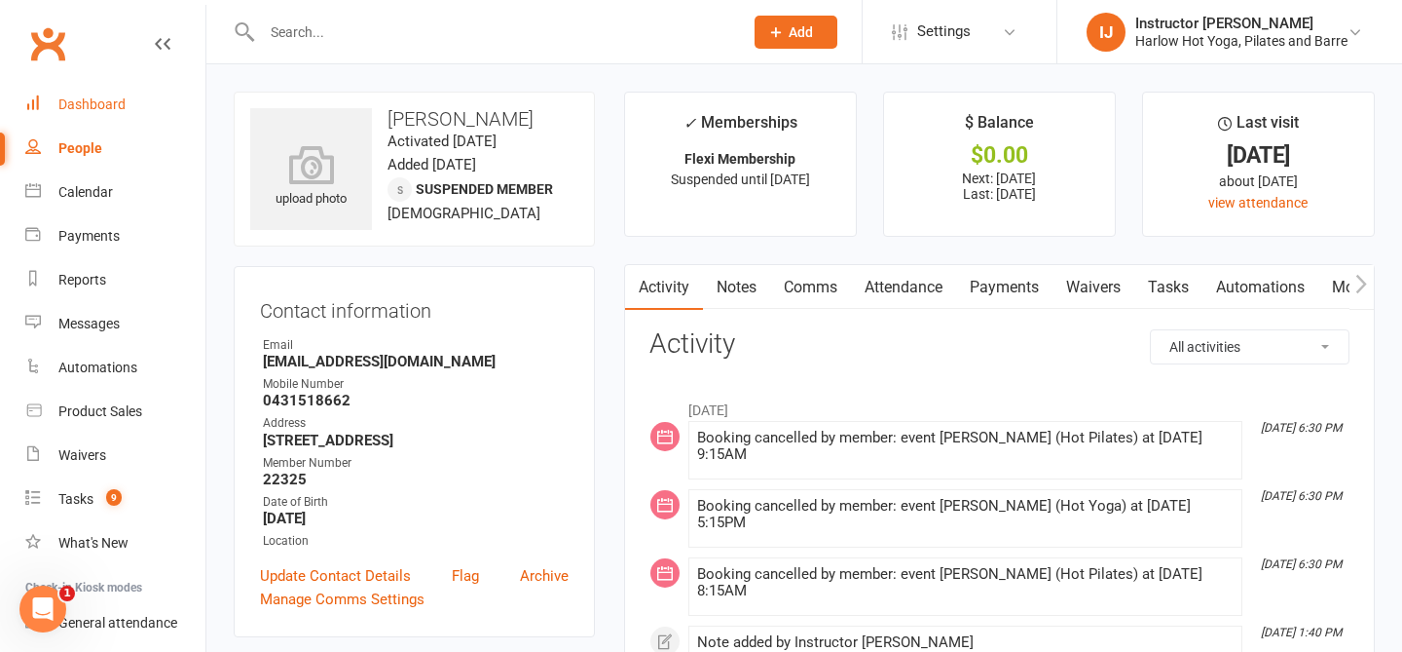
click at [94, 101] on div "Dashboard" at bounding box center [91, 104] width 67 height 16
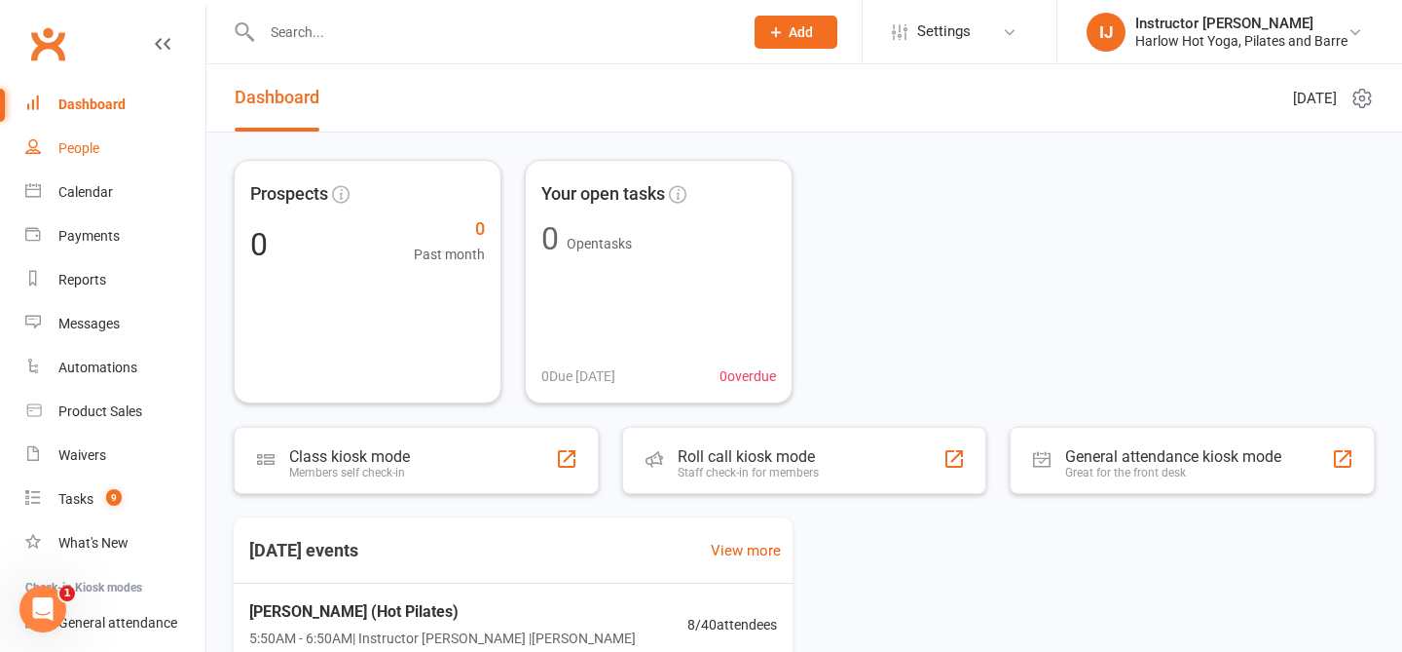
click at [74, 152] on div "People" at bounding box center [78, 148] width 41 height 16
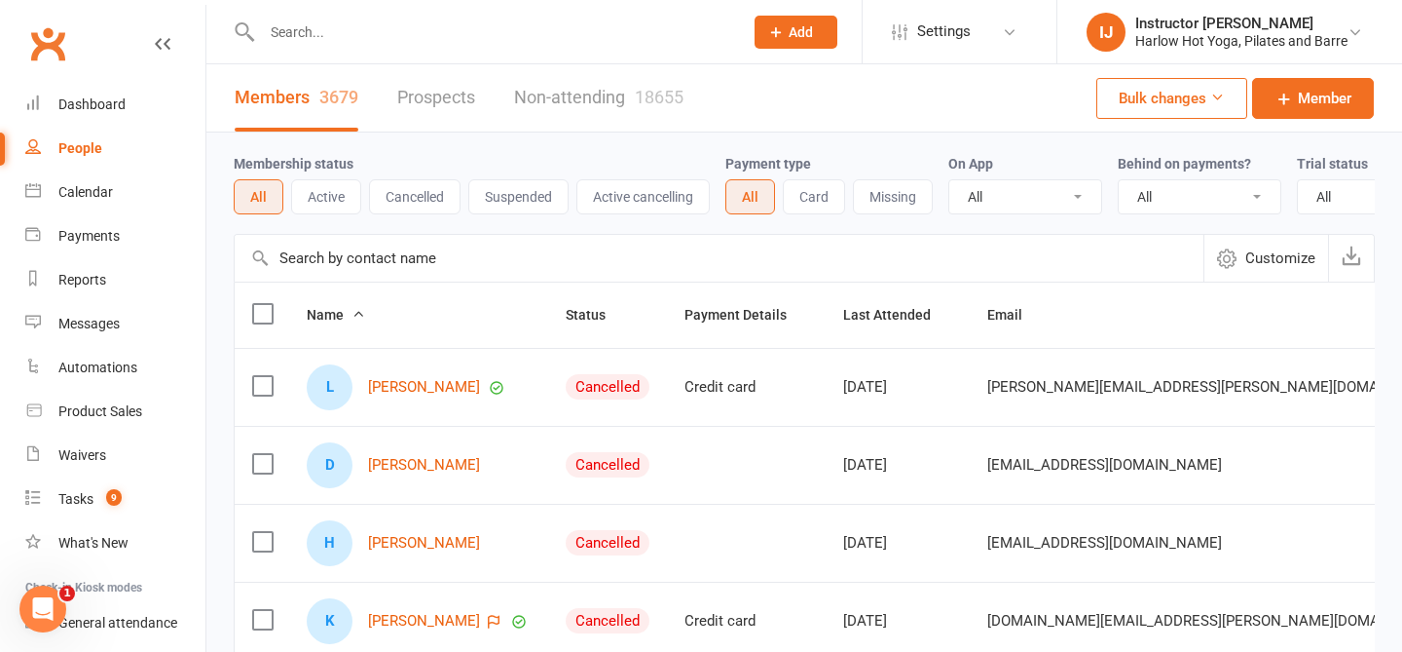
click at [344, 197] on button "Active" at bounding box center [326, 196] width 70 height 35
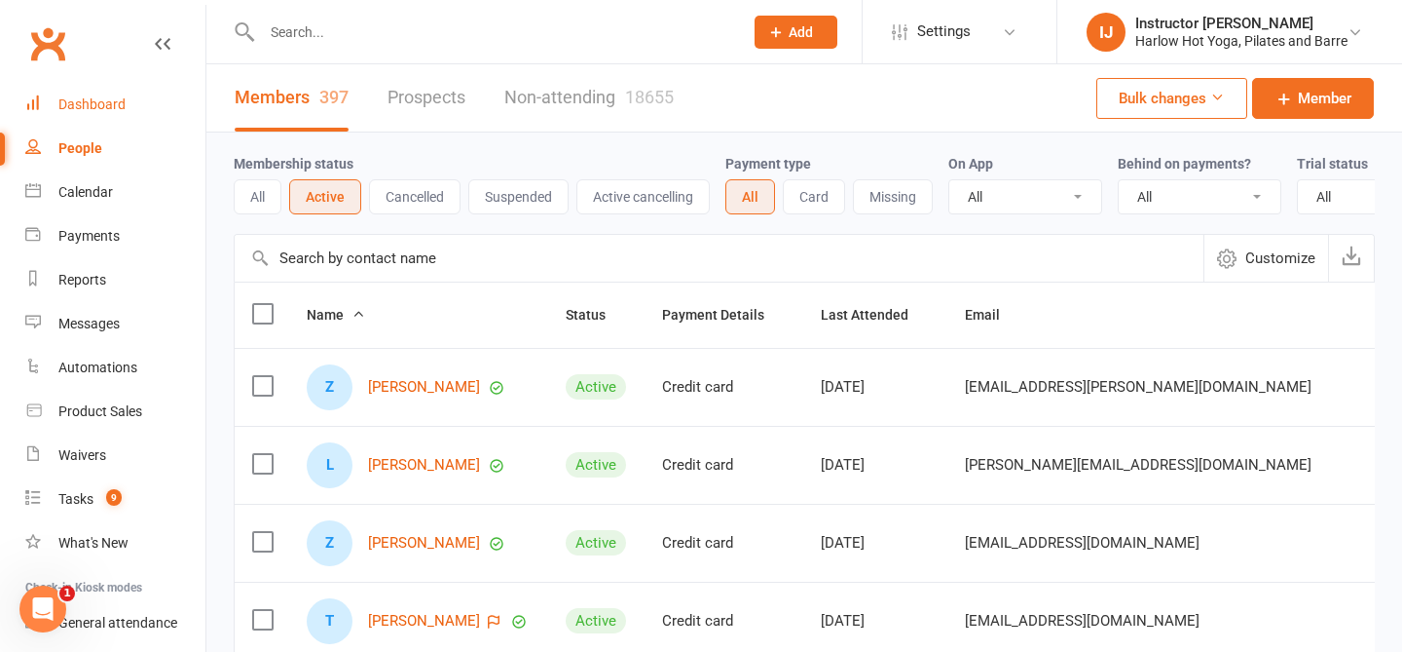
click at [96, 104] on div "Dashboard" at bounding box center [91, 104] width 67 height 16
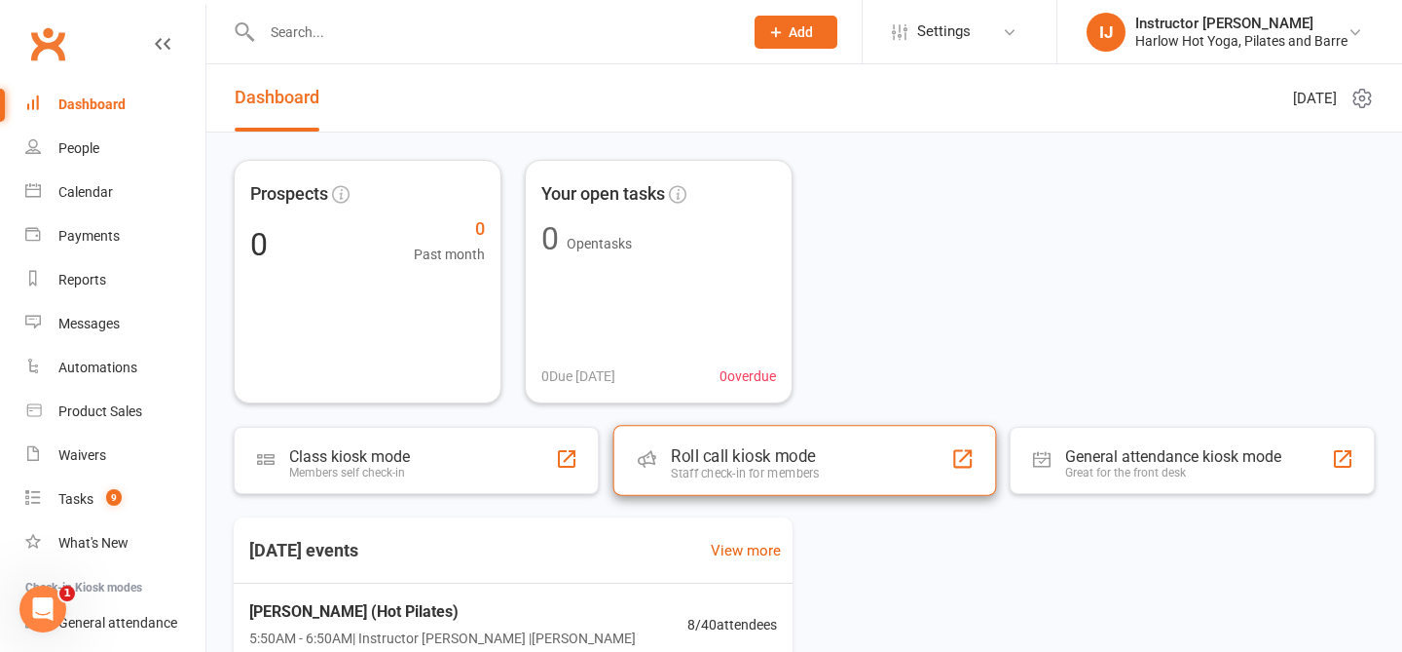
click at [727, 457] on div "Roll call kiosk mode" at bounding box center [745, 455] width 148 height 19
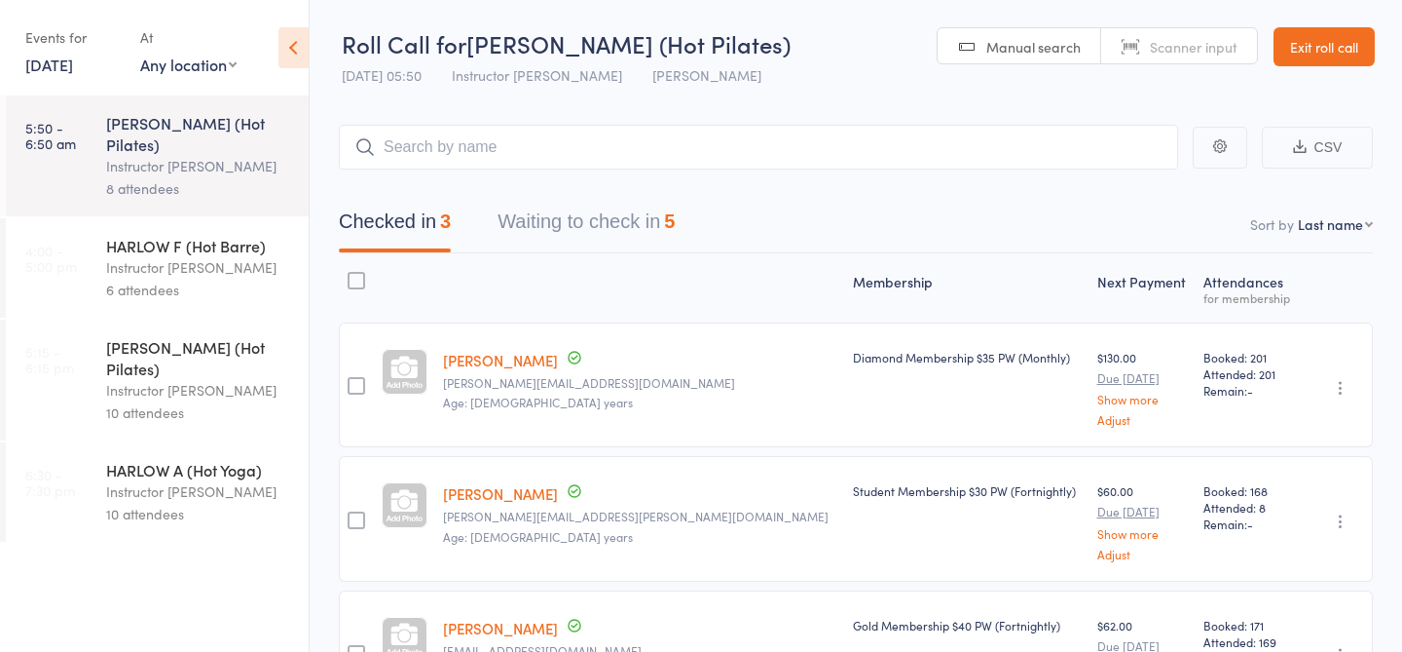
click at [83, 75] on div "Events for [DATE] [DATE] [DATE] Sun Mon Tue Wed Thu Fri Sat 31 27 28 29 30 31 0…" at bounding box center [72, 49] width 95 height 57
click at [73, 71] on link "[DATE]" at bounding box center [49, 64] width 48 height 21
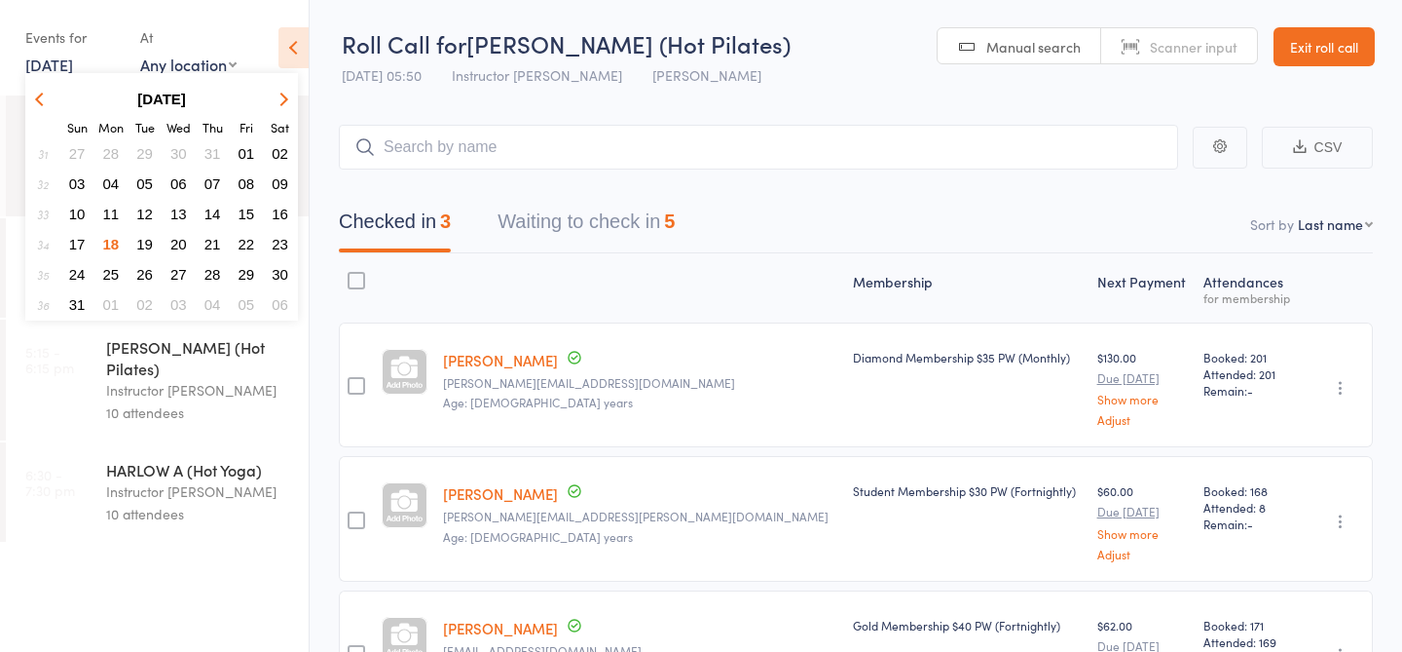
click at [74, 246] on span "17" at bounding box center [77, 244] width 17 height 17
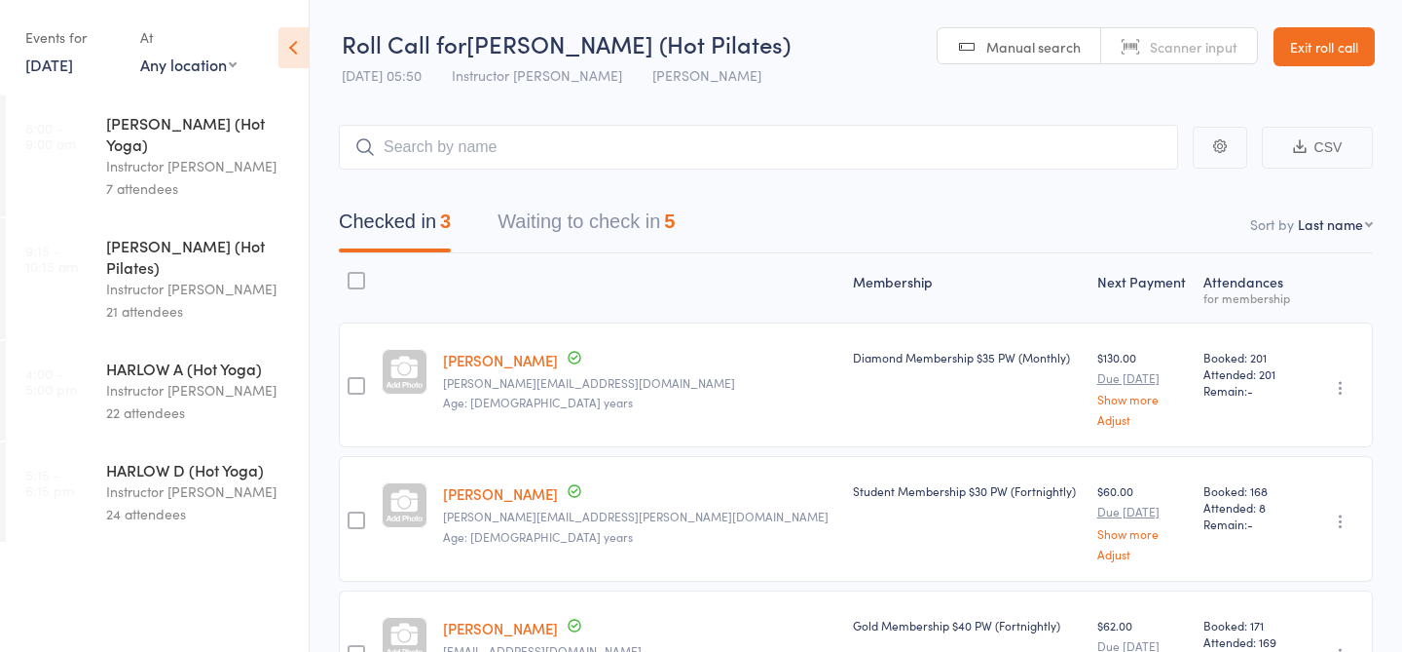
click at [183, 177] on div "7 attendees" at bounding box center [199, 188] width 186 height 22
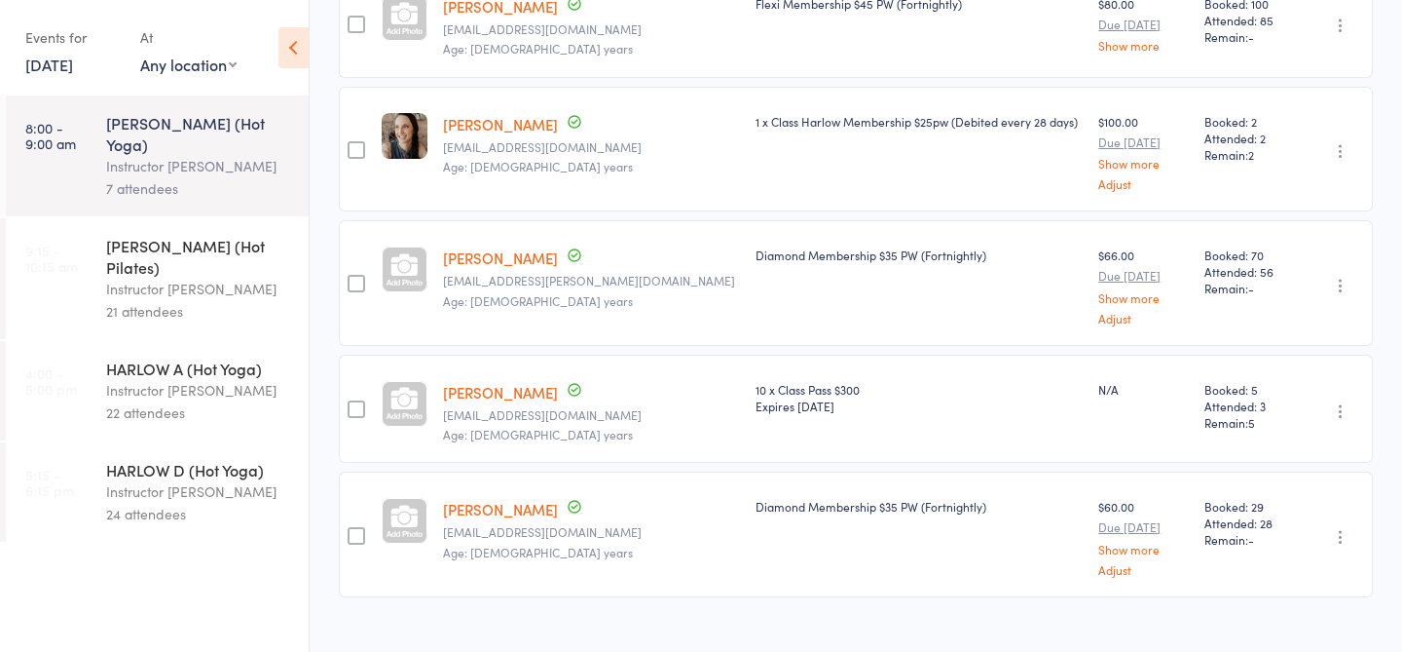
scroll to position [384, 0]
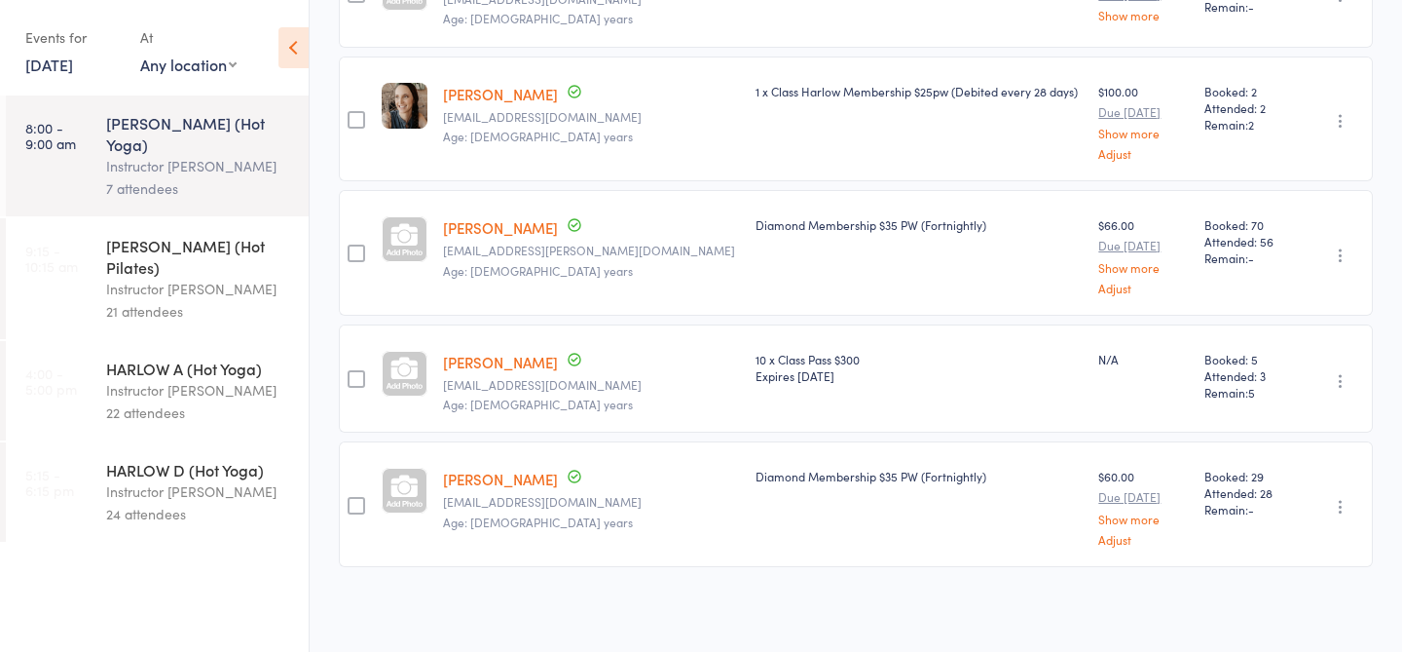
click at [195, 235] on div "HARLOW C (Hot Pilates)" at bounding box center [199, 256] width 186 height 43
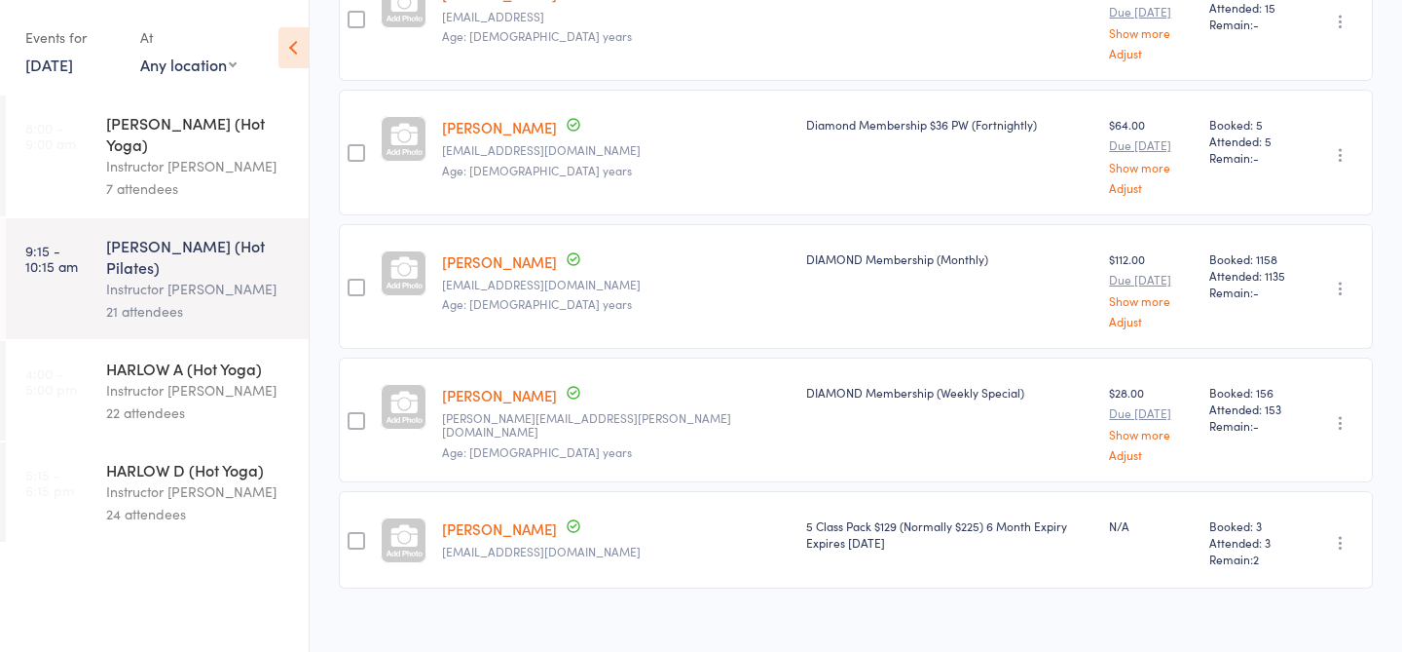
scroll to position [2185, 0]
click at [286, 401] on div "22 attendees" at bounding box center [199, 412] width 186 height 22
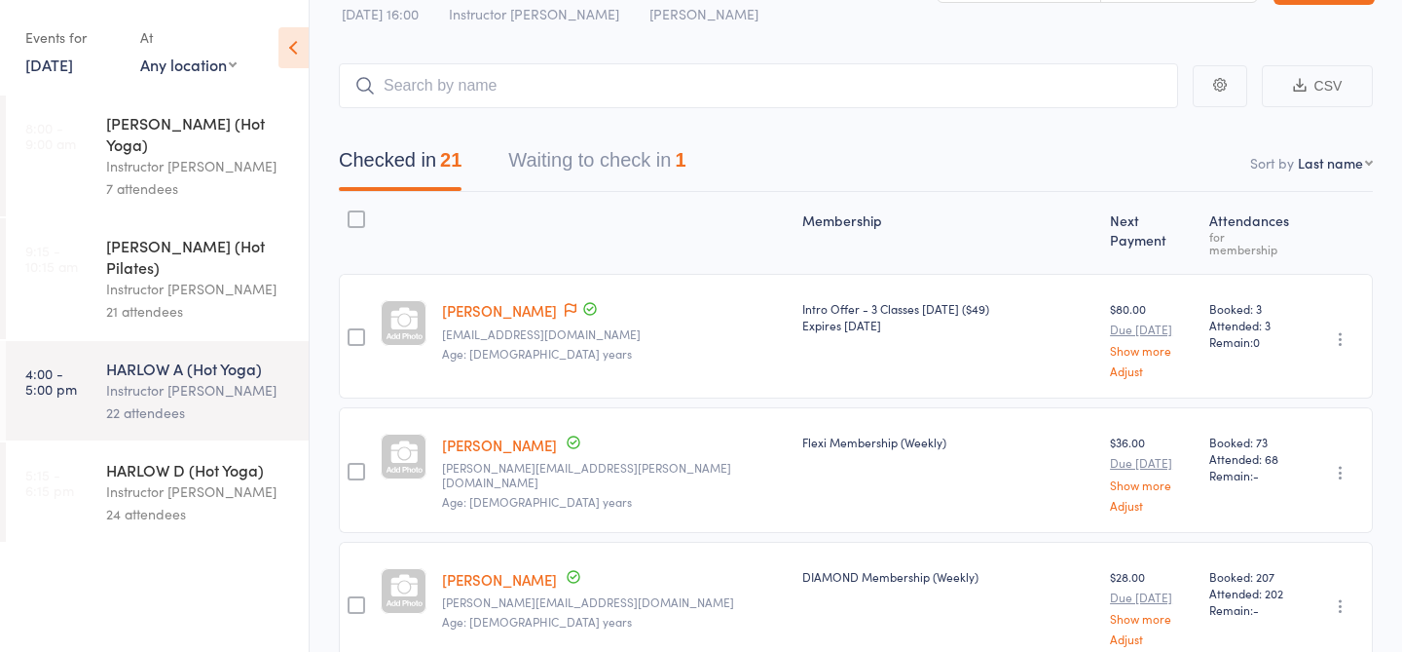
scroll to position [63, 0]
click at [554, 298] on link "Timitayo Ajetunmobi" at bounding box center [499, 308] width 115 height 20
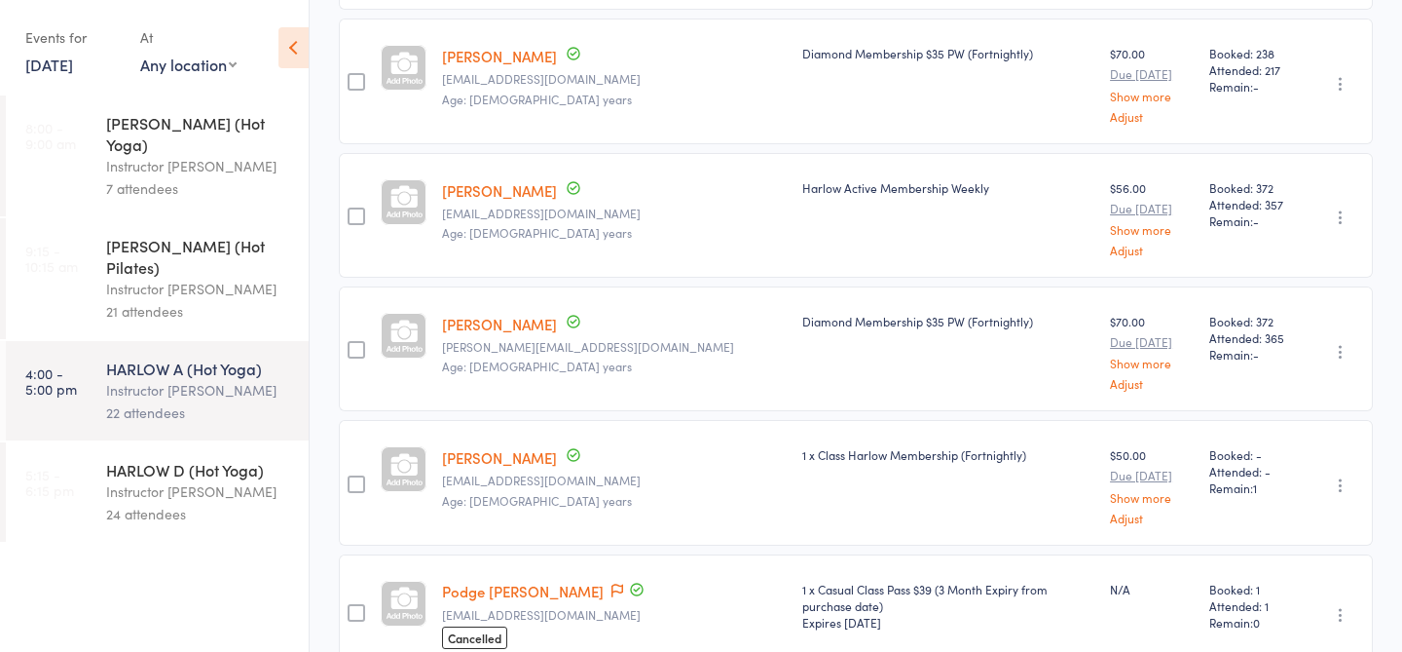
scroll to position [2477, 0]
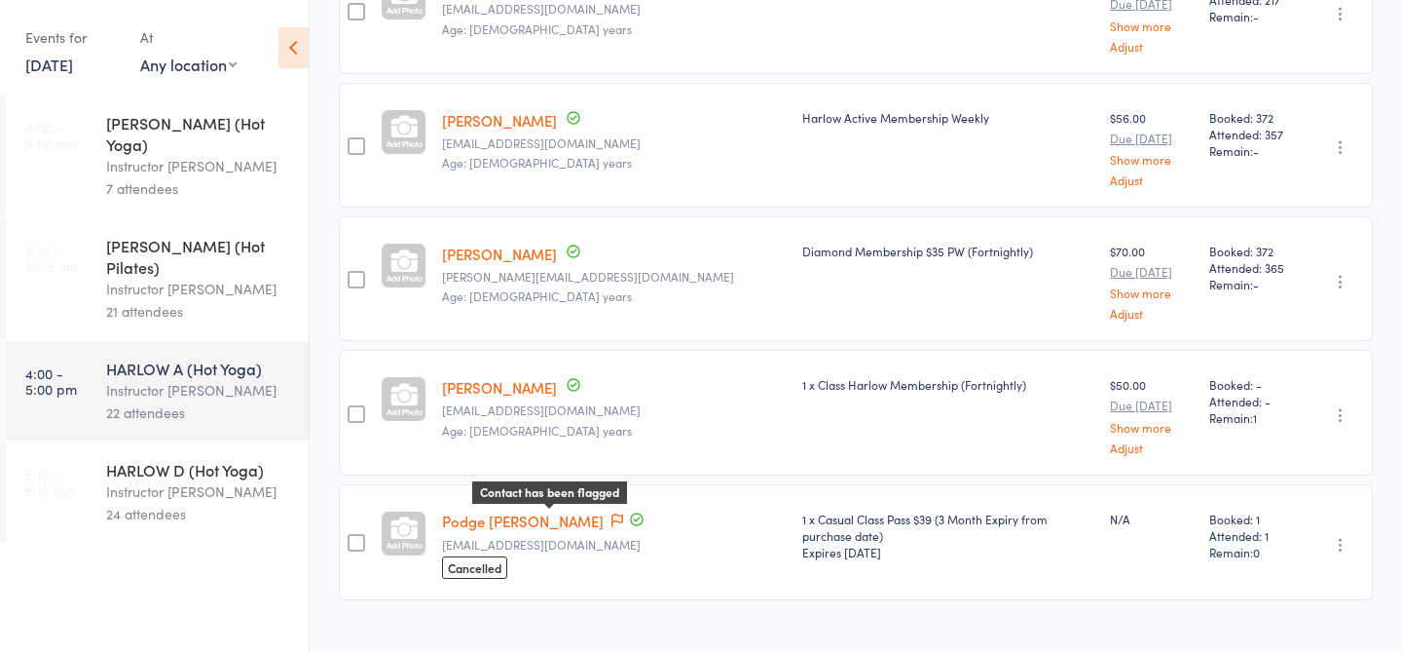
click at [612, 513] on icon at bounding box center [618, 520] width 12 height 14
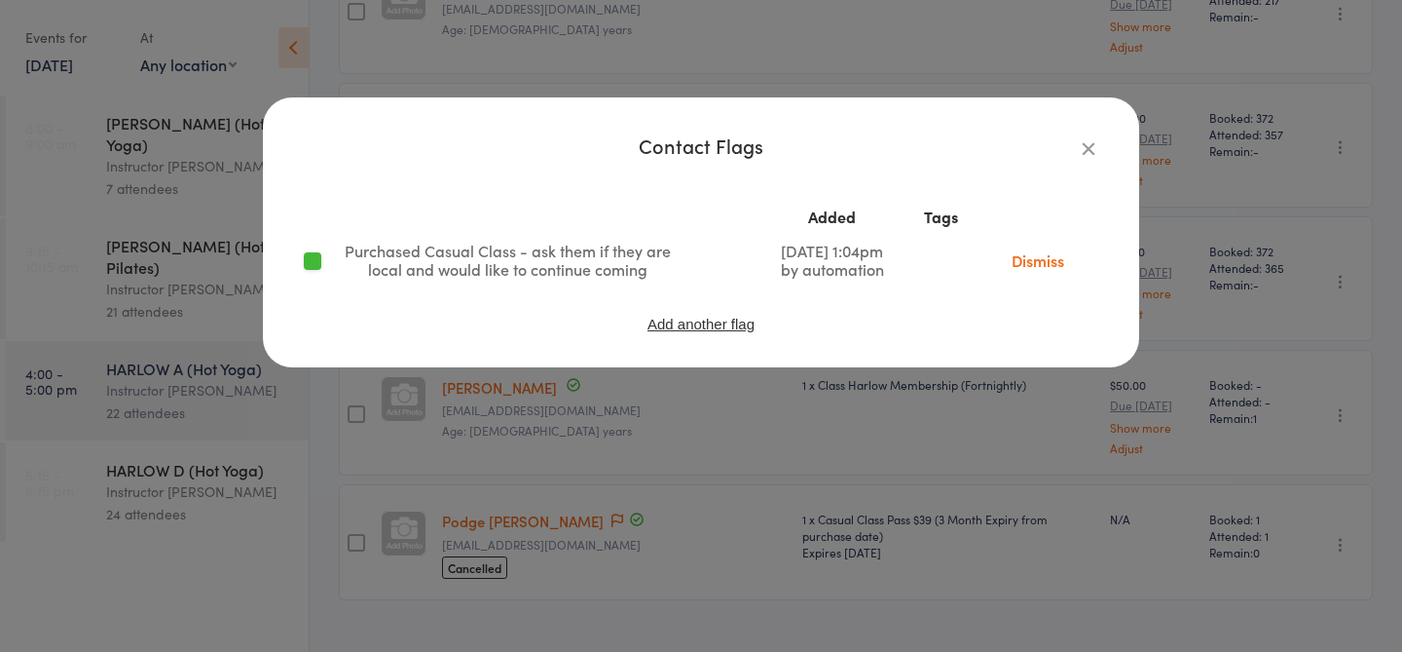
click at [1089, 141] on icon "button" at bounding box center [1088, 147] width 21 height 21
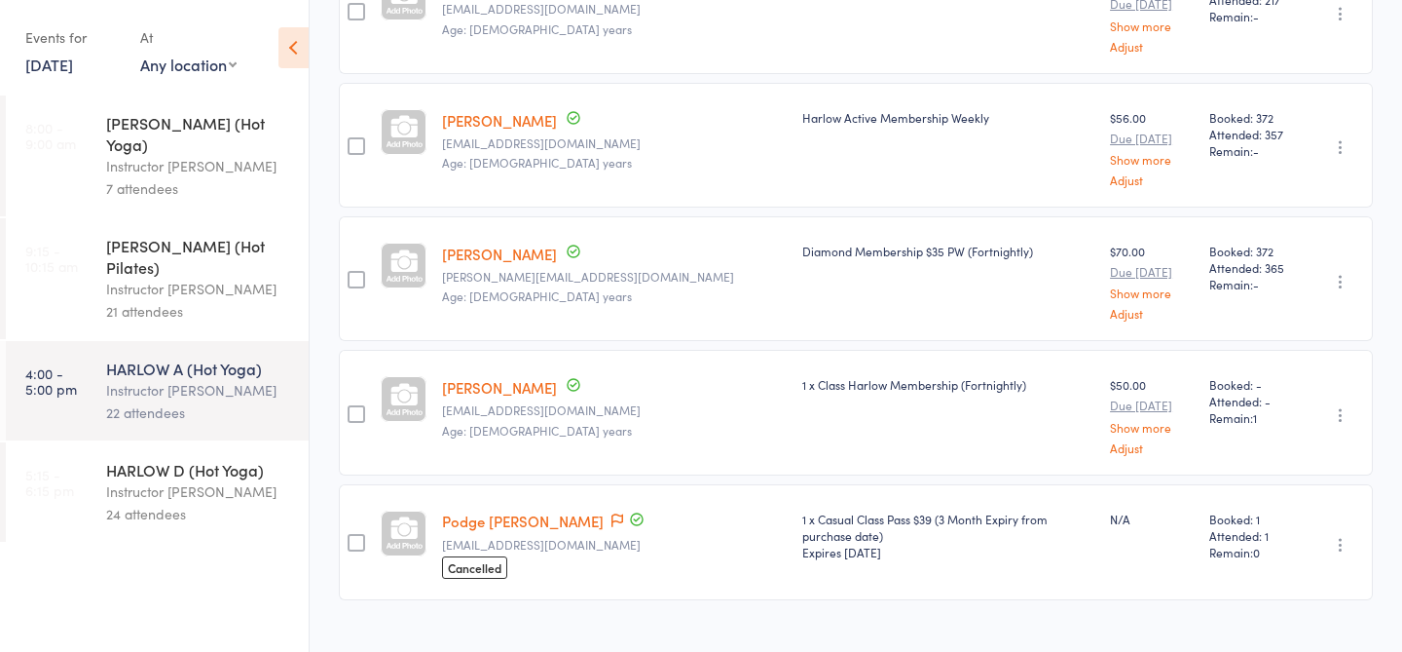
click at [519, 510] on link "Podge Wogan" at bounding box center [523, 520] width 162 height 20
click at [227, 480] on div "Instructor Krystyna" at bounding box center [199, 491] width 186 height 22
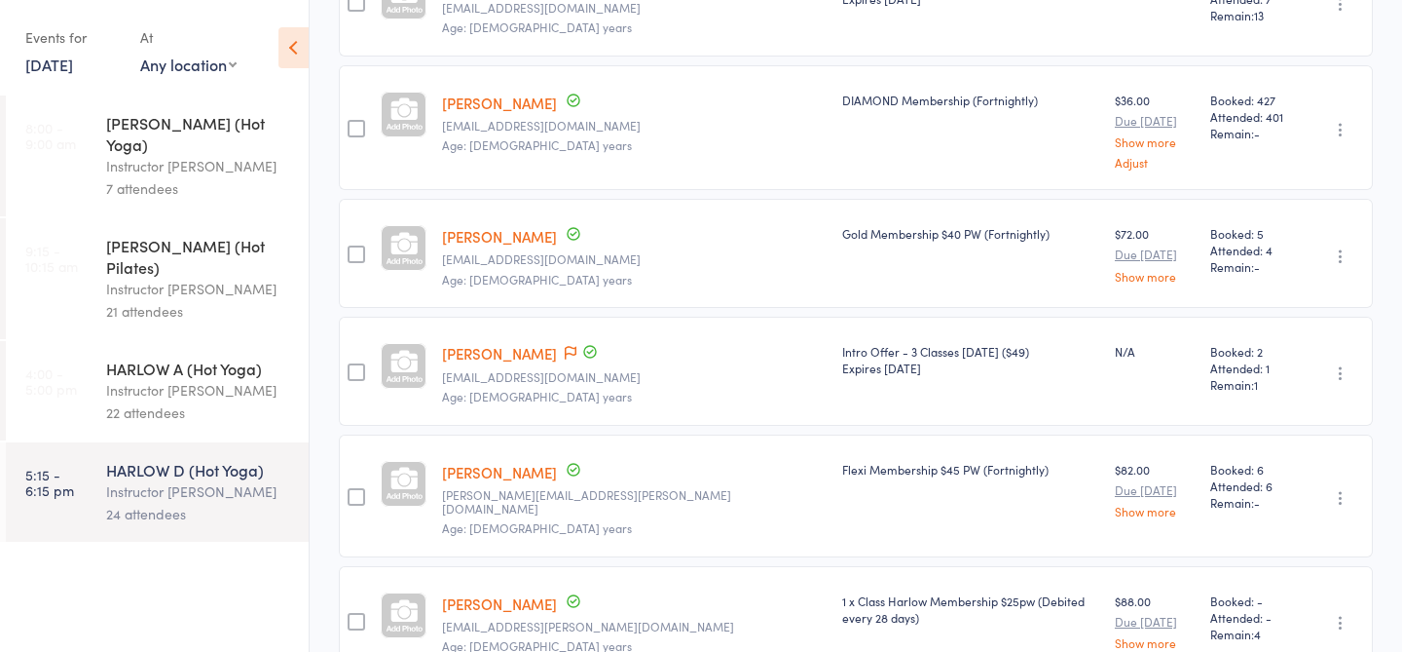
scroll to position [765, 0]
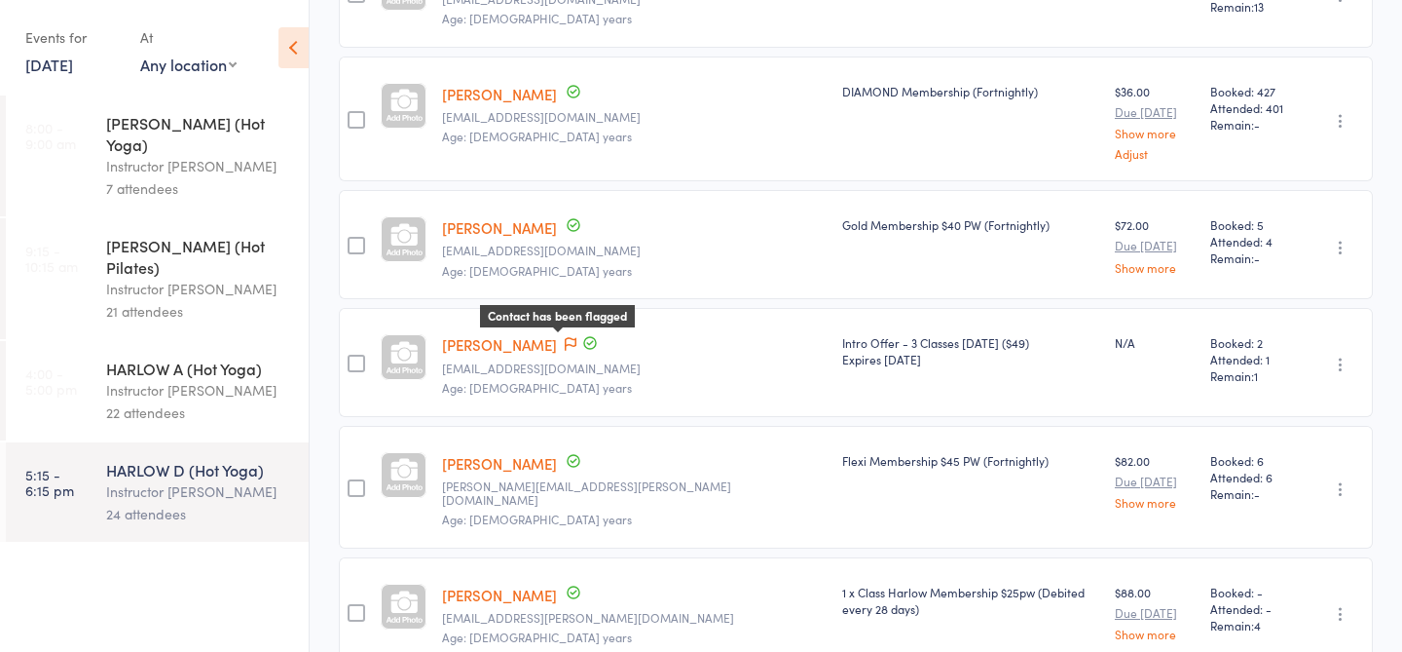
click at [565, 337] on icon at bounding box center [571, 344] width 12 height 14
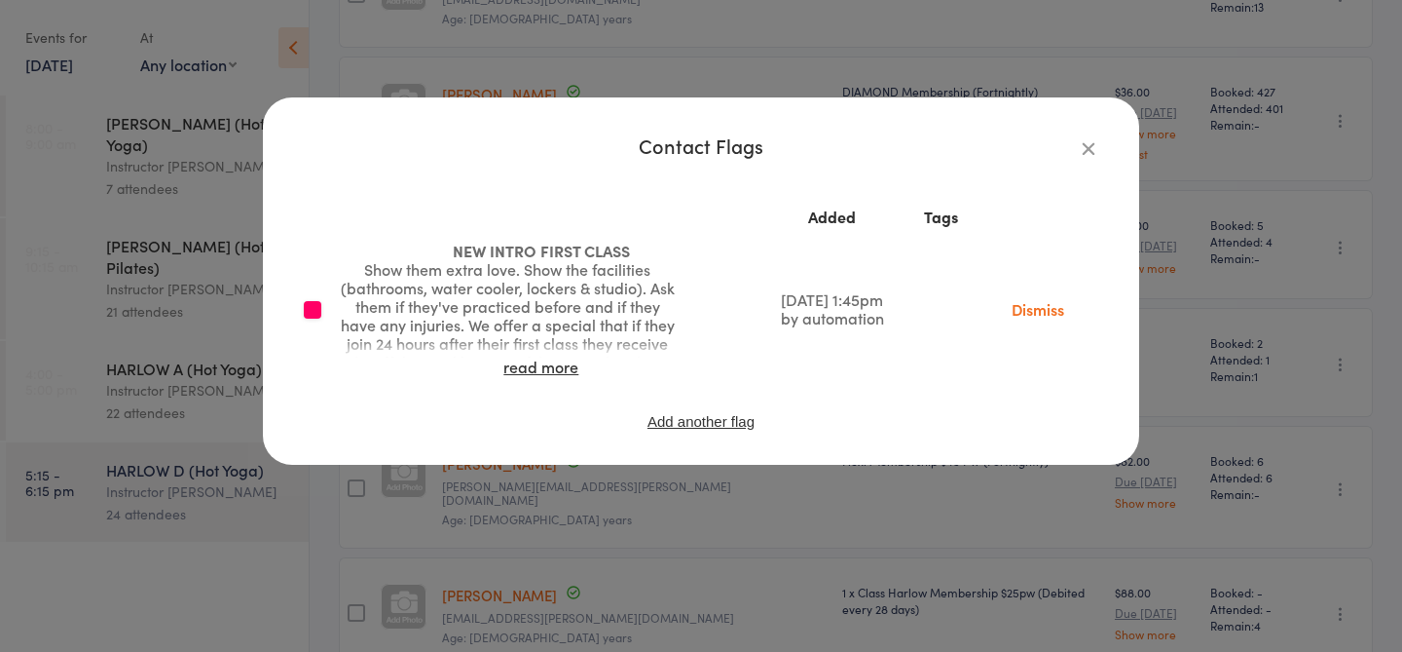
click at [1088, 150] on icon "button" at bounding box center [1088, 147] width 21 height 21
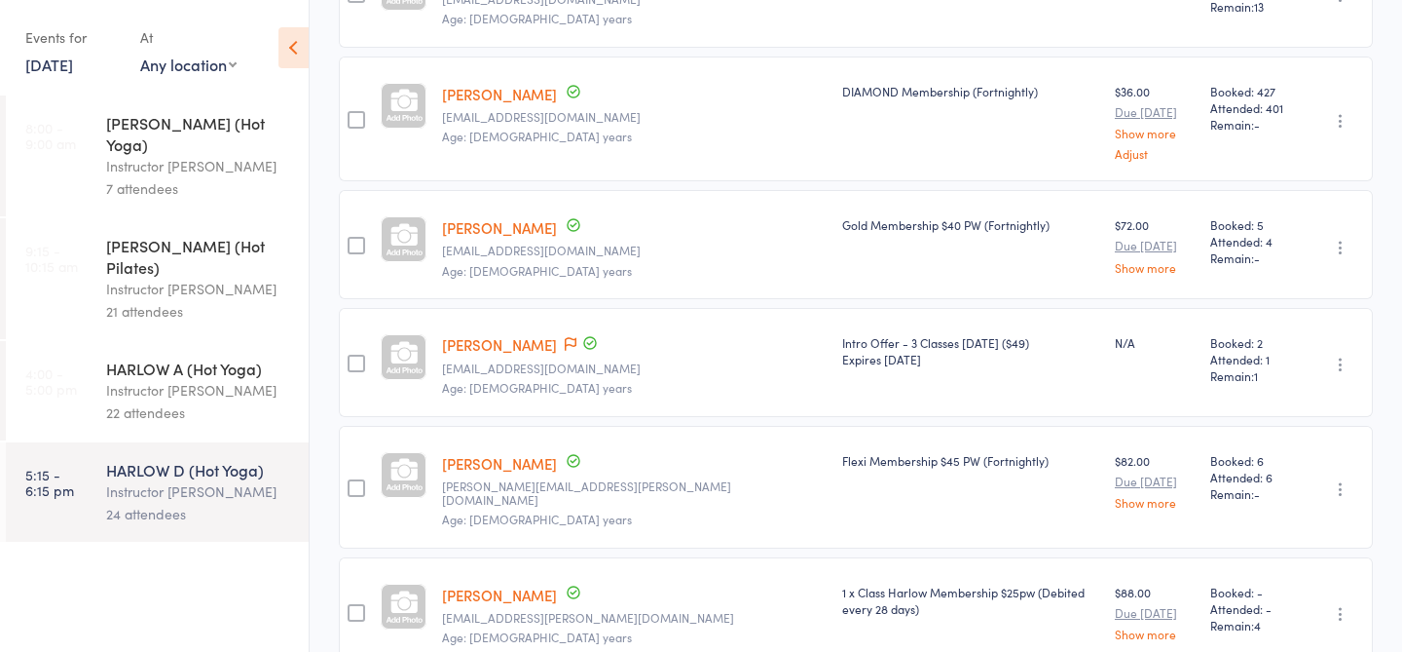
click at [518, 334] on link "Natalie Dicintio" at bounding box center [499, 344] width 115 height 20
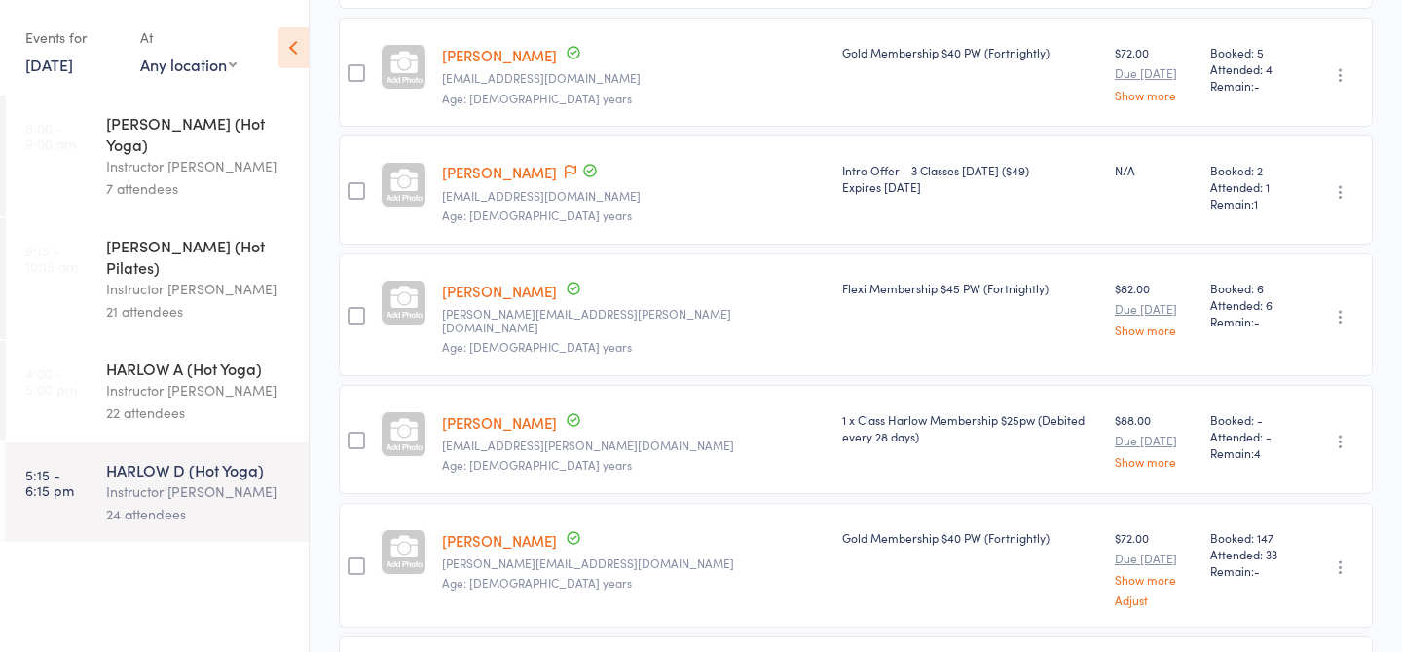
scroll to position [943, 0]
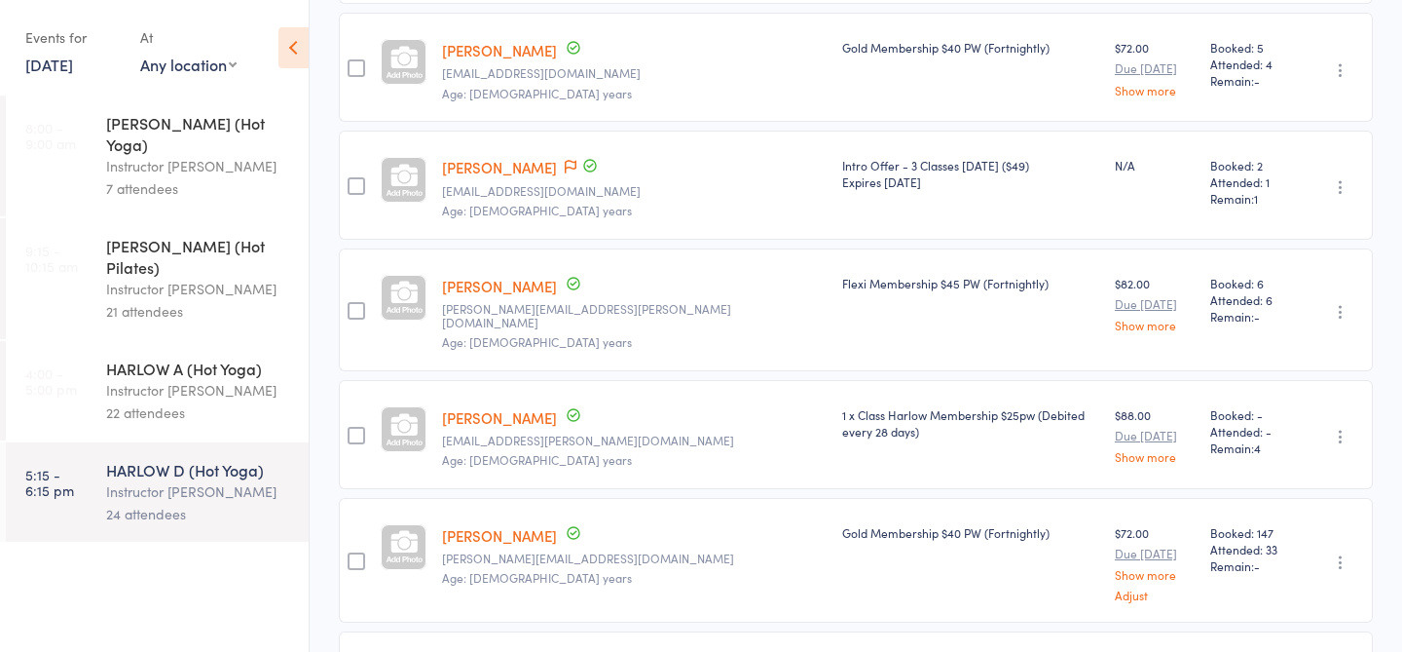
click at [538, 525] on link "Cecillie Hansen" at bounding box center [499, 535] width 115 height 20
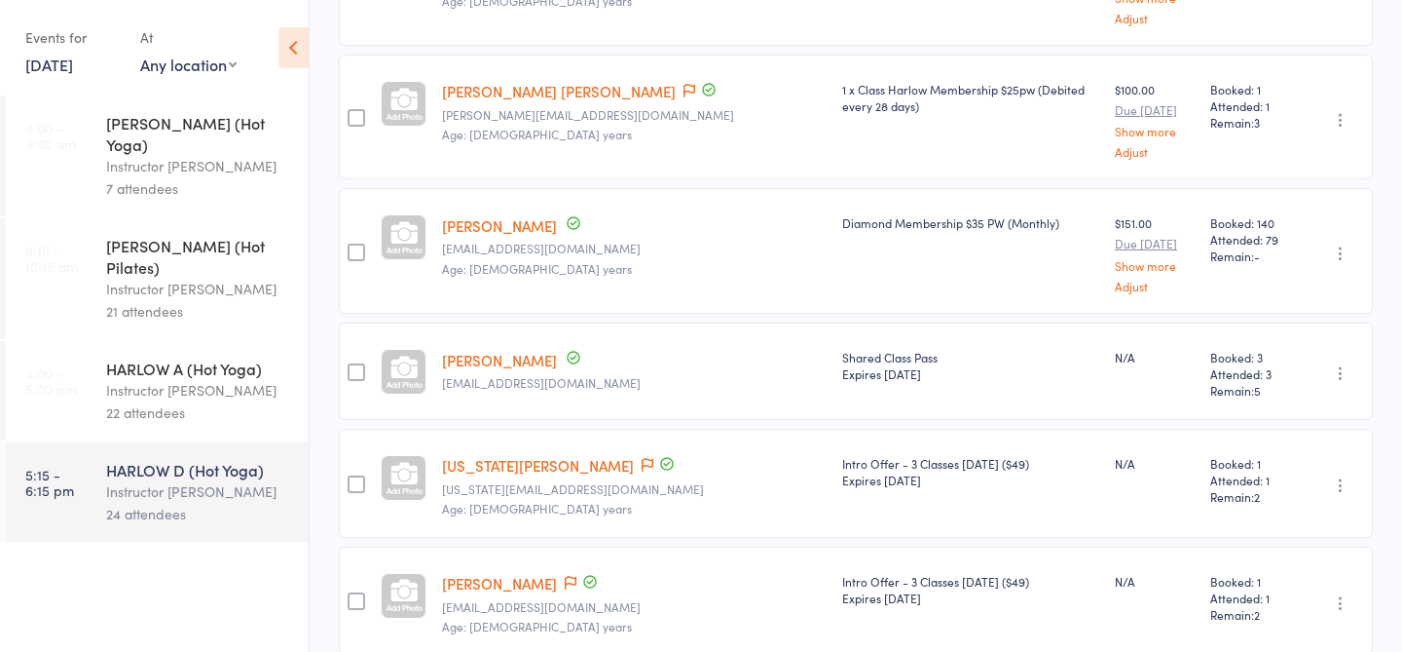
scroll to position [1520, 0]
click at [534, 454] on link "Georgia Kinneally" at bounding box center [538, 464] width 192 height 20
click at [565, 575] on icon at bounding box center [571, 582] width 12 height 14
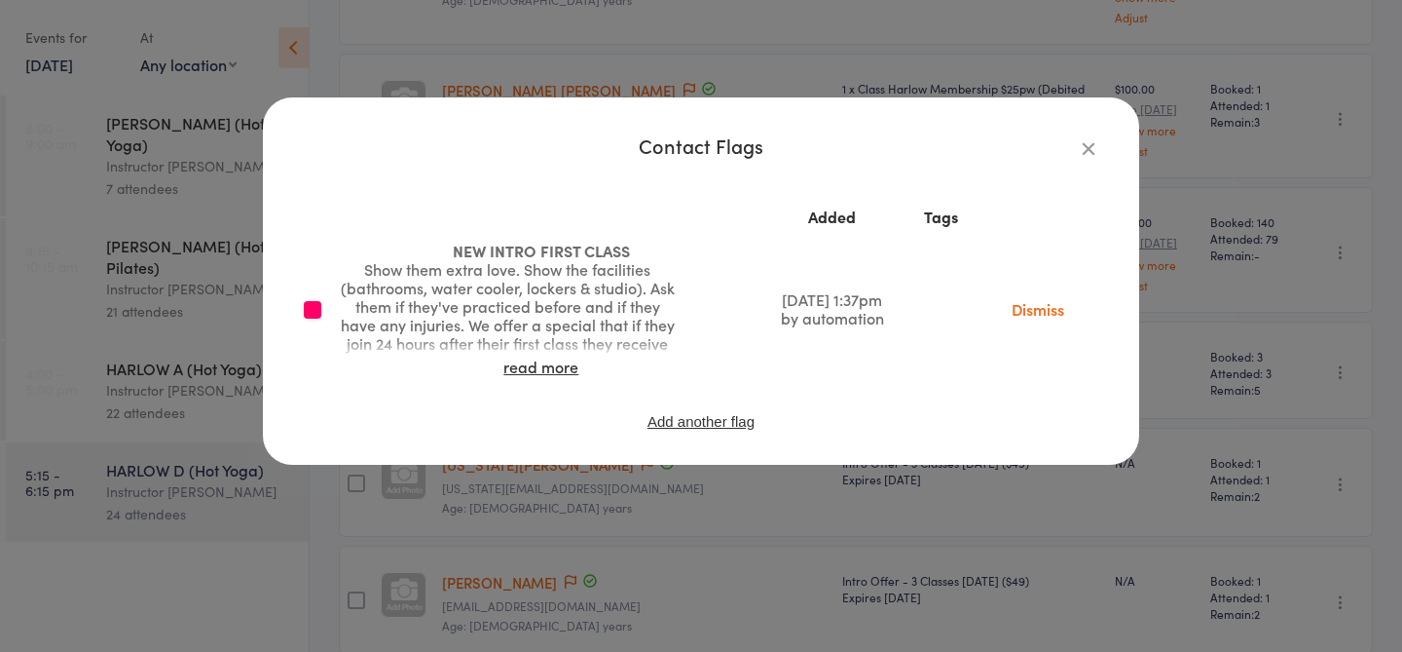
click at [1090, 158] on icon "button" at bounding box center [1088, 147] width 21 height 21
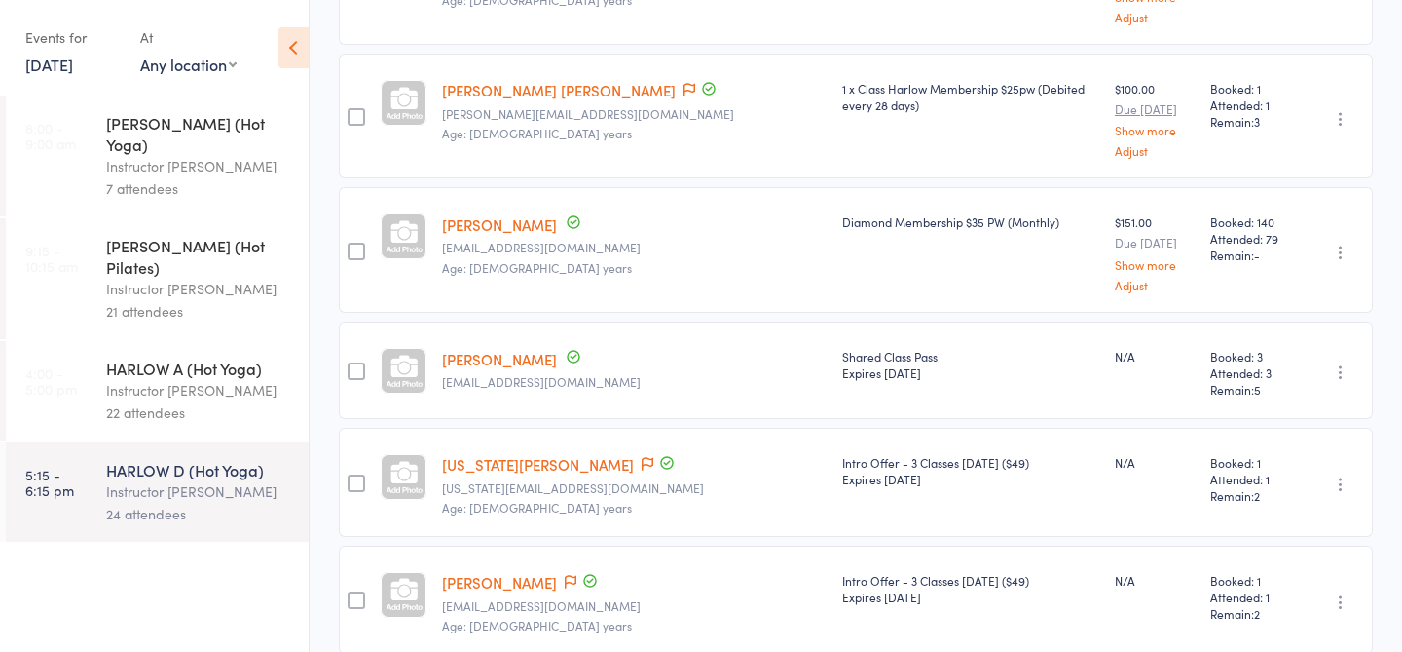
click at [488, 572] on link "Daisy Ledger" at bounding box center [499, 582] width 115 height 20
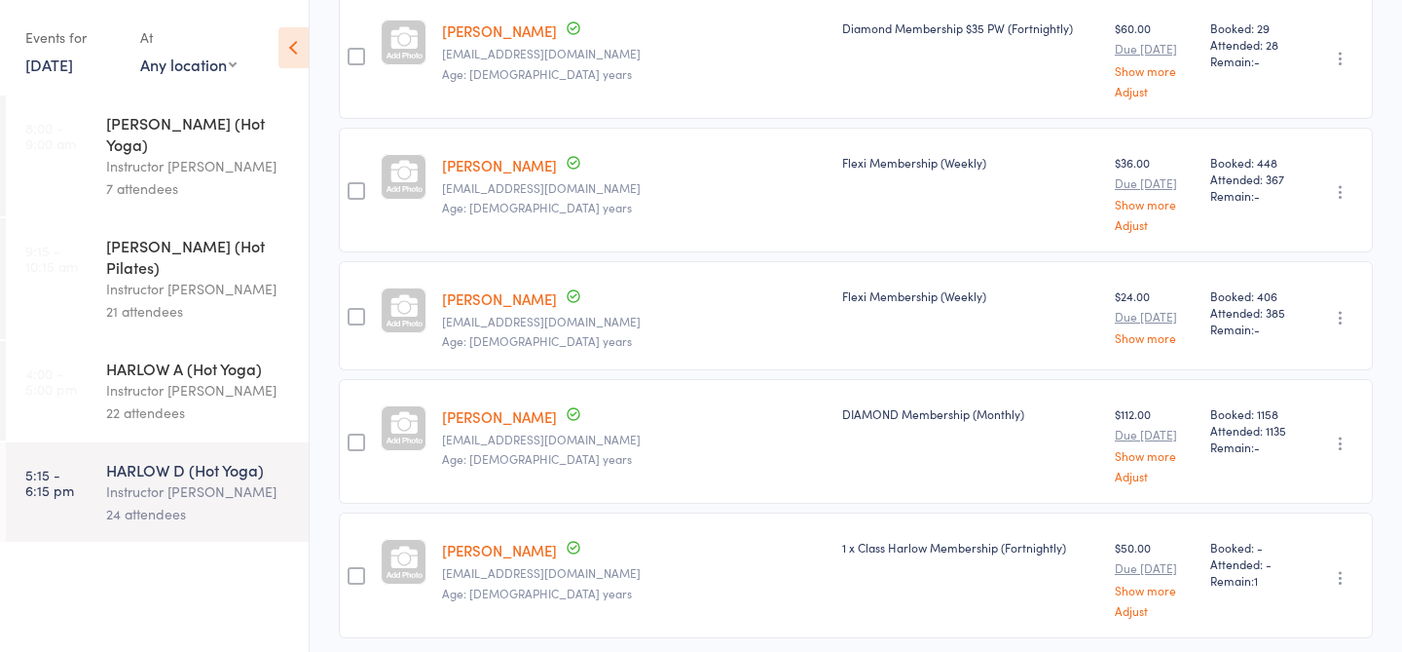
scroll to position [2487, 0]
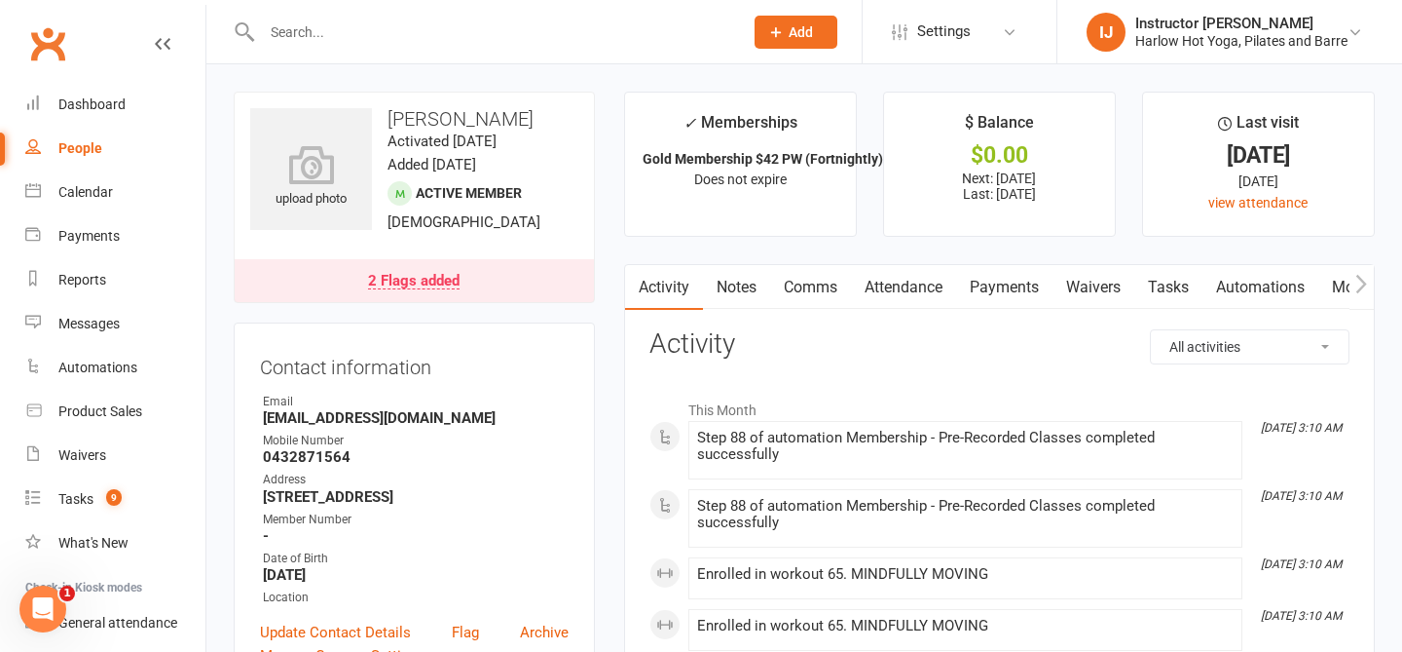
click at [735, 295] on link "Notes" at bounding box center [736, 287] width 67 height 45
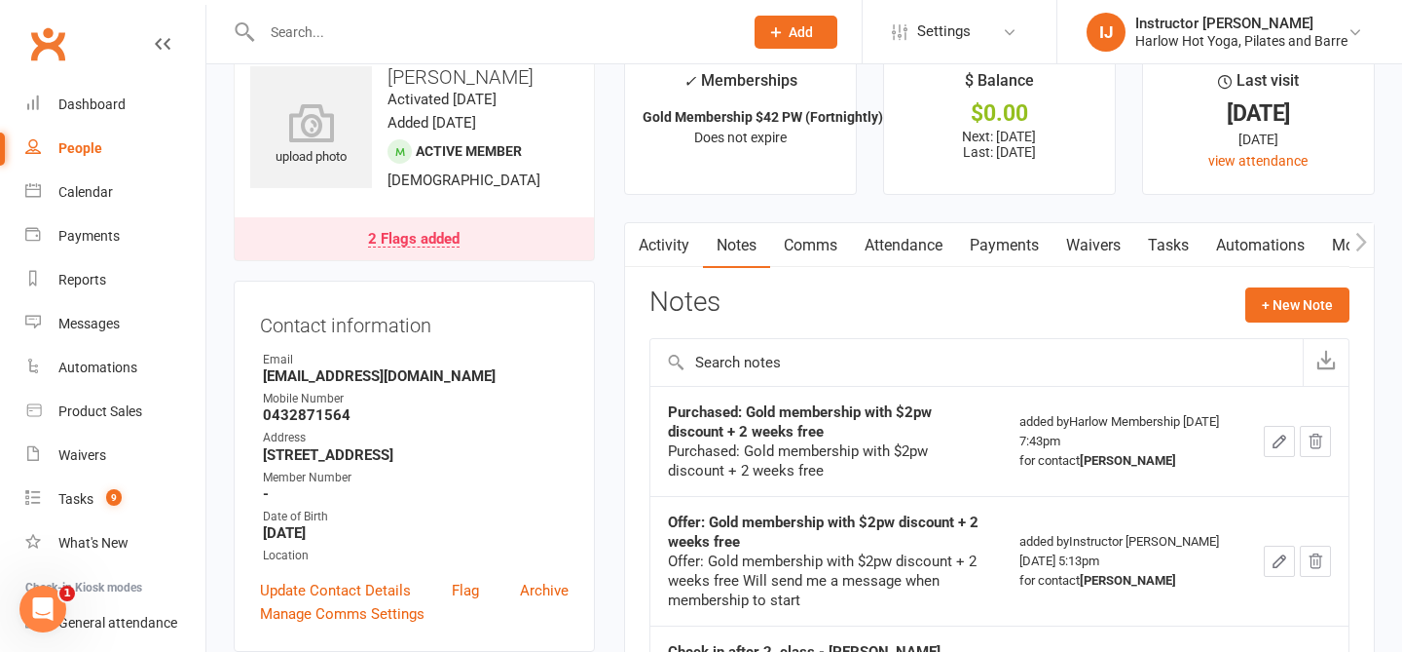
scroll to position [41, 0]
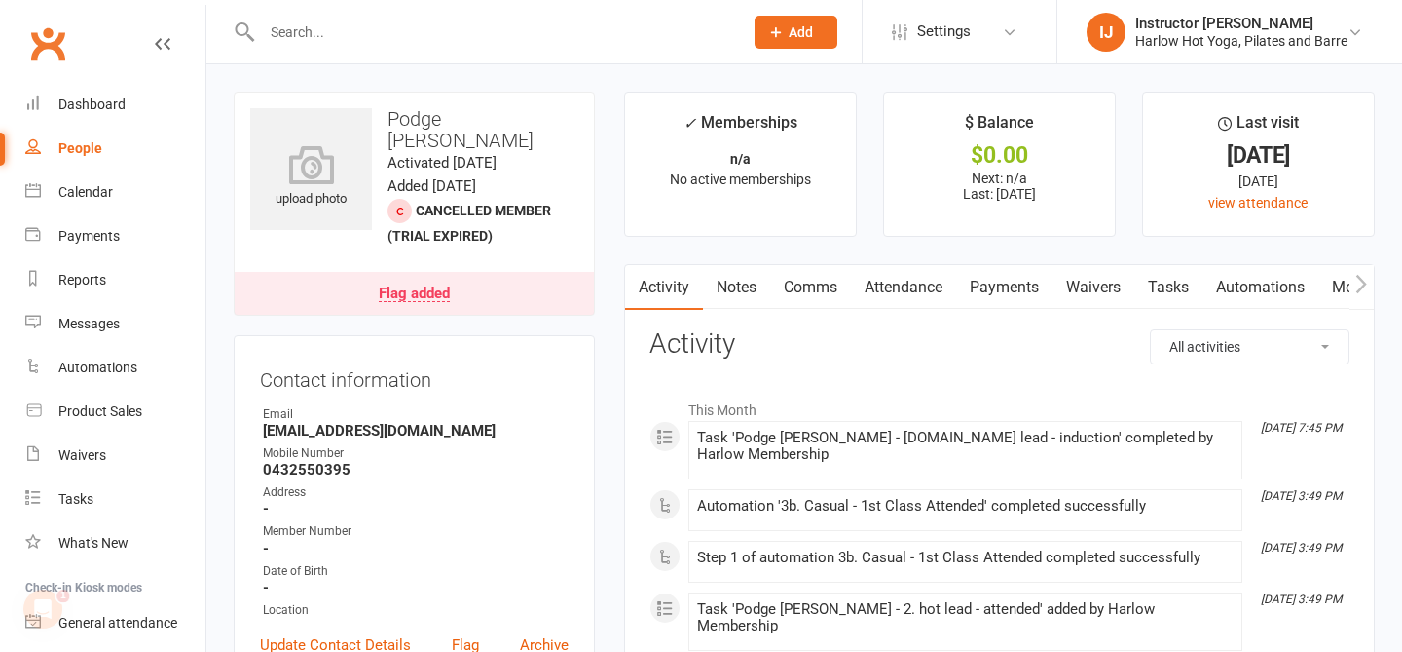
click at [748, 294] on link "Notes" at bounding box center [736, 287] width 67 height 45
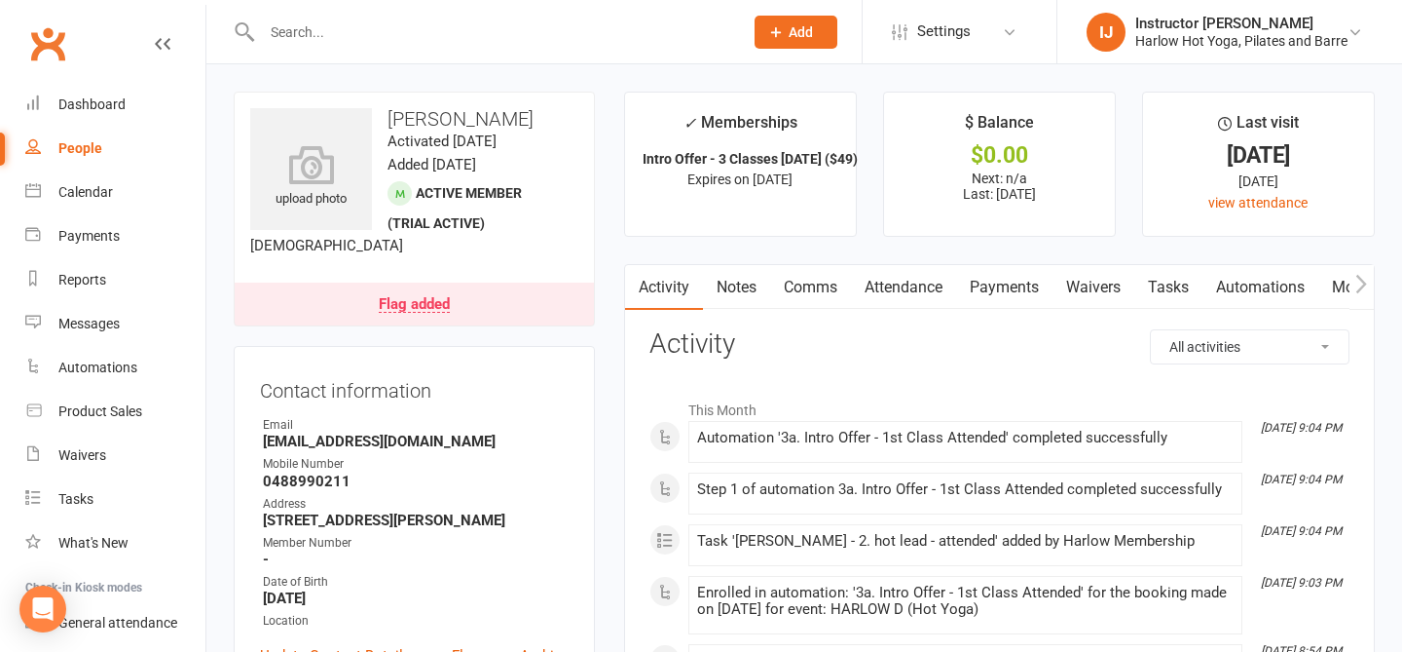
click at [750, 289] on link "Notes" at bounding box center [736, 287] width 67 height 45
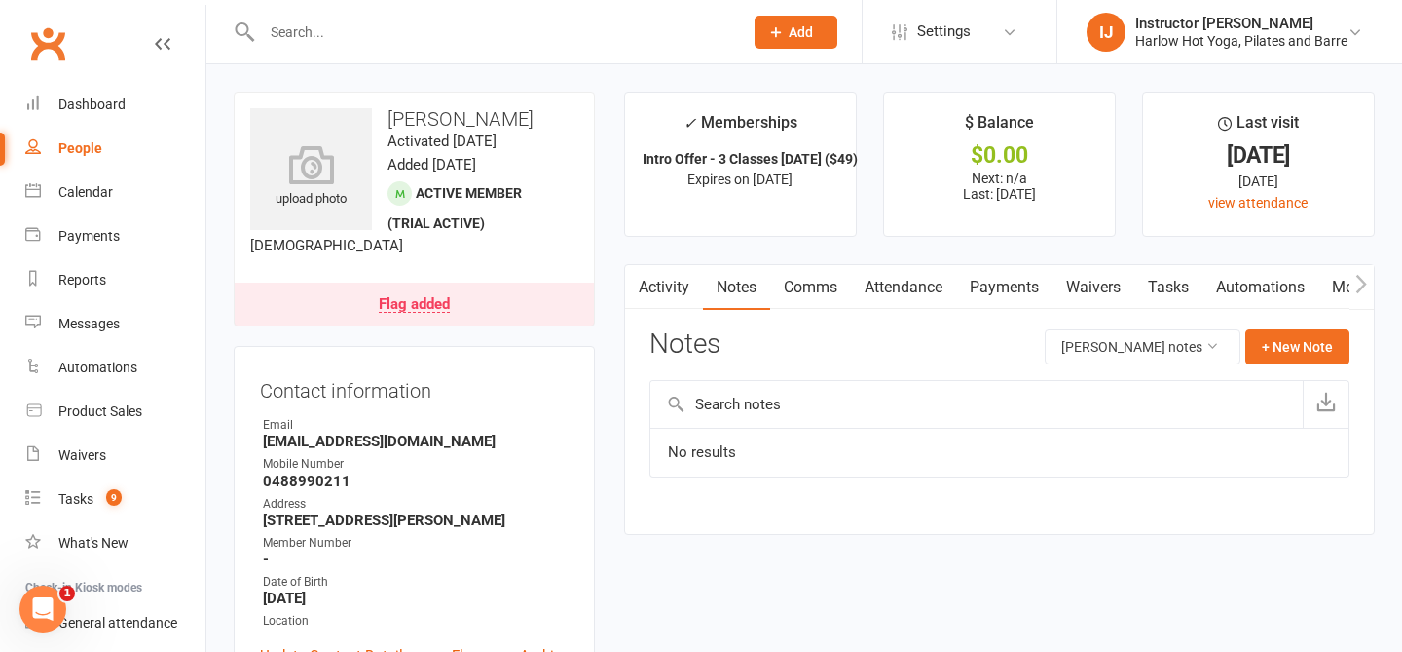
click at [683, 293] on link "Activity" at bounding box center [664, 287] width 78 height 45
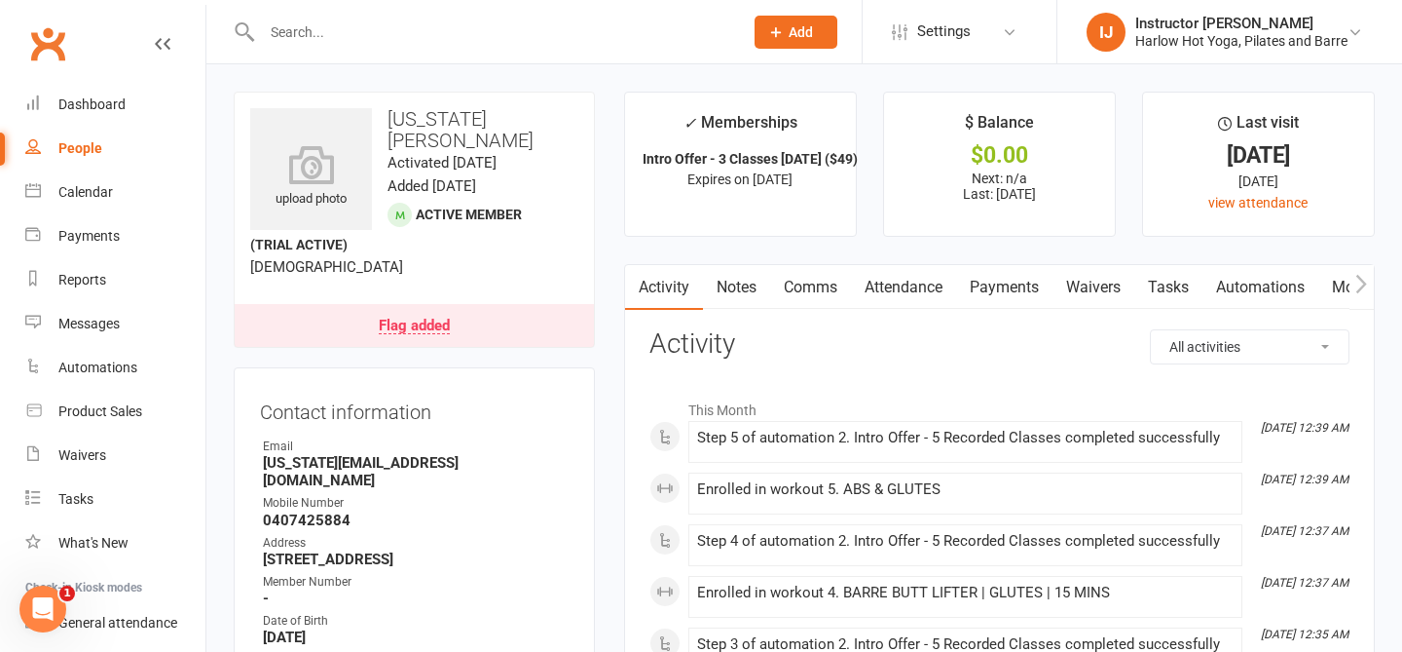
click at [734, 280] on link "Notes" at bounding box center [736, 287] width 67 height 45
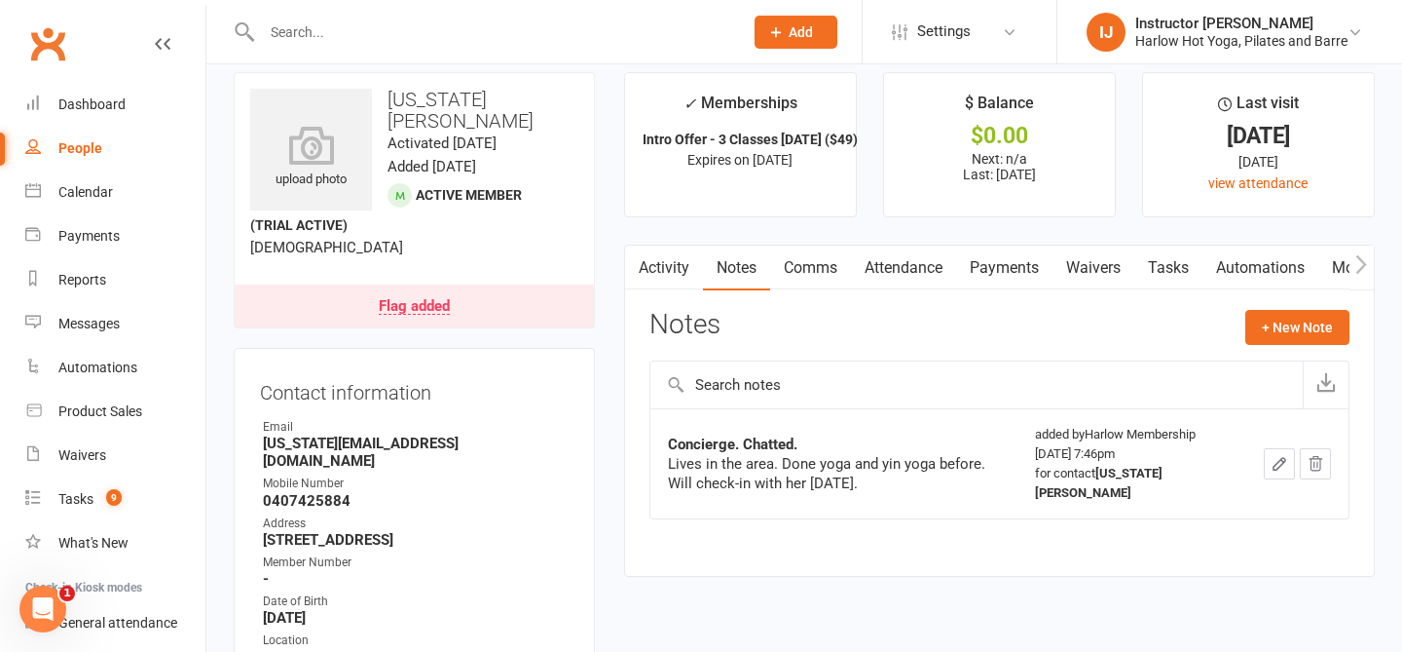
scroll to position [20, 0]
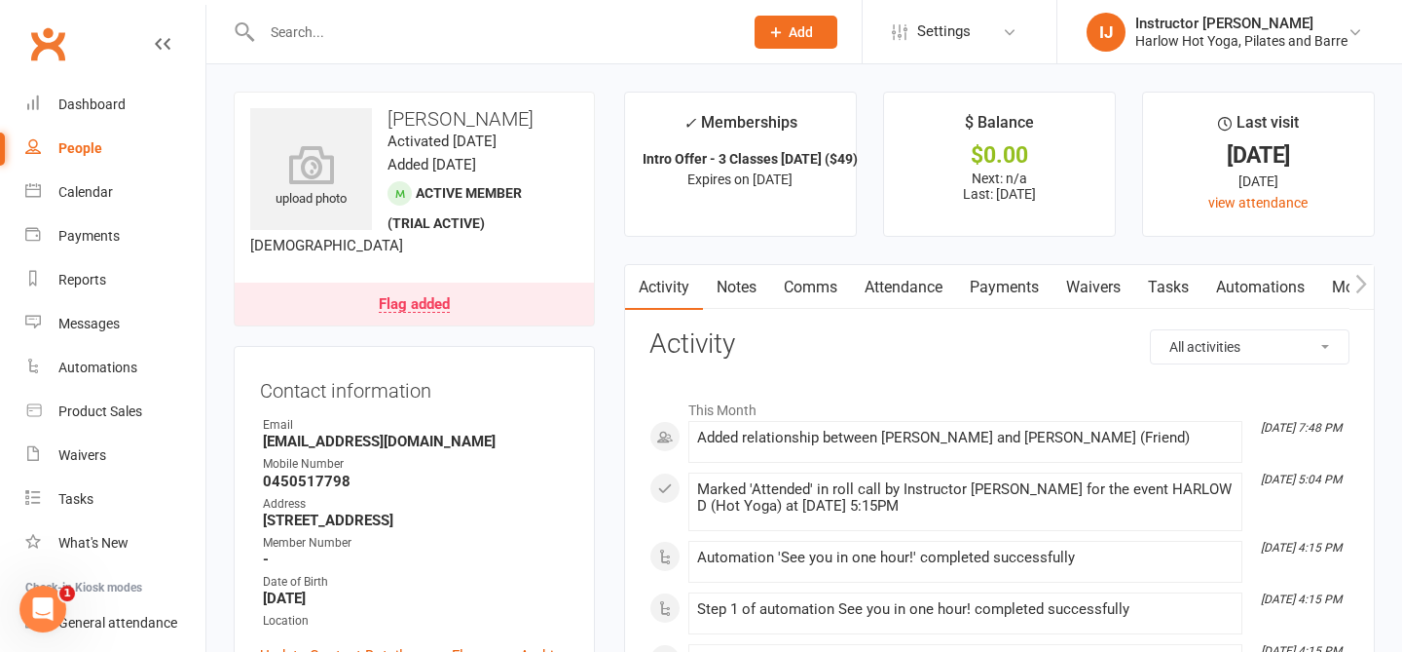
click at [734, 304] on link "Notes" at bounding box center [736, 287] width 67 height 45
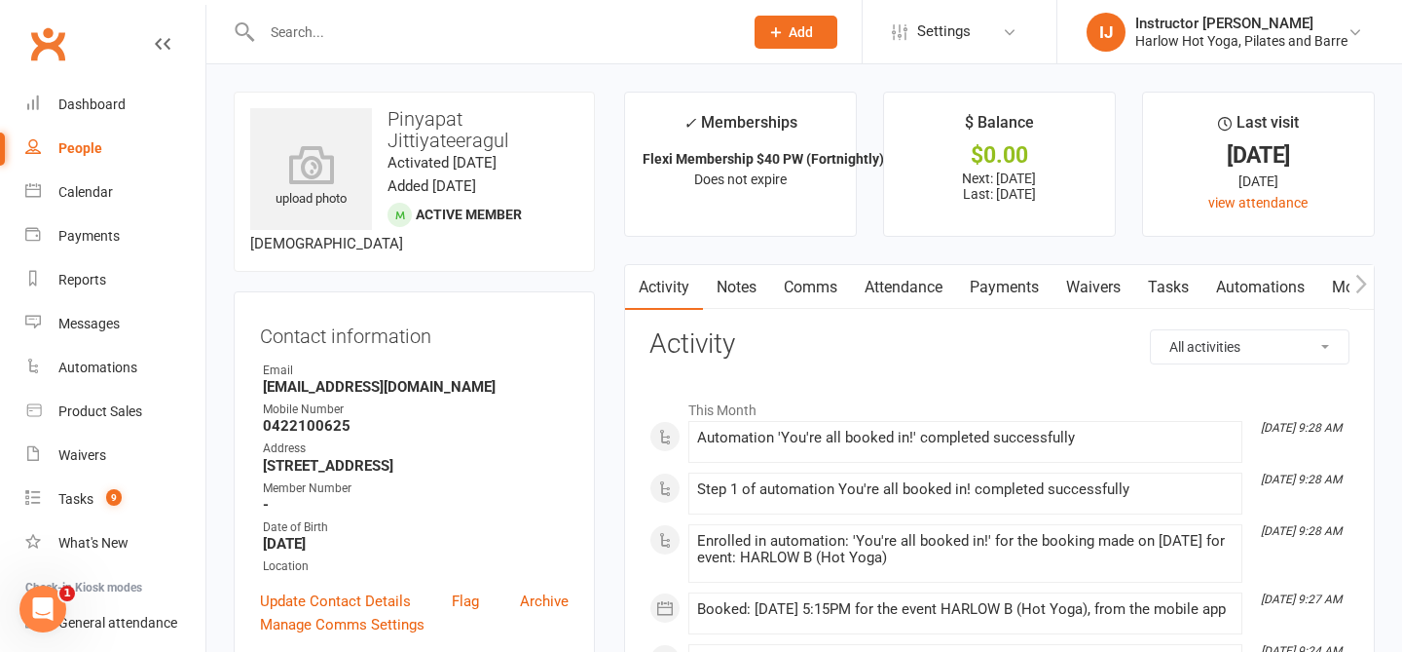
click at [756, 299] on link "Notes" at bounding box center [736, 287] width 67 height 45
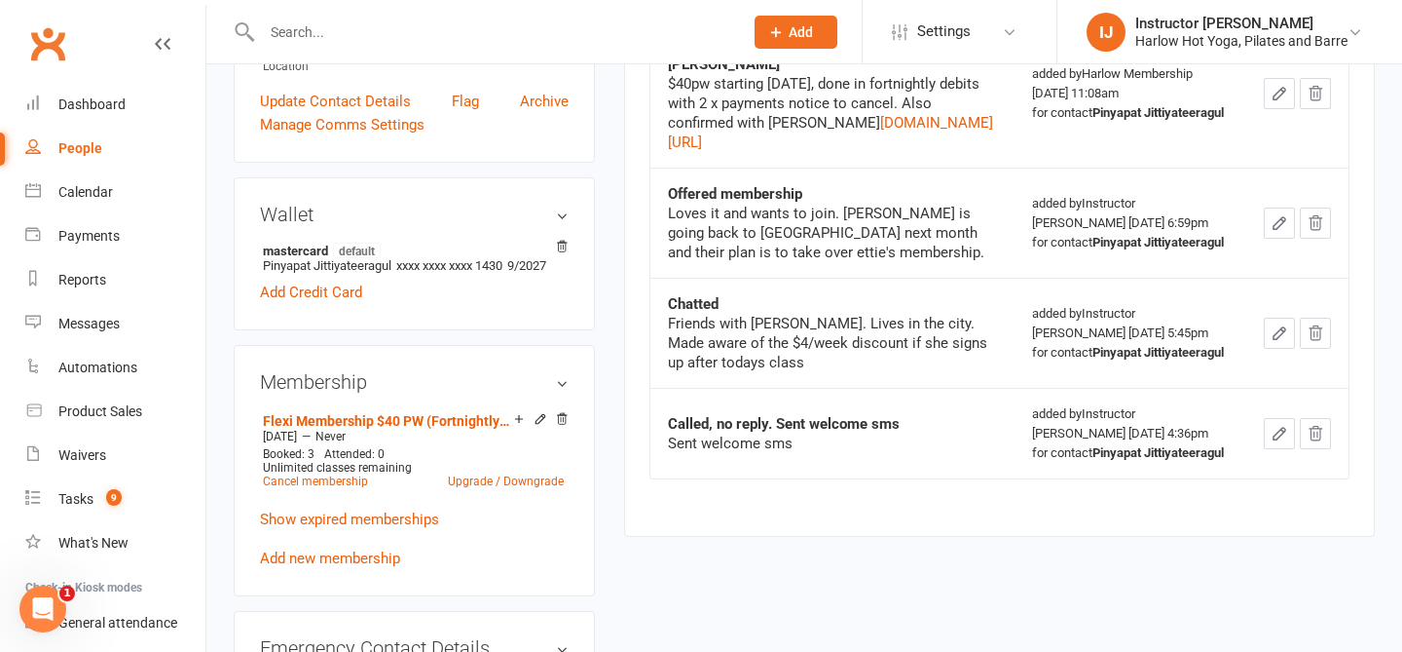
scroll to position [503, 0]
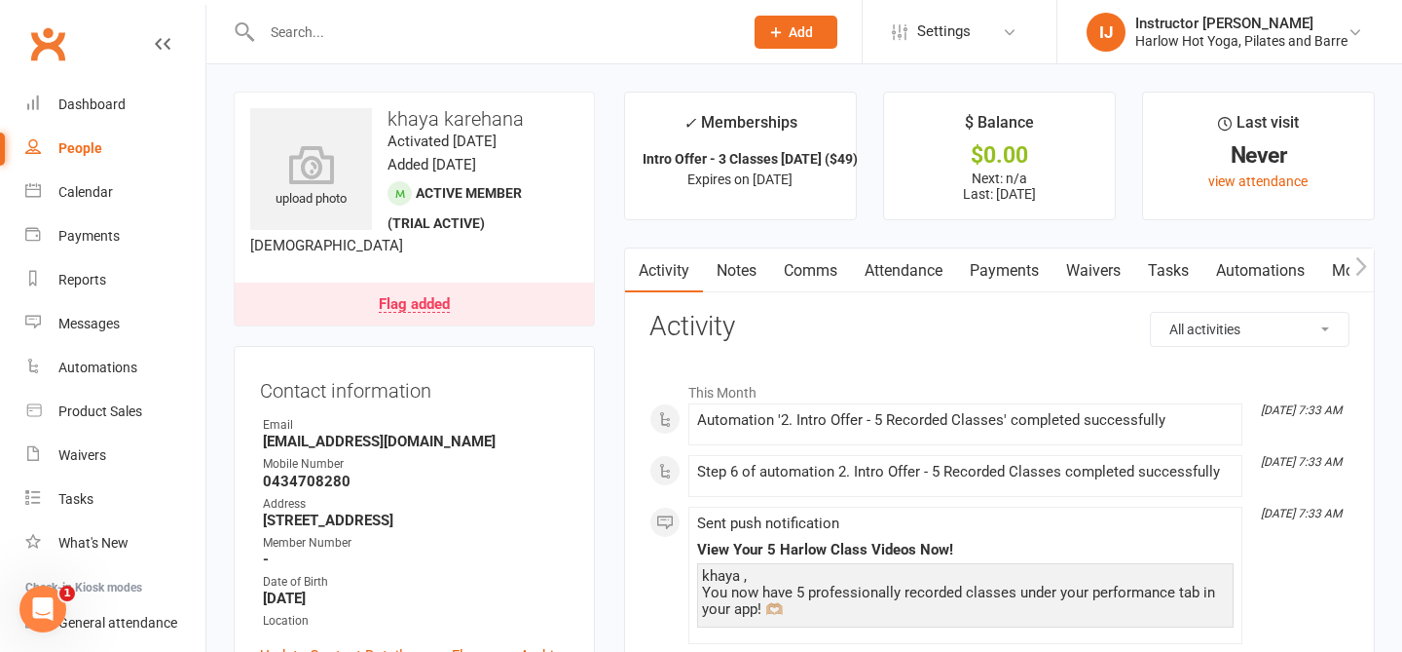
click at [753, 271] on link "Notes" at bounding box center [736, 270] width 67 height 45
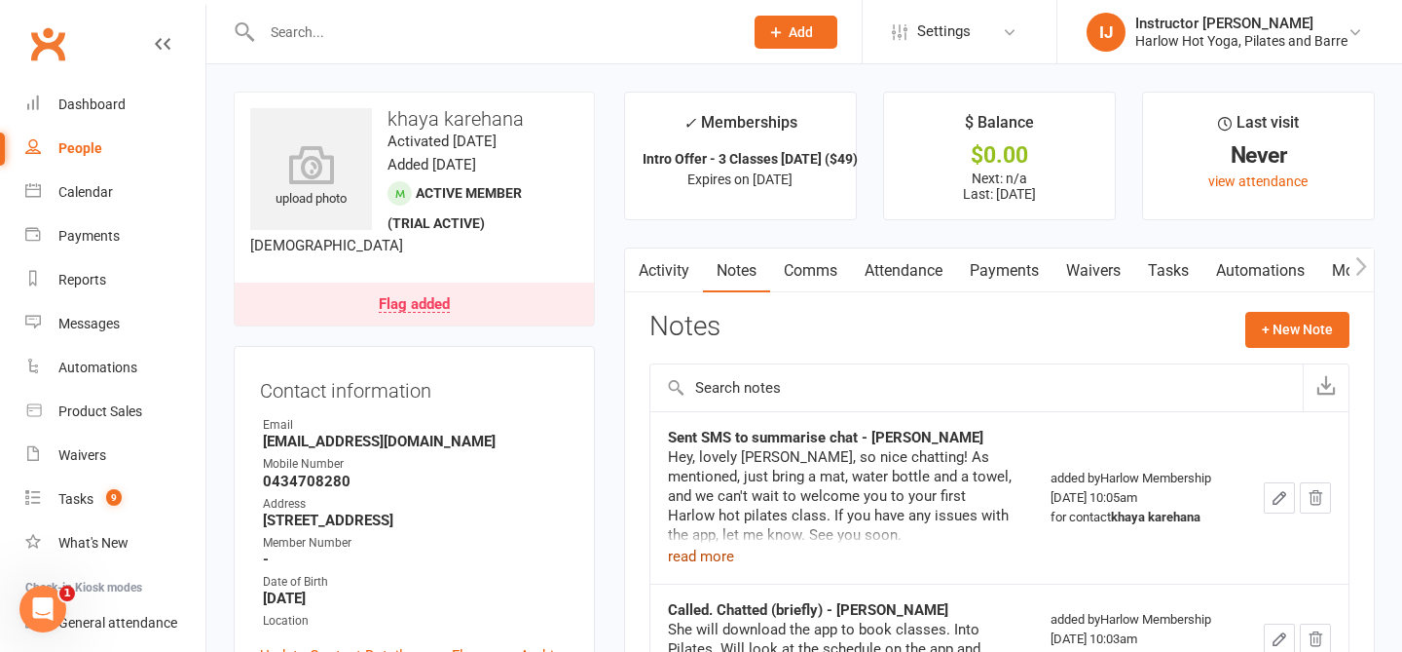
click at [721, 556] on button "read more" at bounding box center [701, 555] width 66 height 23
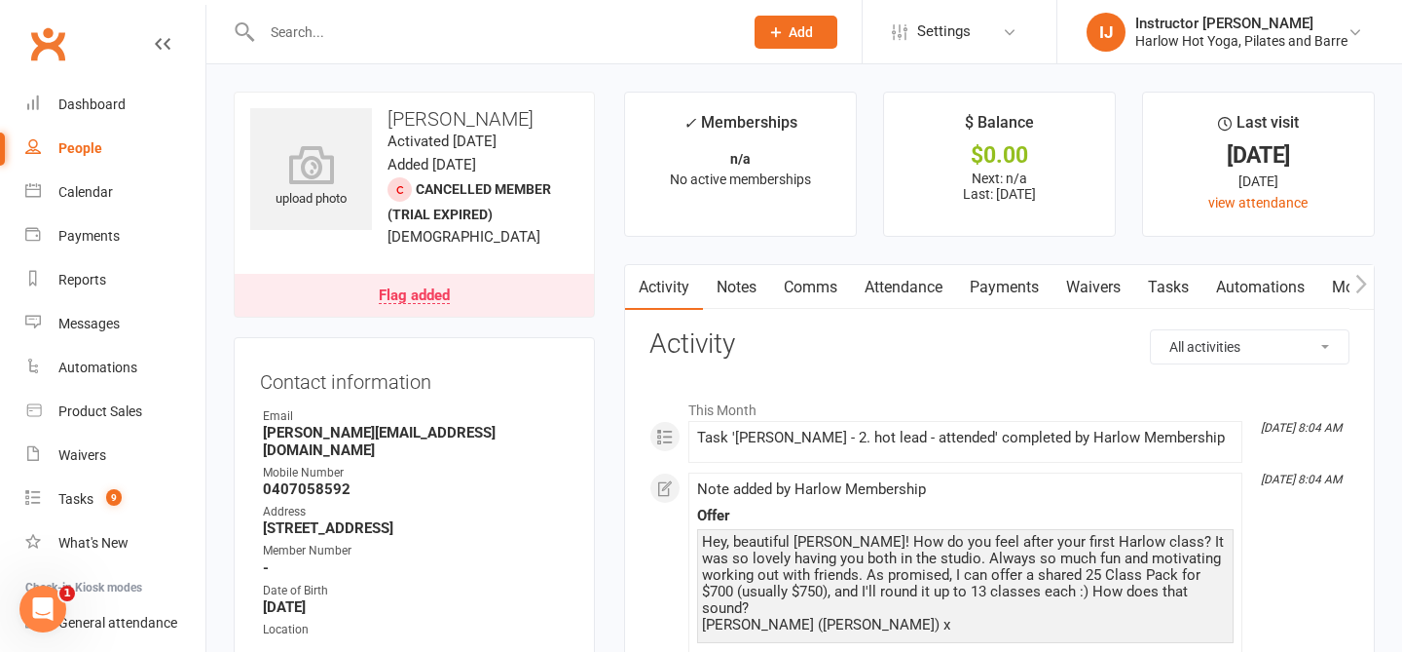
click at [731, 296] on link "Notes" at bounding box center [736, 287] width 67 height 45
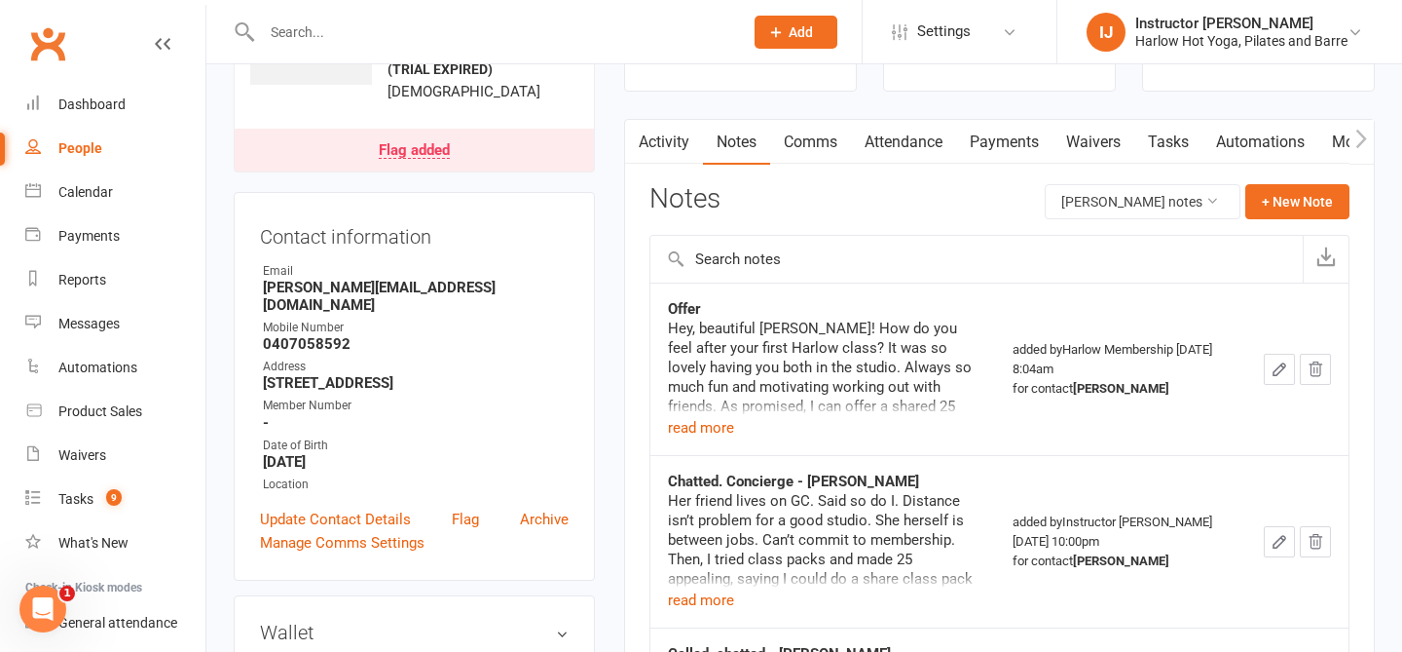
scroll to position [147, 0]
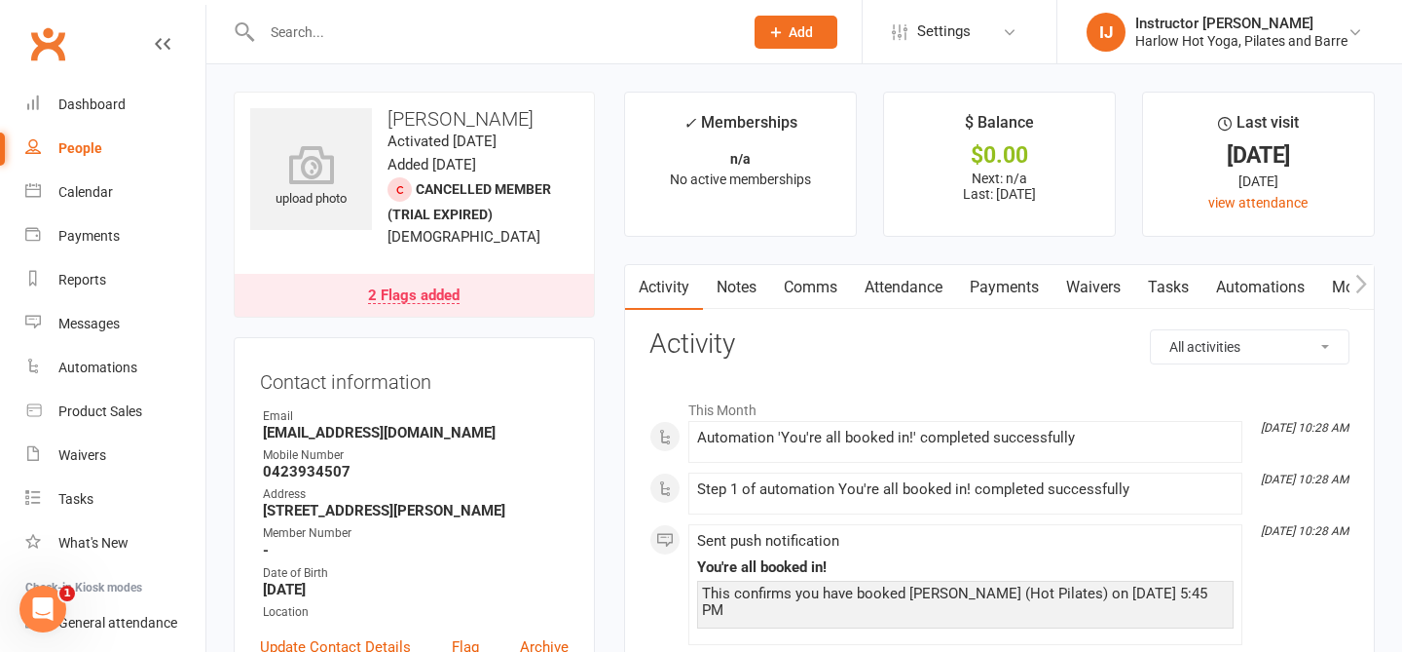
click at [744, 284] on link "Notes" at bounding box center [736, 287] width 67 height 45
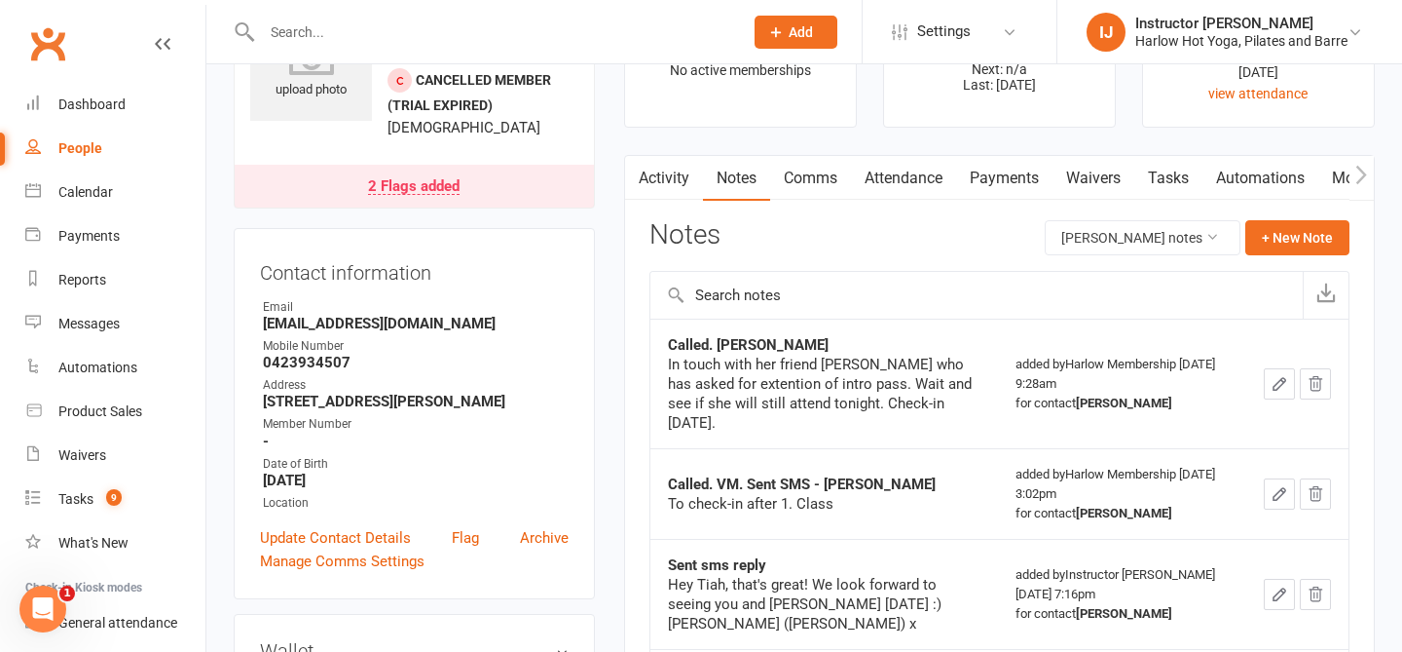
scroll to position [119, 0]
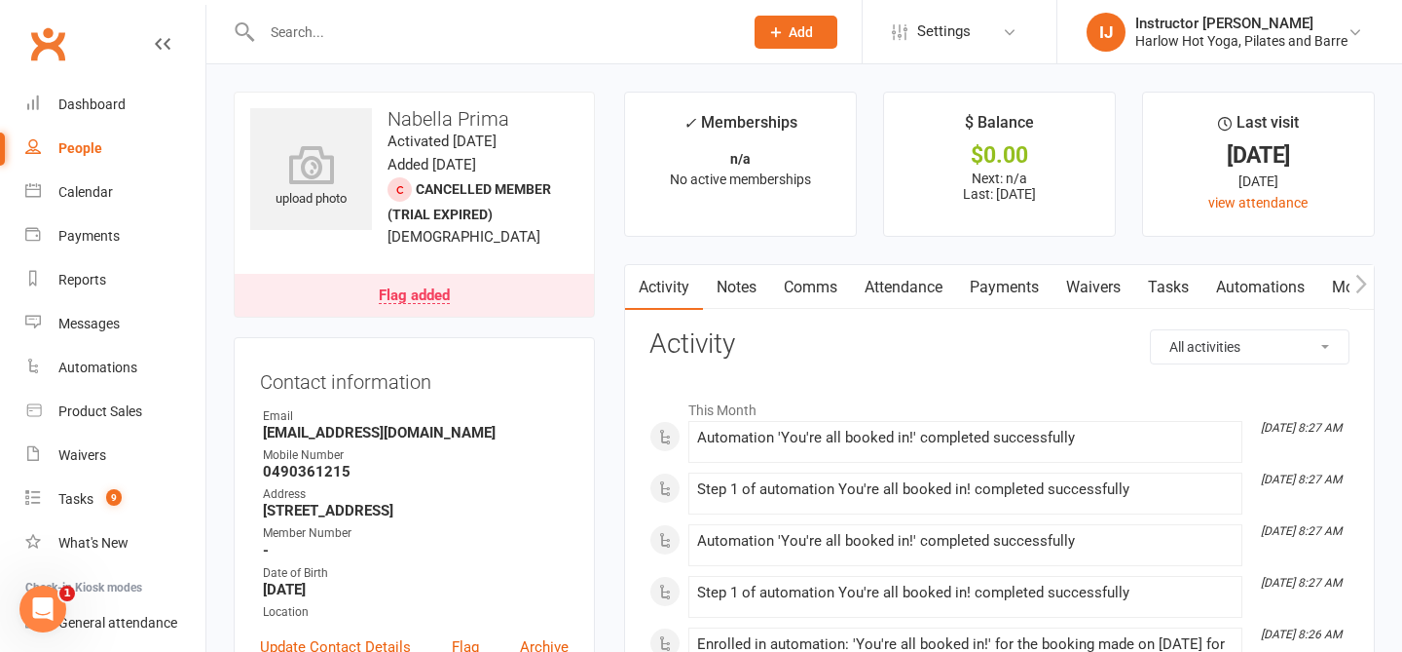
click at [750, 300] on link "Notes" at bounding box center [736, 287] width 67 height 45
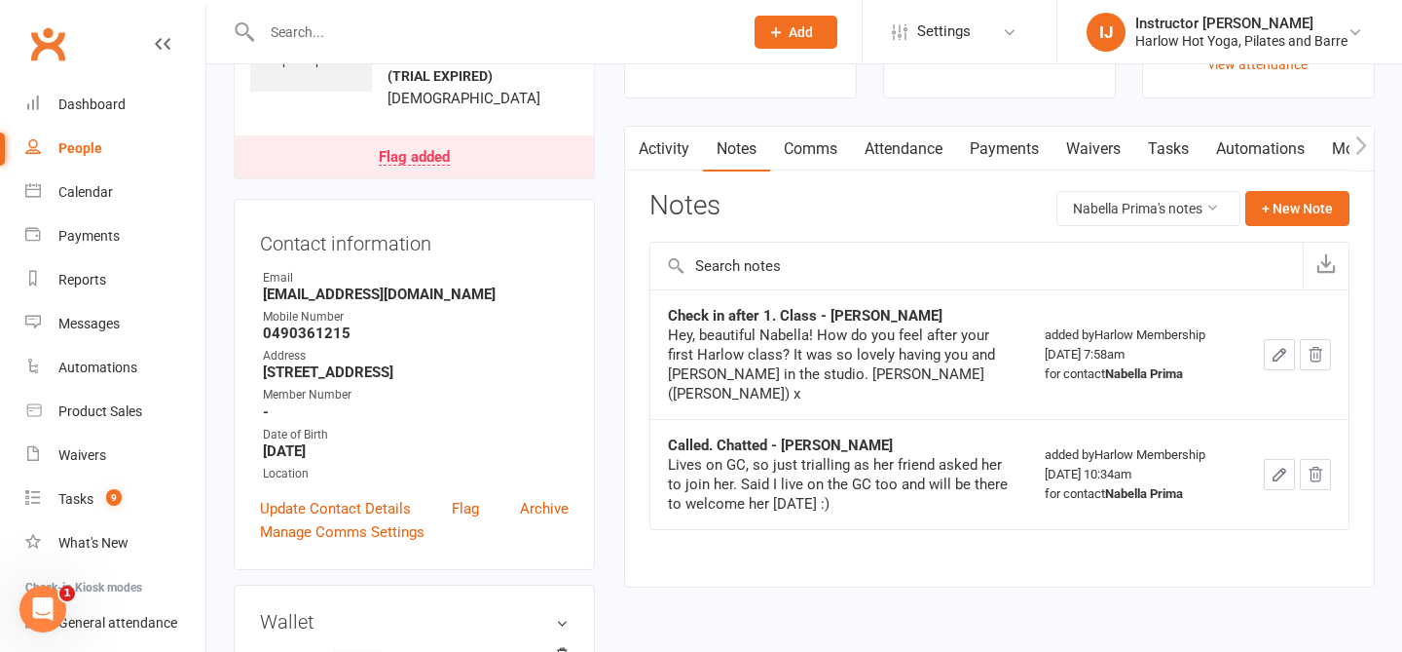
scroll to position [140, 0]
